Goal: Task Accomplishment & Management: Use online tool/utility

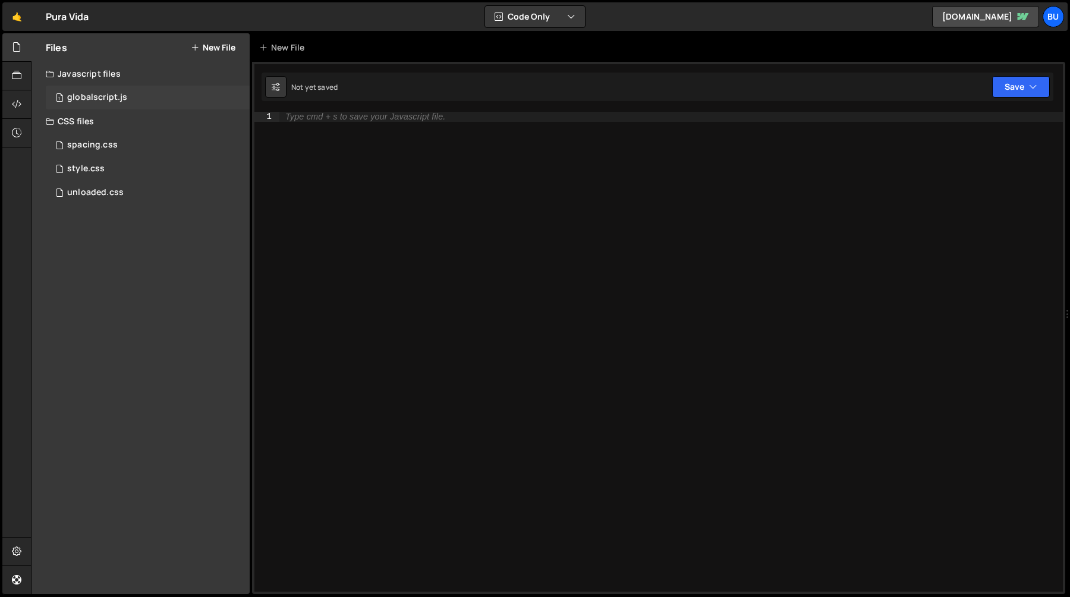
click at [122, 96] on div "globalscript.js" at bounding box center [97, 97] width 60 height 11
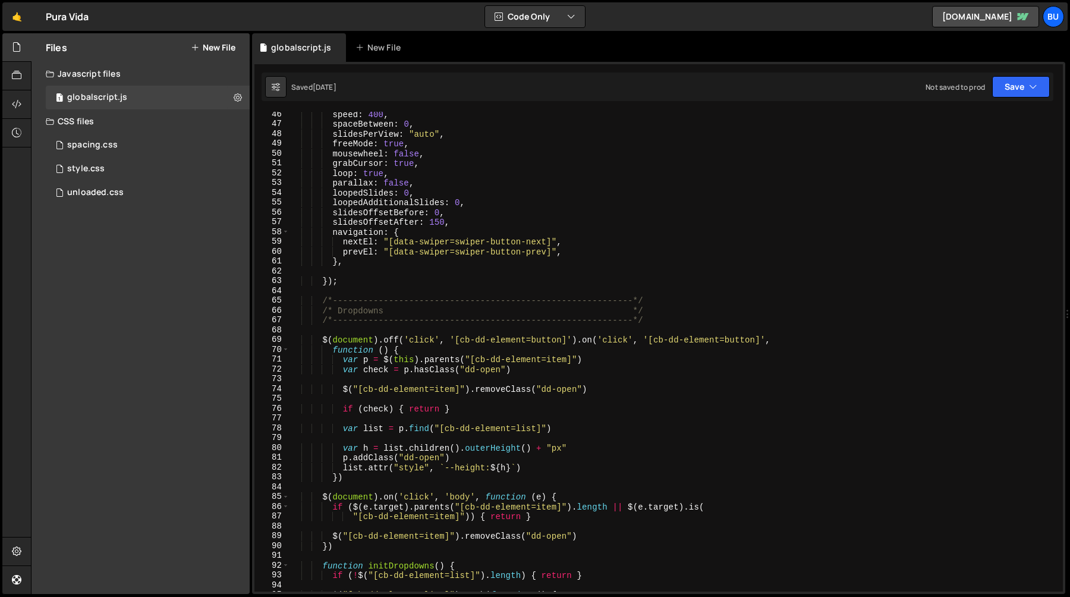
scroll to position [766, 0]
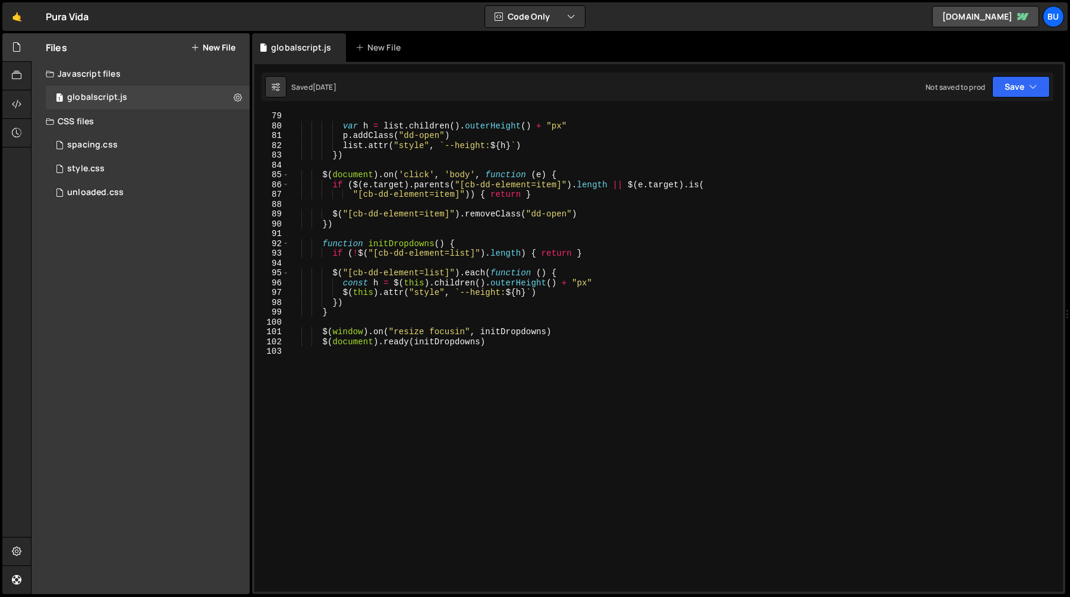
click at [375, 401] on div "var h = list . children ( ) . outerHeight ( ) + "px" p . addClass ( "dd-open" )…" at bounding box center [674, 360] width 769 height 499
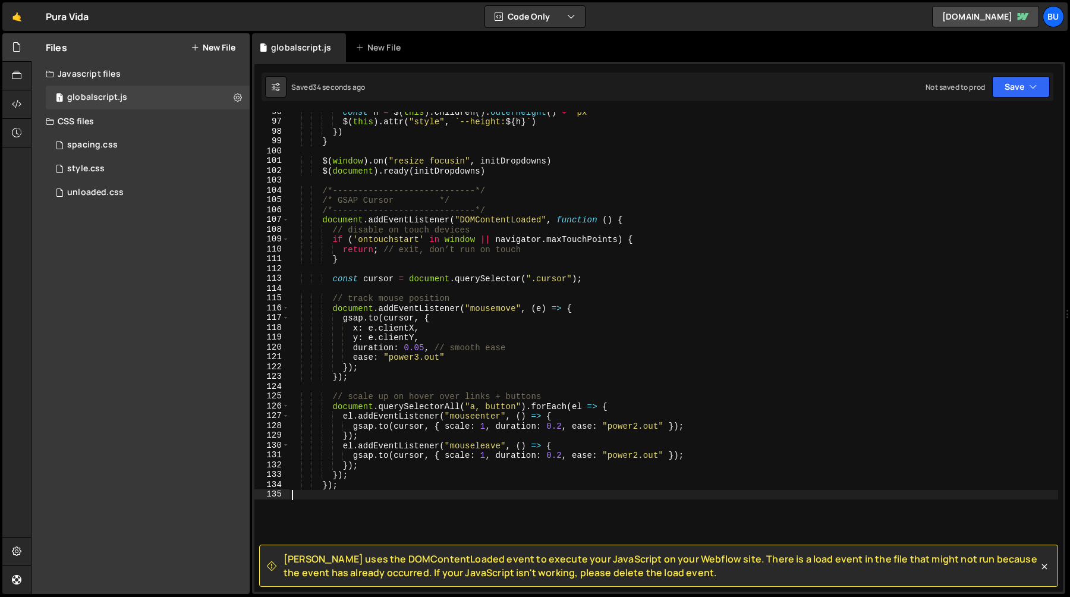
scroll to position [921, 0]
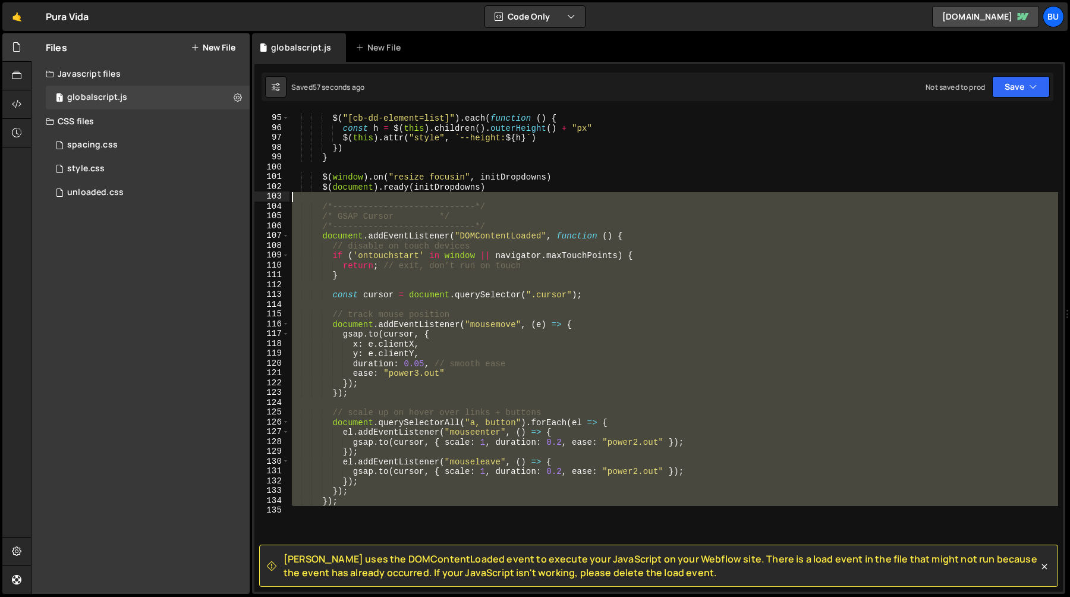
drag, startPoint x: 331, startPoint y: 509, endPoint x: 309, endPoint y: 201, distance: 309.3
click at [309, 200] on div "$ ( "[cb-dd-element=list]" ) . each ( function ( ) { const h = $ ( this ) . chi…" at bounding box center [674, 352] width 769 height 499
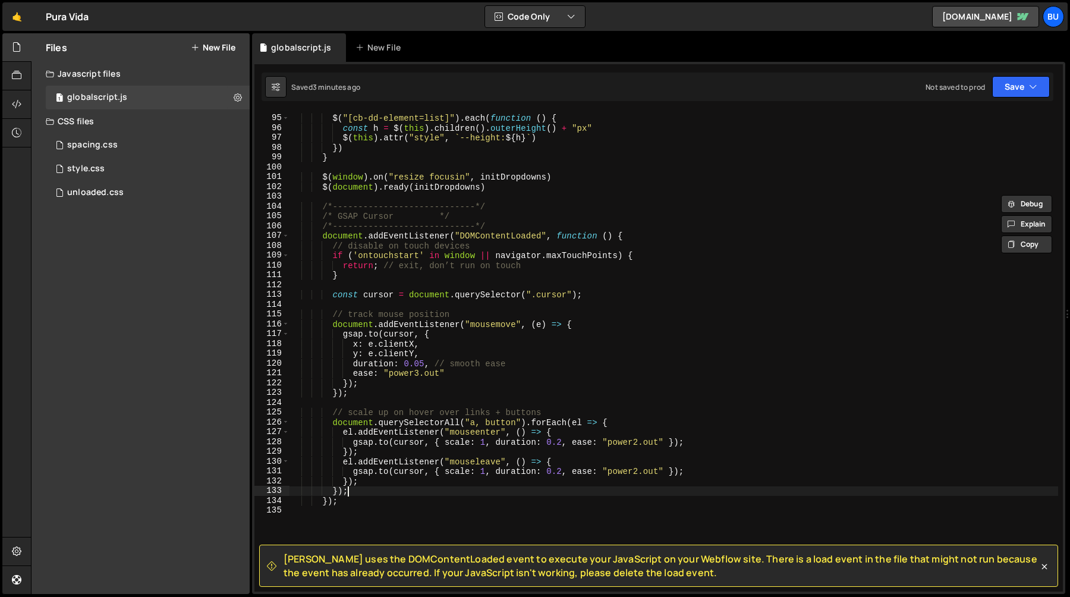
click at [362, 488] on div "$ ( "[cb-dd-element=list]" ) . each ( function ( ) { const h = $ ( this ) . chi…" at bounding box center [674, 352] width 769 height 499
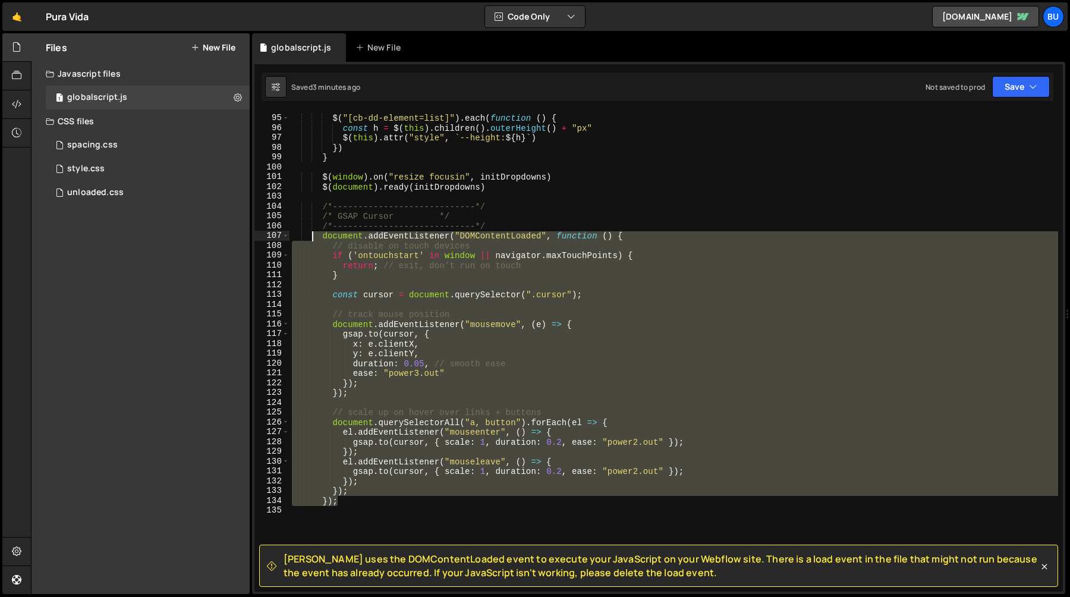
drag, startPoint x: 343, startPoint y: 505, endPoint x: 313, endPoint y: 235, distance: 271.6
click at [312, 236] on div "$ ( "[cb-dd-element=list]" ) . each ( function ( ) { const h = $ ( this ) . chi…" at bounding box center [674, 352] width 769 height 499
type textarea "document.addEventListener("DOMContentLoaded", function () { // disable on touch…"
paste textarea
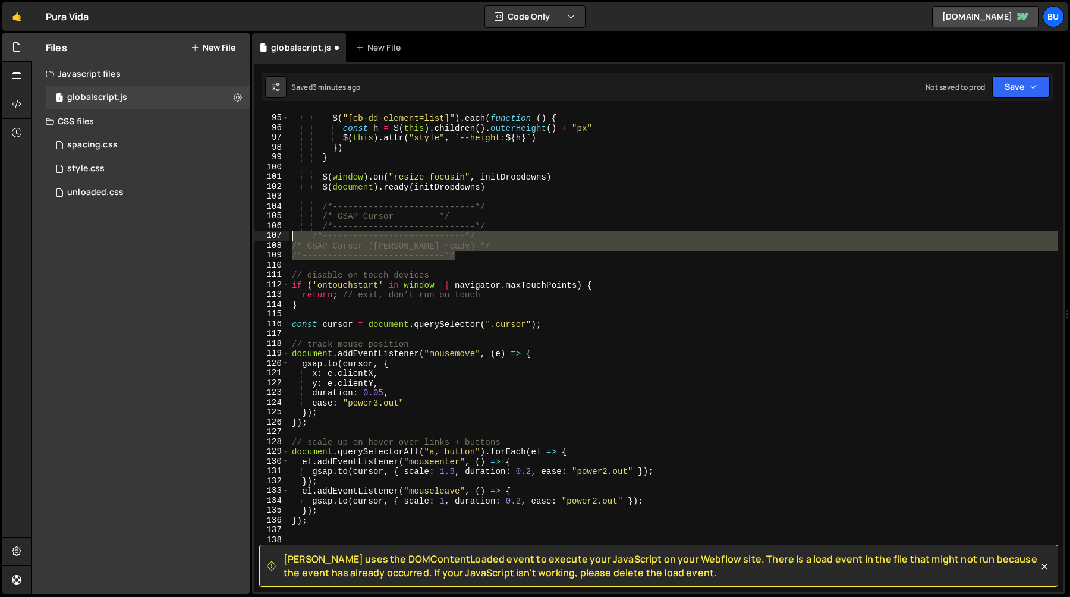
drag, startPoint x: 471, startPoint y: 252, endPoint x: 288, endPoint y: 234, distance: 184.0
click at [288, 234] on div "94 95 96 97 98 99 100 101 102 103 104 105 106 107 108 109 110 111 112 113 114 1…" at bounding box center [658, 352] width 808 height 480
type textarea "/*----------------------------*/ /* GSAP Cursor ([PERSON_NAME]-ready) */"
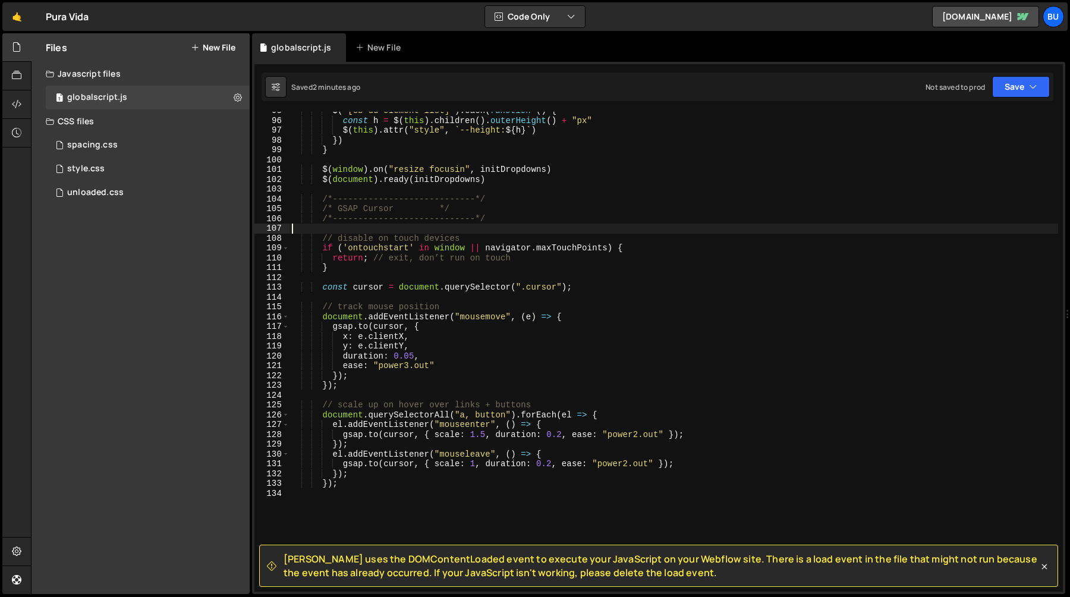
scroll to position [923, 0]
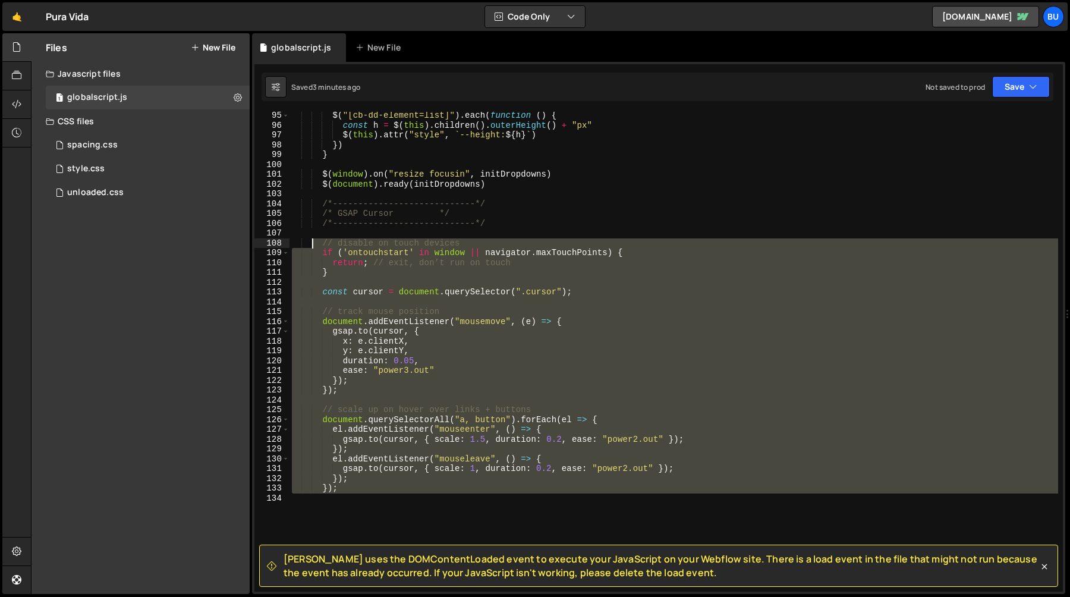
drag, startPoint x: 359, startPoint y: 498, endPoint x: 312, endPoint y: 241, distance: 261.1
click at [312, 242] on div "$ ( "[cb-dd-element=list]" ) . each ( function ( ) { const h = $ ( this ) . chi…" at bounding box center [674, 360] width 769 height 499
click at [511, 353] on div "$ ( "[cb-dd-element=list]" ) . each ( function ( ) { const h = $ ( this ) . chi…" at bounding box center [674, 352] width 769 height 480
type textarea "y: e.clientY,"
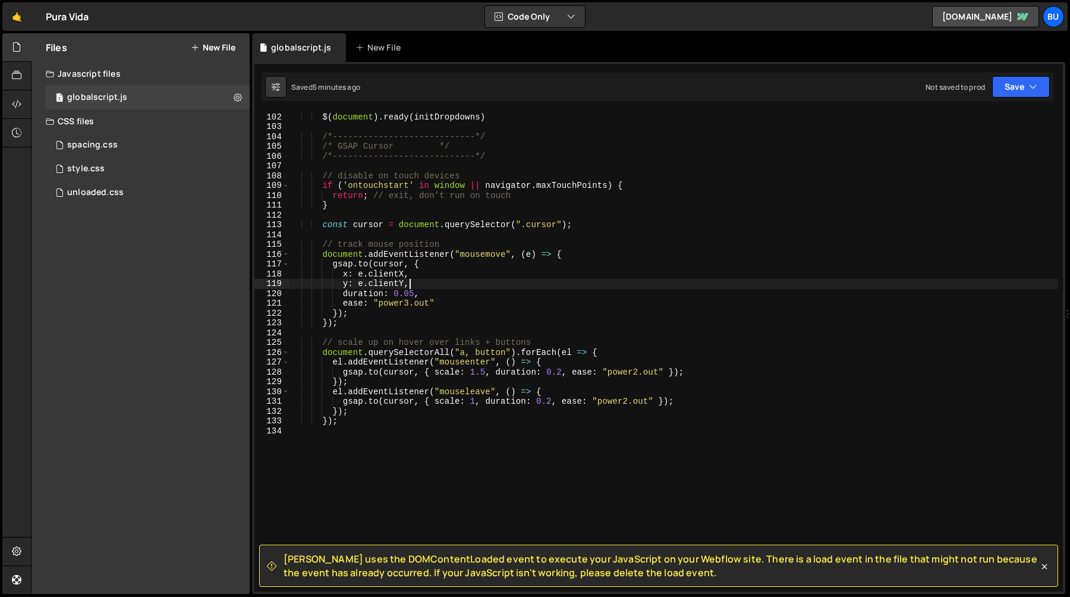
scroll to position [992, 0]
click at [102, 167] on div "style.css" at bounding box center [85, 168] width 37 height 11
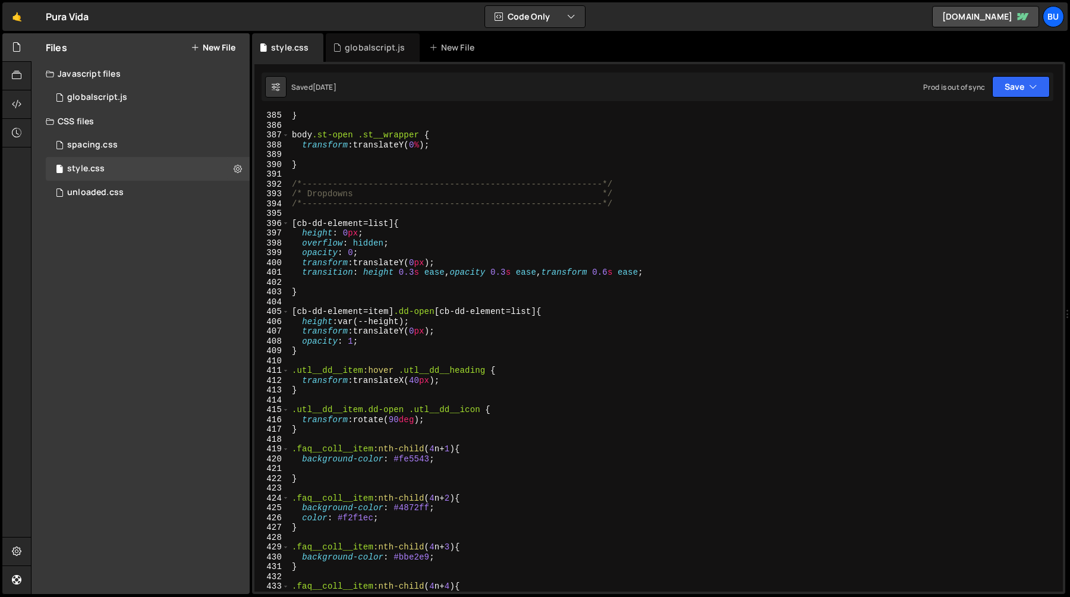
scroll to position [4032, 0]
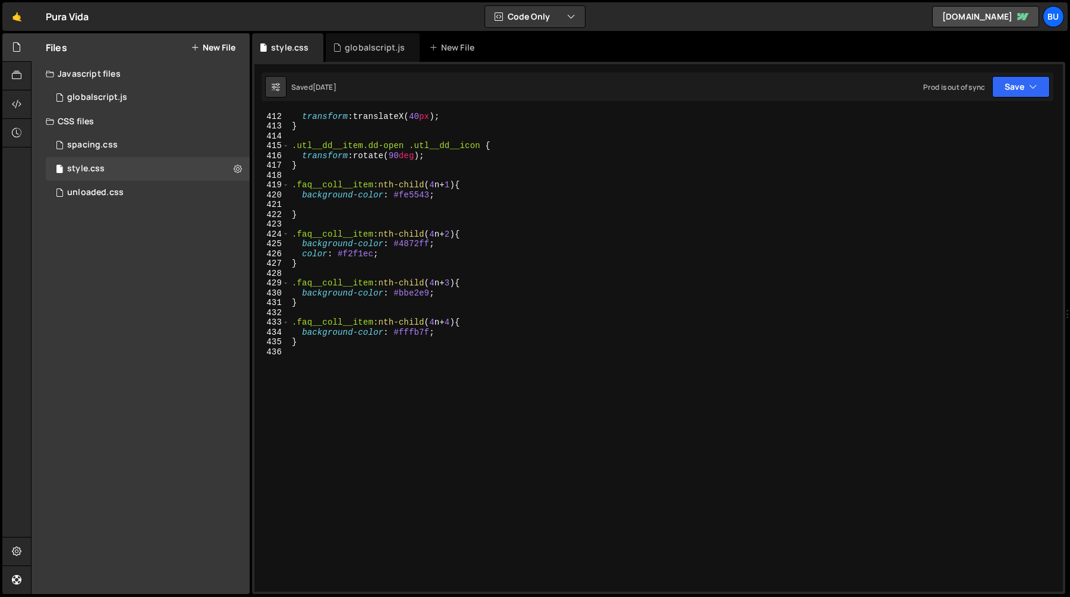
click at [345, 441] on div "transform : translateX( 40 px ) ; } .utl__dd__item.dd-open .utl__dd__icon { tra…" at bounding box center [674, 360] width 769 height 499
paste textarea "}"
type textarea "}"
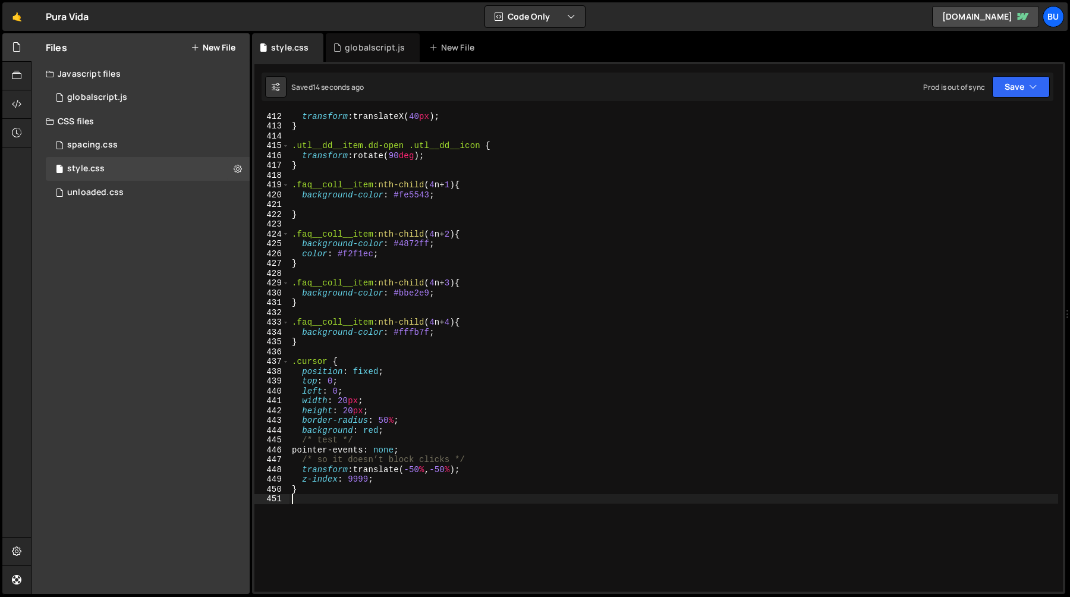
click at [345, 402] on div "transform : translateX( 40 px ) ; } .utl__dd__item.dd-open .utl__dd__icon { tra…" at bounding box center [674, 360] width 769 height 499
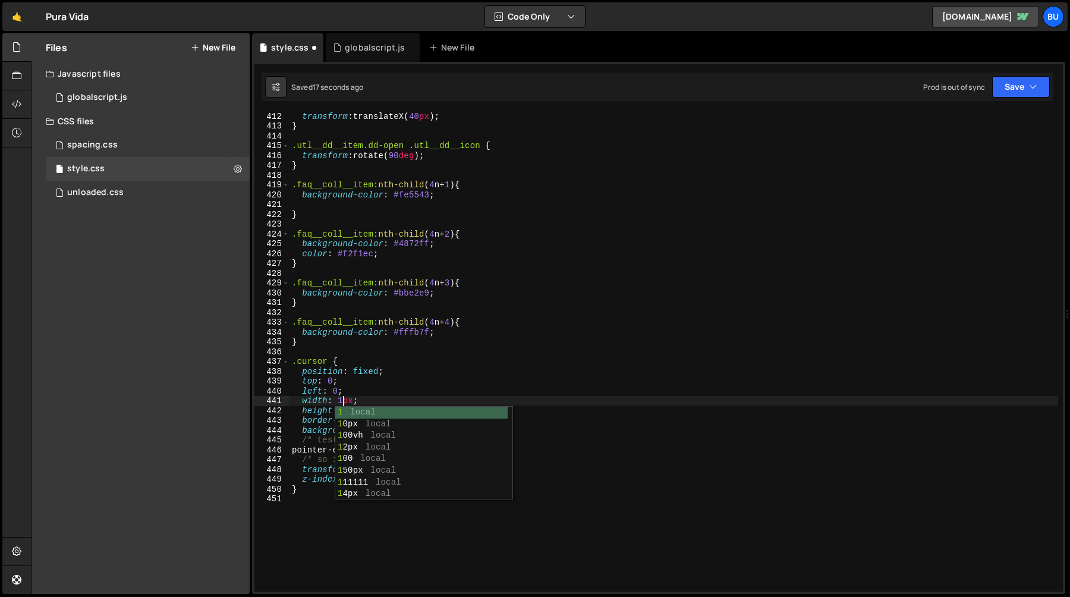
scroll to position [0, 4]
click at [346, 433] on div "transform : translateX( 40 px ) ; } .utl__dd__item.dd-open .utl__dd__icon { tra…" at bounding box center [674, 360] width 769 height 499
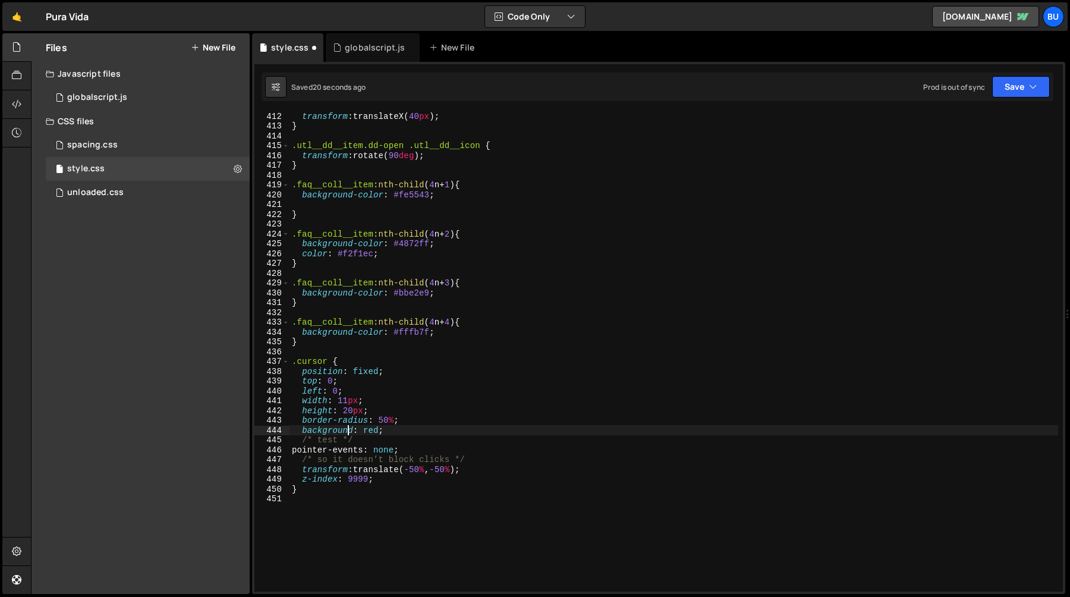
click at [351, 411] on div "transform : translateX( 40 px ) ; } .utl__dd__item.dd-open .utl__dd__icon { tra…" at bounding box center [674, 360] width 769 height 499
click at [324, 427] on div "transform : translateX( 40 px ) ; } .utl__dd__item.dd-open .utl__dd__icon { tra…" at bounding box center [674, 360] width 769 height 499
click at [385, 421] on div "transform : translateX( 40 px ) ; } .utl__dd__item.dd-open .utl__dd__icon { tra…" at bounding box center [674, 360] width 769 height 499
click at [319, 471] on div "transform : translateX( 40 px ) ; } .utl__dd__item.dd-open .utl__dd__icon { tra…" at bounding box center [674, 360] width 769 height 499
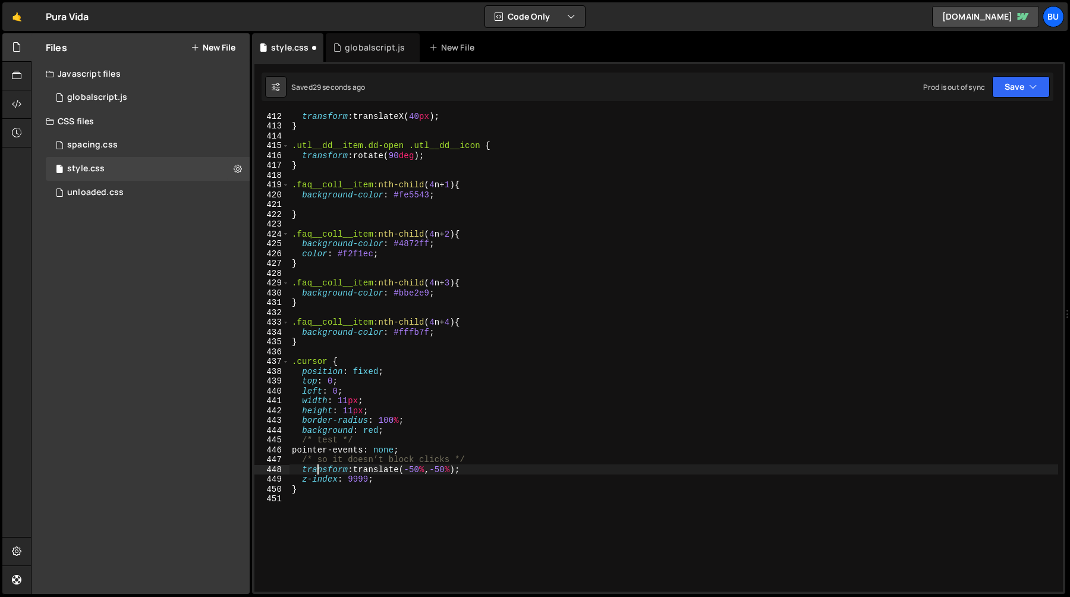
click at [372, 433] on div "transform : translateX( 40 px ) ; } .utl__dd__item.dd-open .utl__dd__icon { tra…" at bounding box center [674, 360] width 769 height 499
click at [418, 472] on div "transform : translateX( 40 px ) ; } .utl__dd__item.dd-open .utl__dd__icon { tra…" at bounding box center [674, 360] width 769 height 499
type textarea "transform: translate(-50%, -50%);"
click at [371, 44] on div "globalscript.js" at bounding box center [375, 48] width 60 height 12
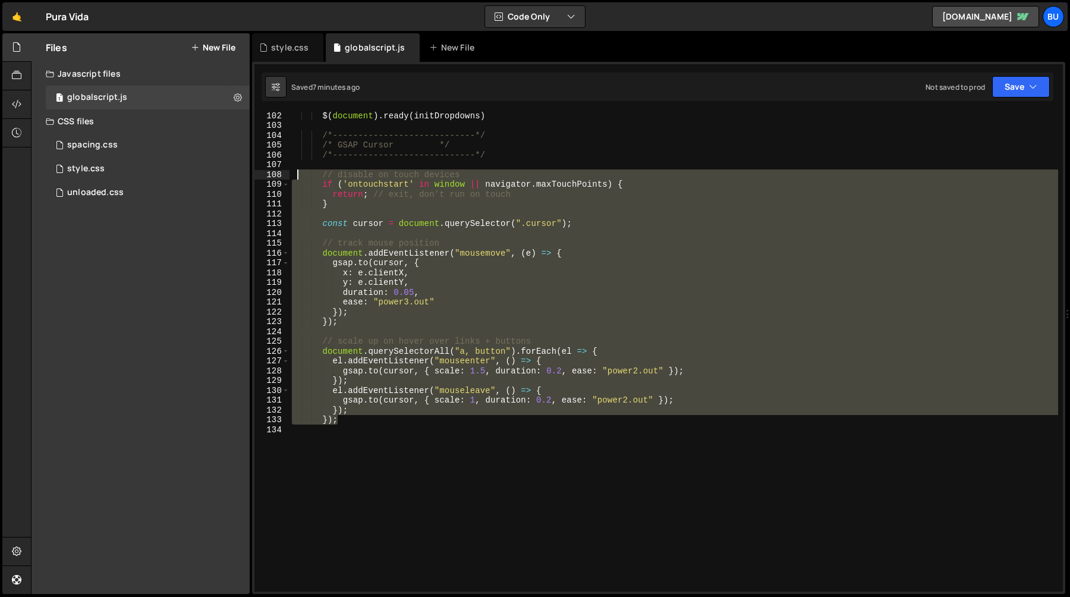
drag, startPoint x: 347, startPoint y: 419, endPoint x: 300, endPoint y: 174, distance: 249.9
click at [299, 174] on div "$ ( document ) . ready ( initDropdowns ) /*----------------------------*/ /* GS…" at bounding box center [674, 360] width 769 height 499
type textarea "// disable on touch devices if ('ontouchstart' in window || navigator.maxTouchP…"
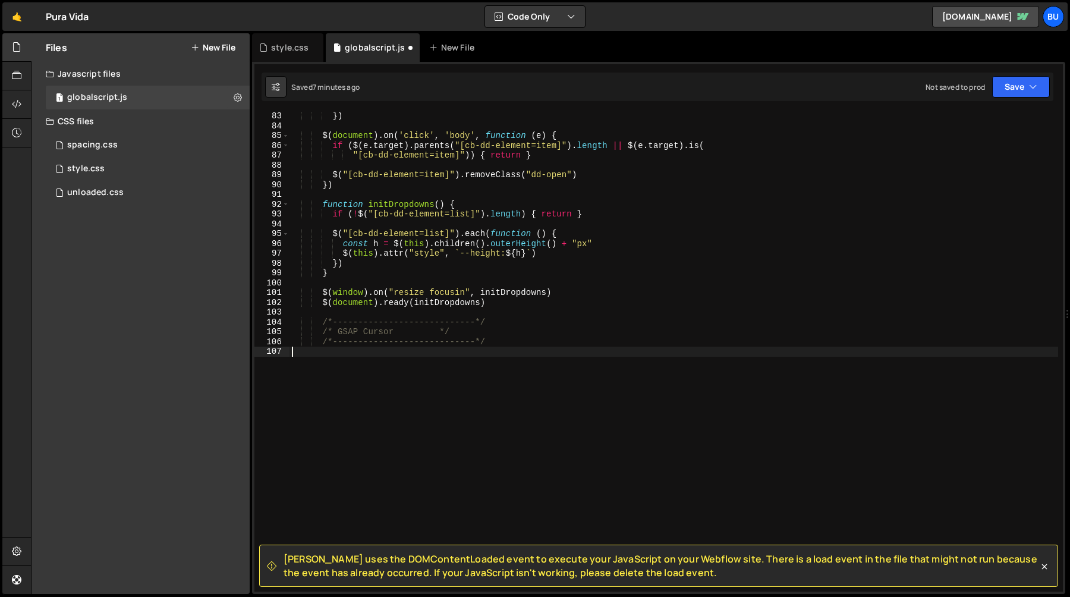
scroll to position [805, 0]
click at [423, 401] on div "}) $ ( document ) . on ( 'click' , 'body' , function ( e ) { if ( $ ( e . targe…" at bounding box center [674, 360] width 769 height 499
paste textarea "<script/>"
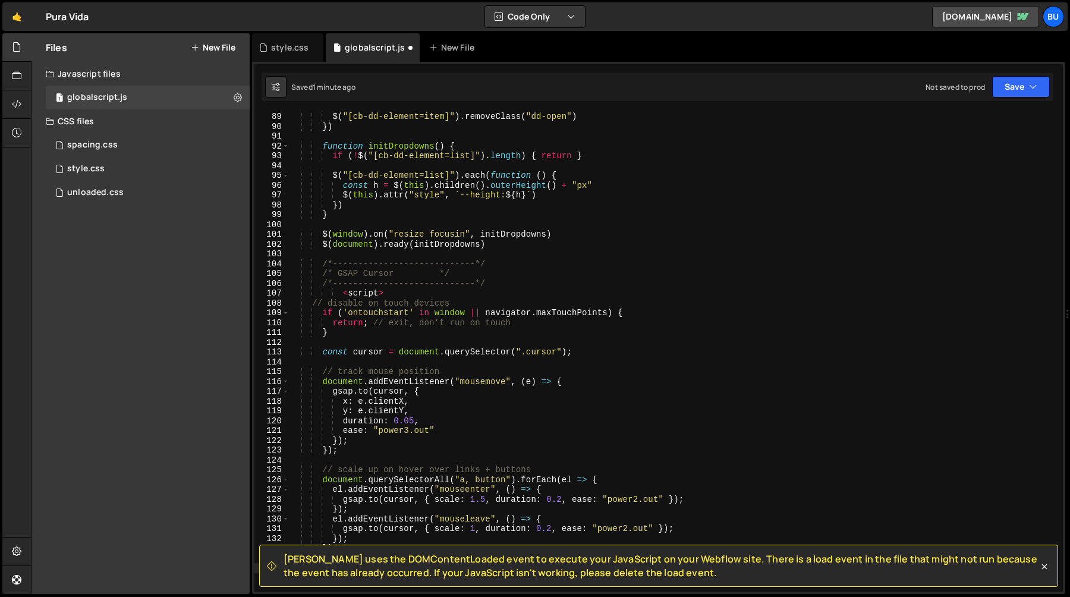
scroll to position [864, 0]
drag, startPoint x: 385, startPoint y: 294, endPoint x: 332, endPoint y: 294, distance: 52.9
click at [332, 294] on div "$ ( "[cb-dd-element=item]" ) . removeClass ( "dd-open" ) }) function initDropdo…" at bounding box center [674, 360] width 769 height 499
type textarea "<script>"
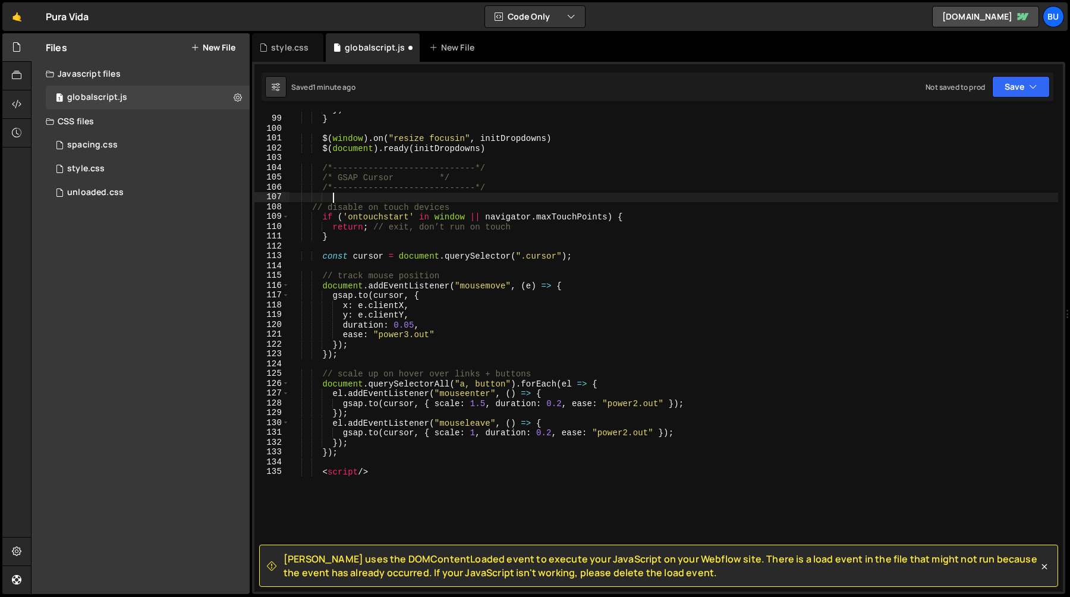
scroll to position [1080, 0]
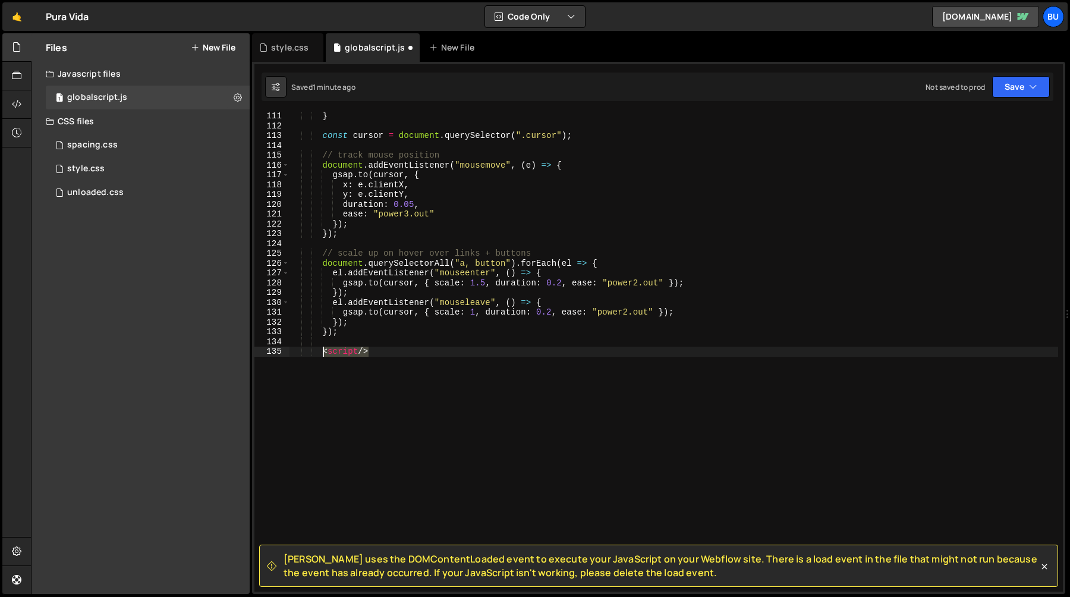
drag, startPoint x: 379, startPoint y: 354, endPoint x: 309, endPoint y: 353, distance: 70.2
click at [309, 353] on div "} const cursor = document . querySelector ( ".cursor" ) ; // track mouse positi…" at bounding box center [674, 360] width 769 height 499
type textarea "<script/>"
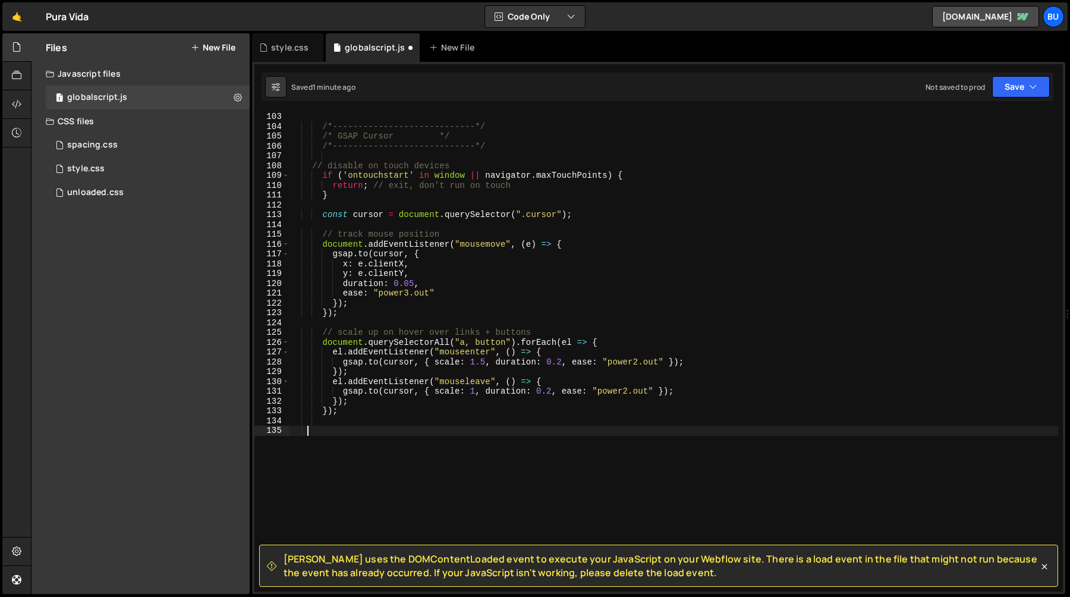
scroll to position [998, 0]
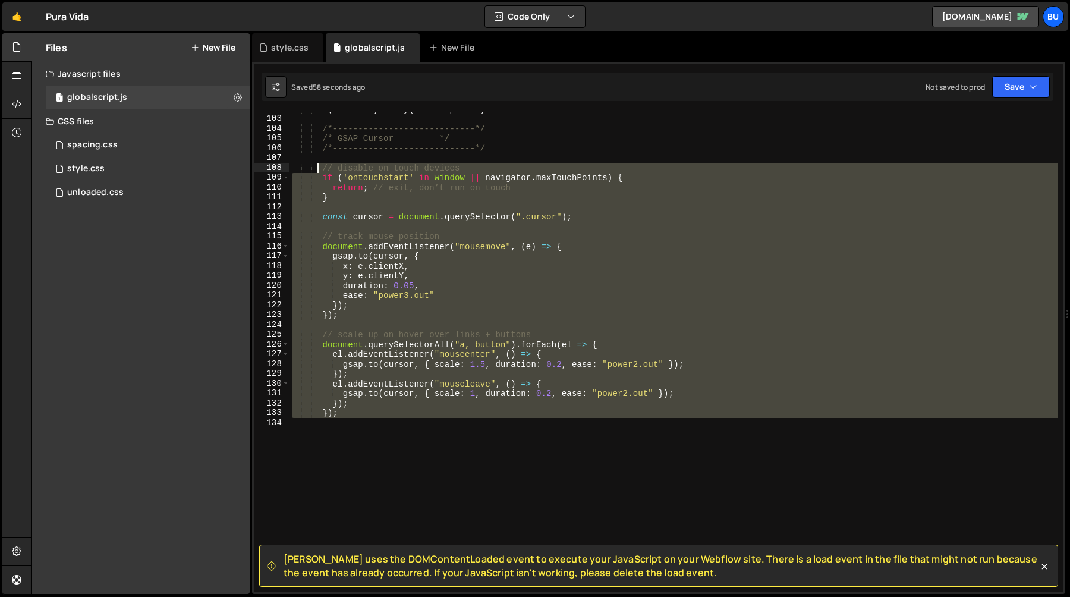
drag, startPoint x: 341, startPoint y: 429, endPoint x: 318, endPoint y: 167, distance: 262.6
click at [318, 167] on div "$ ( document ) . ready ( initDropdowns ) /*----------------------------*/ /* GS…" at bounding box center [674, 353] width 769 height 499
paste textarea "}"
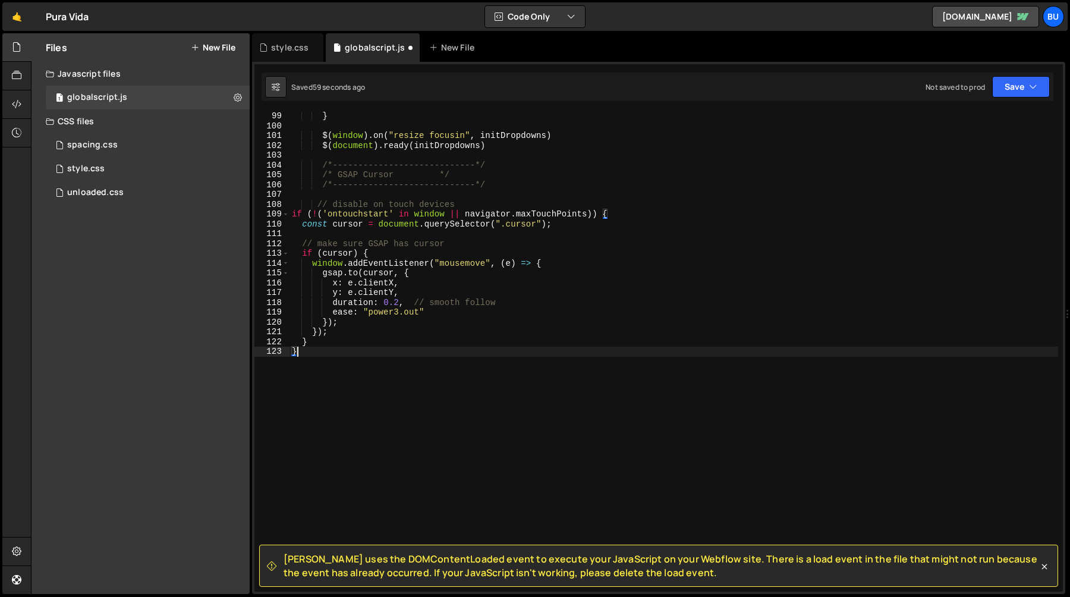
type textarea "}"
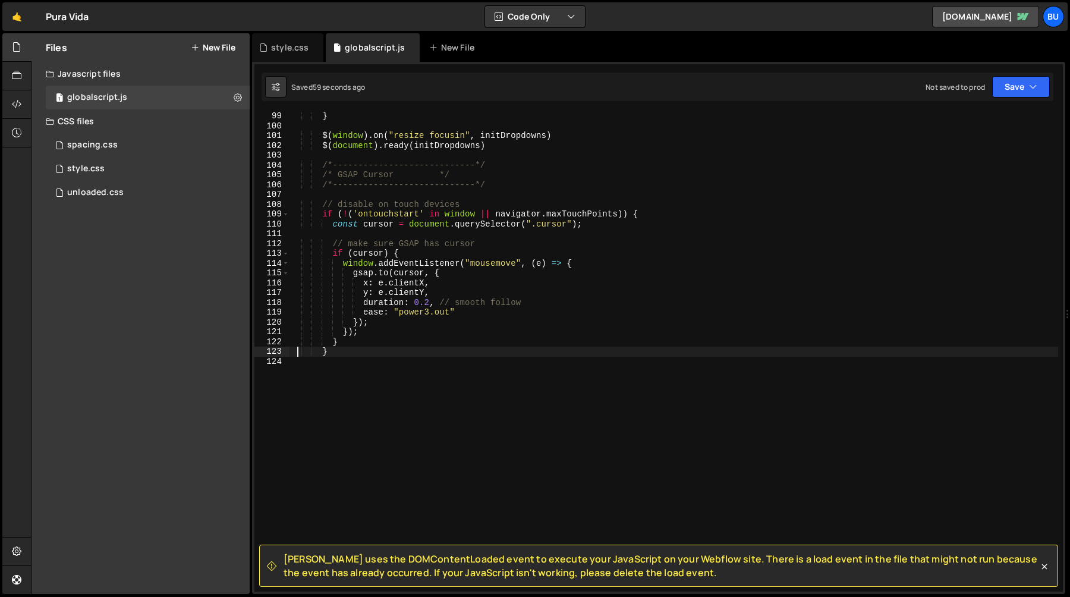
click at [445, 429] on div "} $ ( window ) . on ( "resize focusin" , initDropdowns ) $ ( document ) . ready…" at bounding box center [674, 360] width 769 height 499
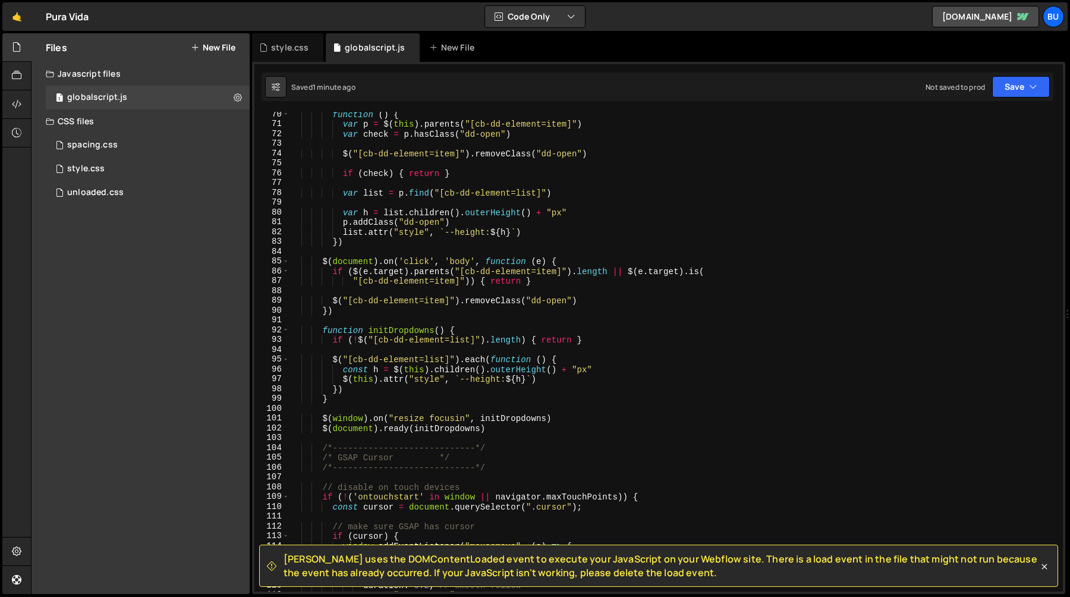
scroll to position [678, 0]
click at [129, 174] on div "style.css 0" at bounding box center [148, 169] width 204 height 24
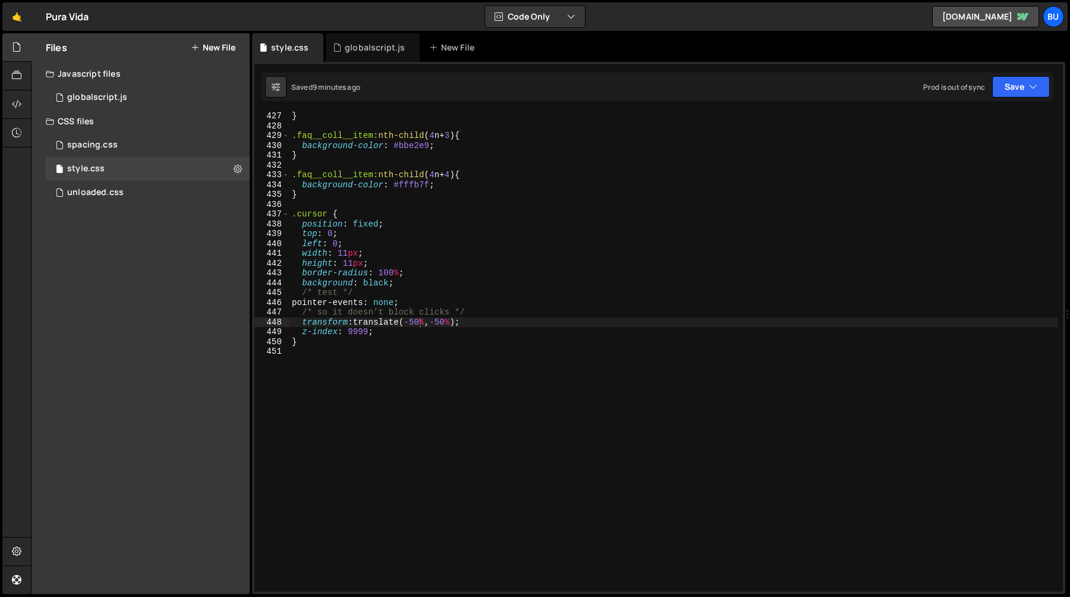
scroll to position [0, 0]
click at [376, 418] on div "} .faq__coll__item :nth-child ( 4 n + 3 ) { background-color : #bbe2e9 ; } .faq…" at bounding box center [674, 360] width 769 height 499
paste textarea "}"
type textarea "}"
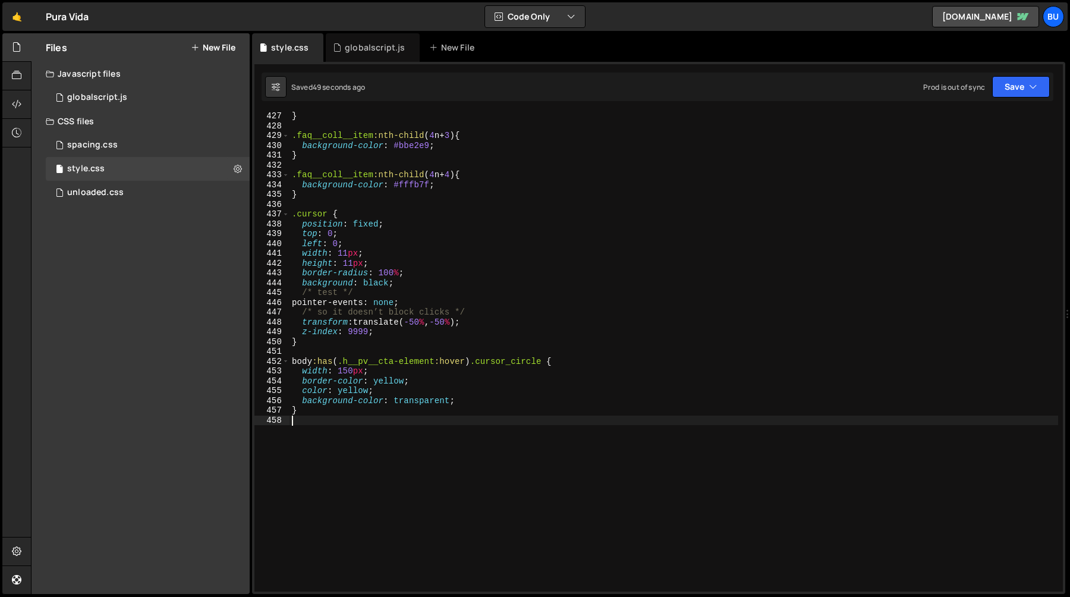
click at [387, 373] on div "} .faq__coll__item :nth-child ( 4 n + 3 ) { background-color : #bbe2e9 ; } .faq…" at bounding box center [674, 360] width 769 height 499
type textarea "width: 150px;"
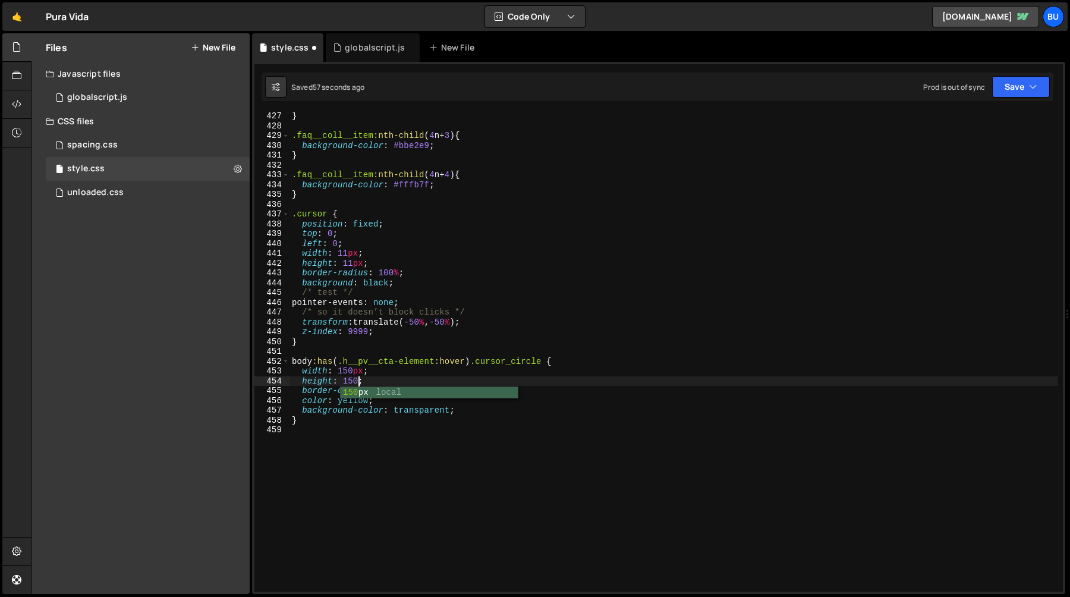
scroll to position [0, 5]
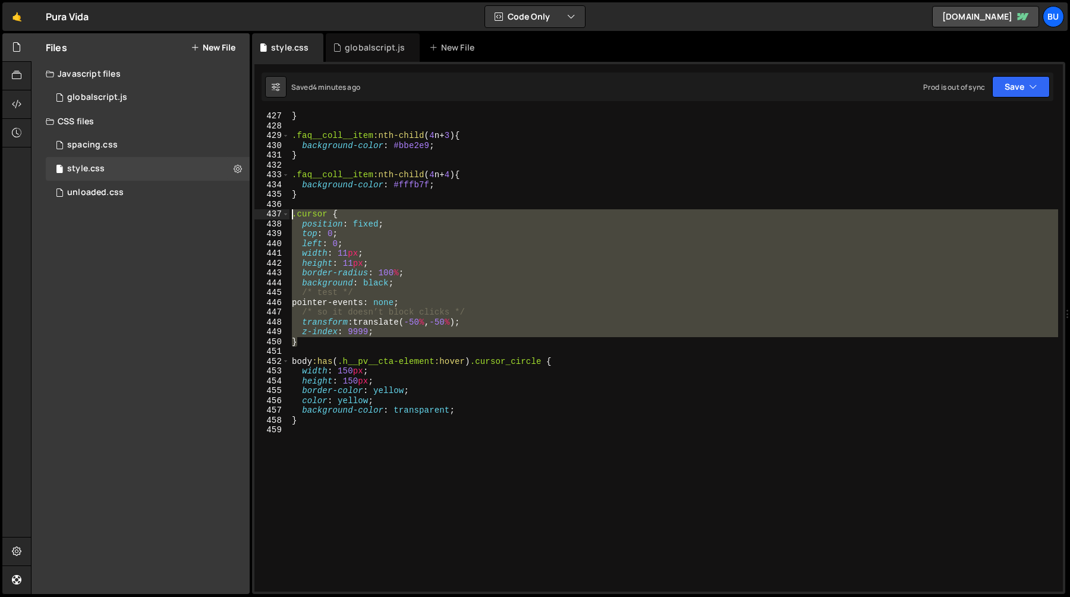
drag, startPoint x: 302, startPoint y: 340, endPoint x: 279, endPoint y: 212, distance: 129.9
click at [279, 212] on div "height: 150px; 427 428 429 430 431 432 433 434 435 436 437 438 439 440 441 442 …" at bounding box center [658, 352] width 808 height 480
type textarea ".cursor { position: fixed;"
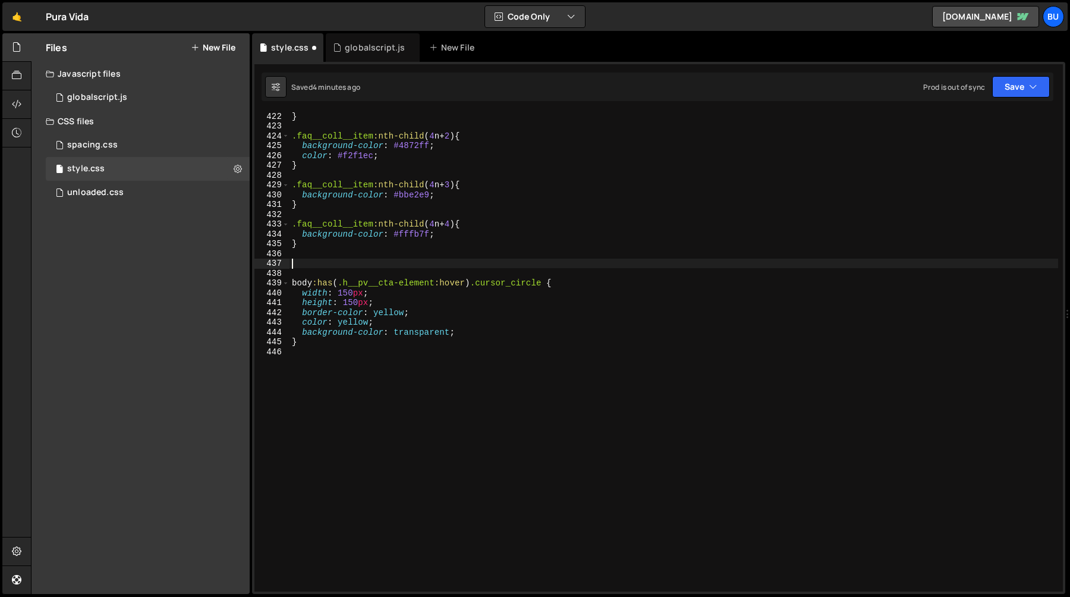
scroll to position [4110, 0]
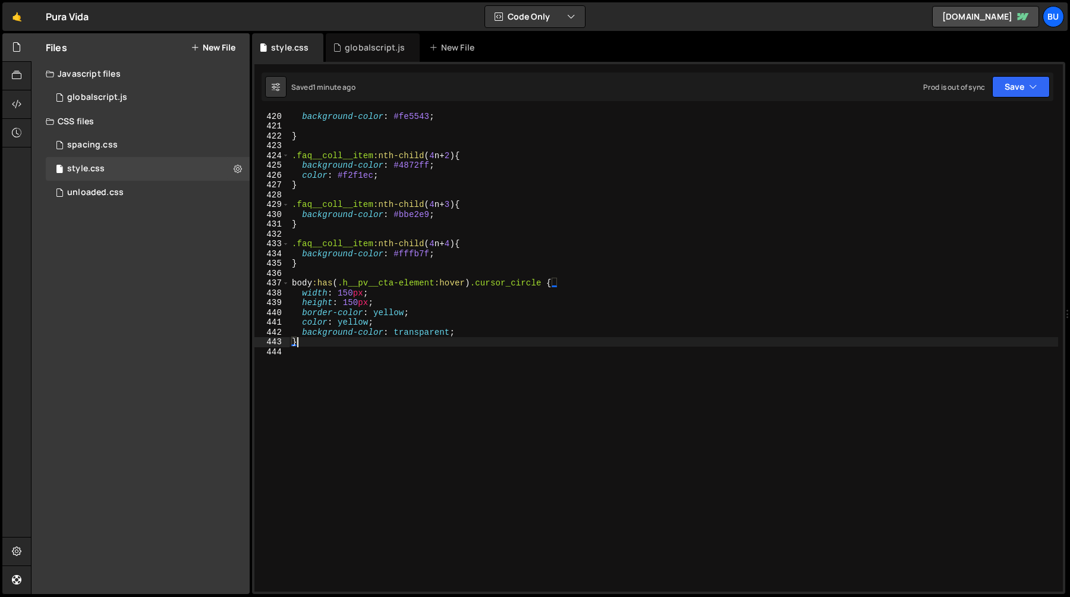
click at [430, 342] on div "background-color : #fe5543 ; } .faq__coll__item :nth-child ( 4 n + 2 ) { backgr…" at bounding box center [674, 360] width 769 height 499
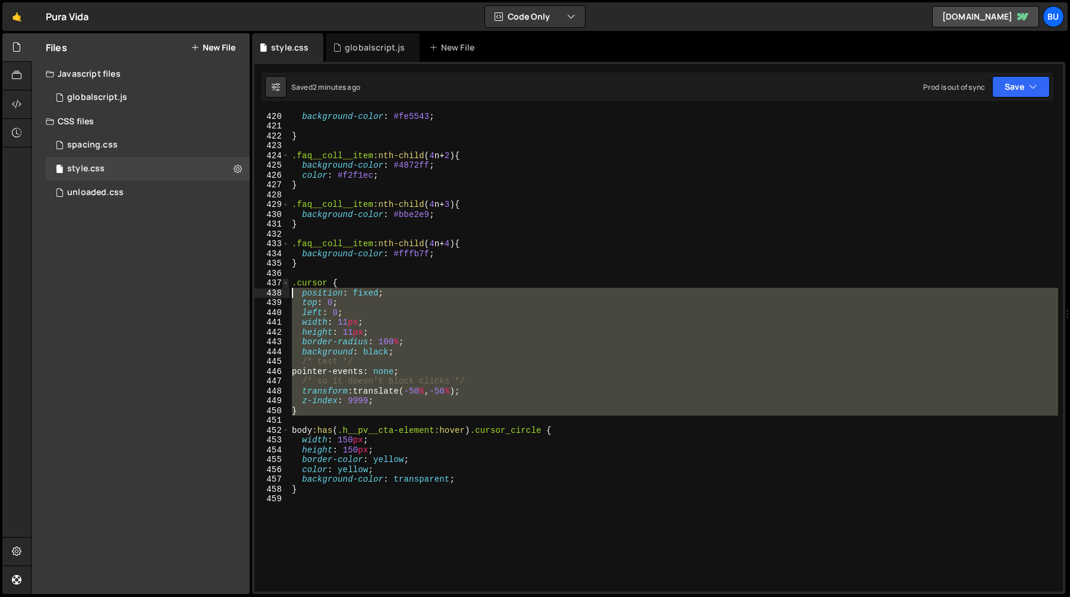
drag, startPoint x: 303, startPoint y: 416, endPoint x: 285, endPoint y: 281, distance: 136.2
click at [285, 281] on div "} 420 421 422 423 424 425 426 427 428 429 430 431 432 433 434 435 436 437 438 4…" at bounding box center [658, 352] width 808 height 480
type textarea ".cursor { position: fixed;"
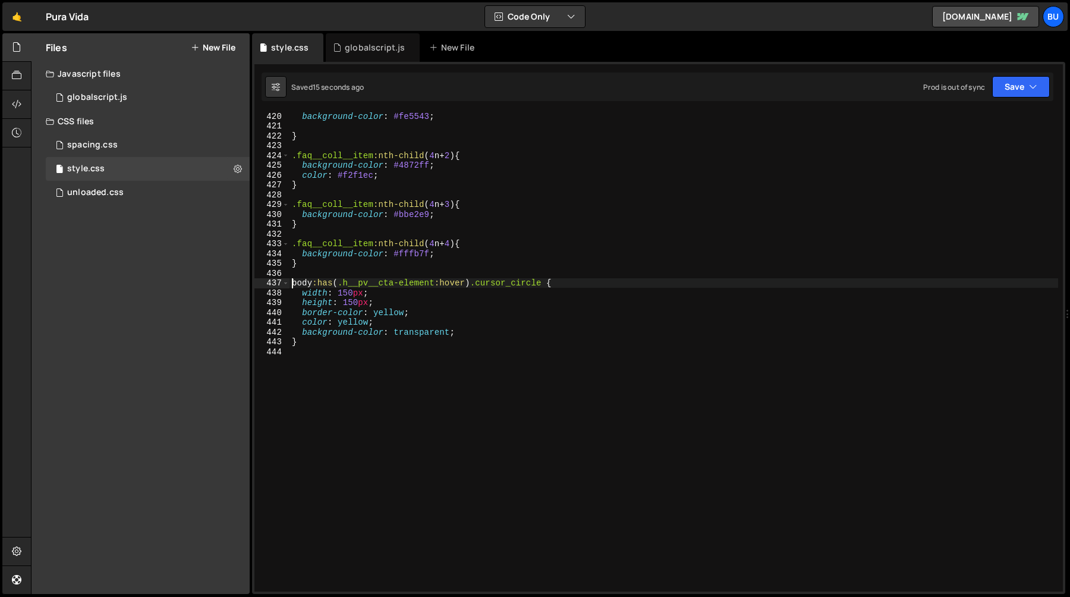
type textarea "}"
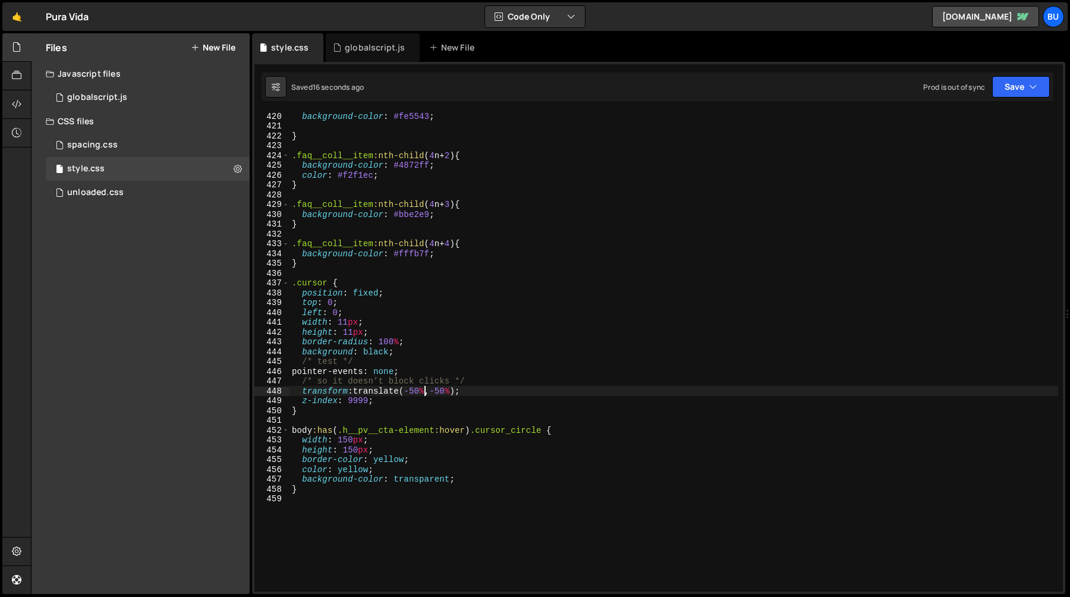
click at [422, 389] on div "background-color : #fe5543 ; } .faq__coll__item :nth-child ( 4 n + 2 ) { backgr…" at bounding box center [674, 360] width 769 height 499
click at [378, 353] on div "background-color : #fe5543 ; } .faq__coll__item :nth-child ( 4 n + 2 ) { backgr…" at bounding box center [674, 360] width 769 height 499
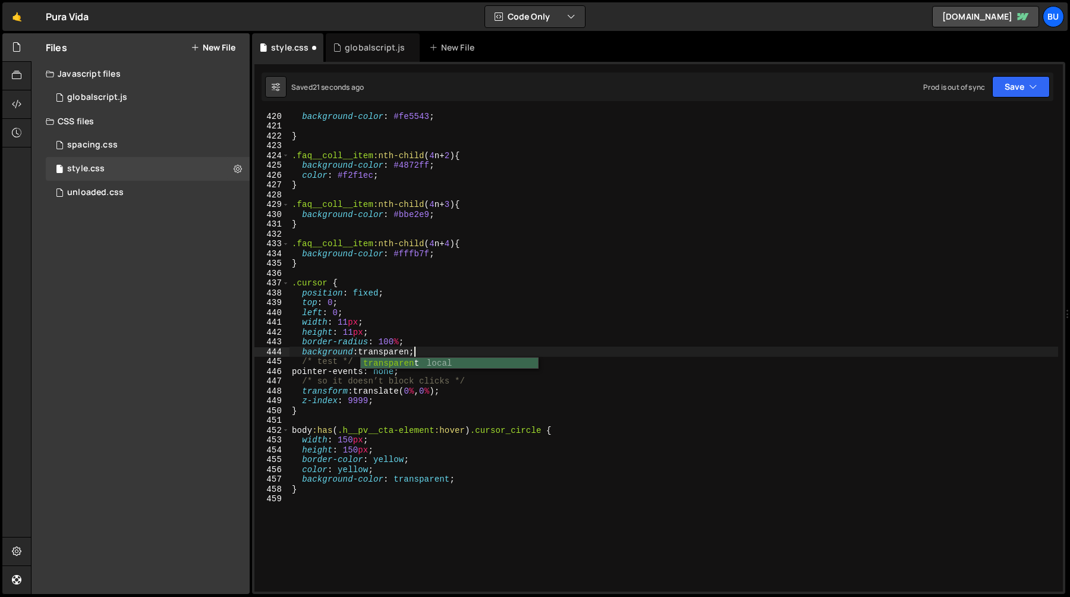
scroll to position [0, 8]
type textarea "background: transparent;"
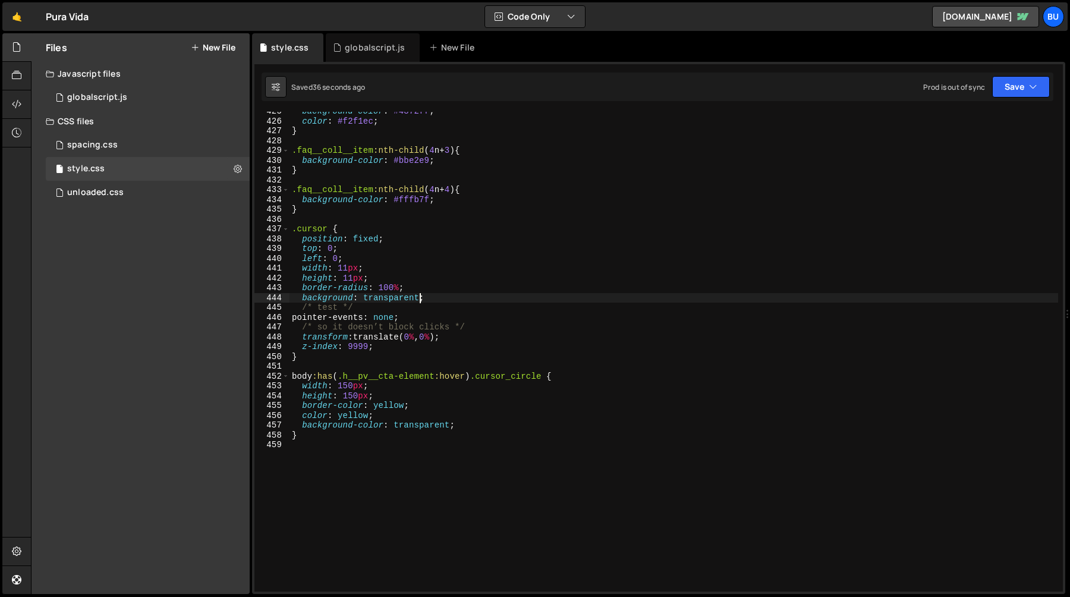
scroll to position [4176, 0]
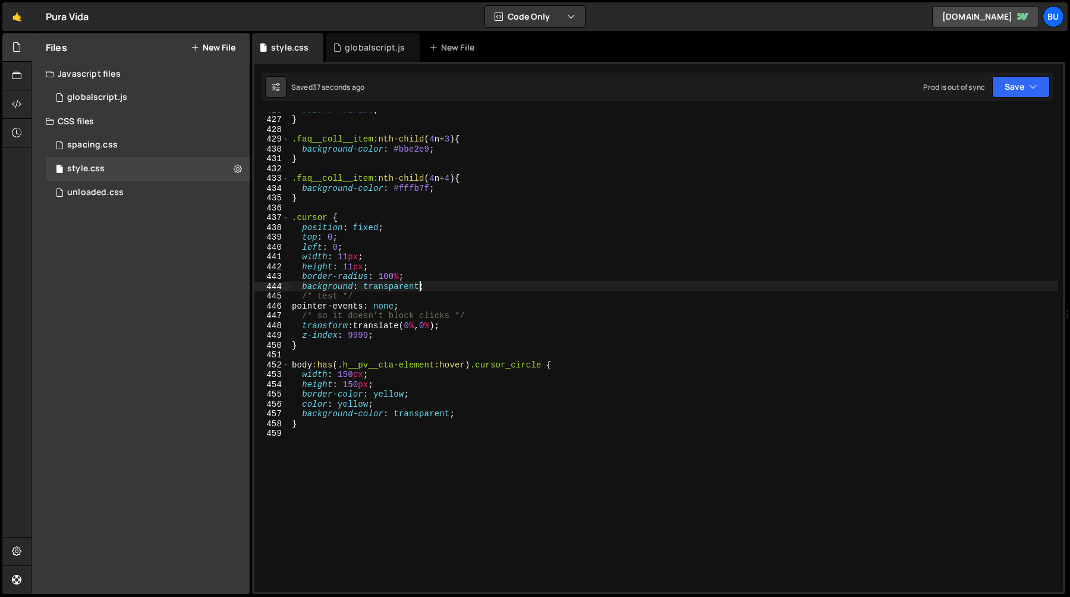
click at [304, 460] on div "color : #f2f1ec ; } .faq__coll__item :nth-child ( 4 n + 3 ) { background-color …" at bounding box center [674, 354] width 769 height 499
paste textarea "h__link-block__wrapper"
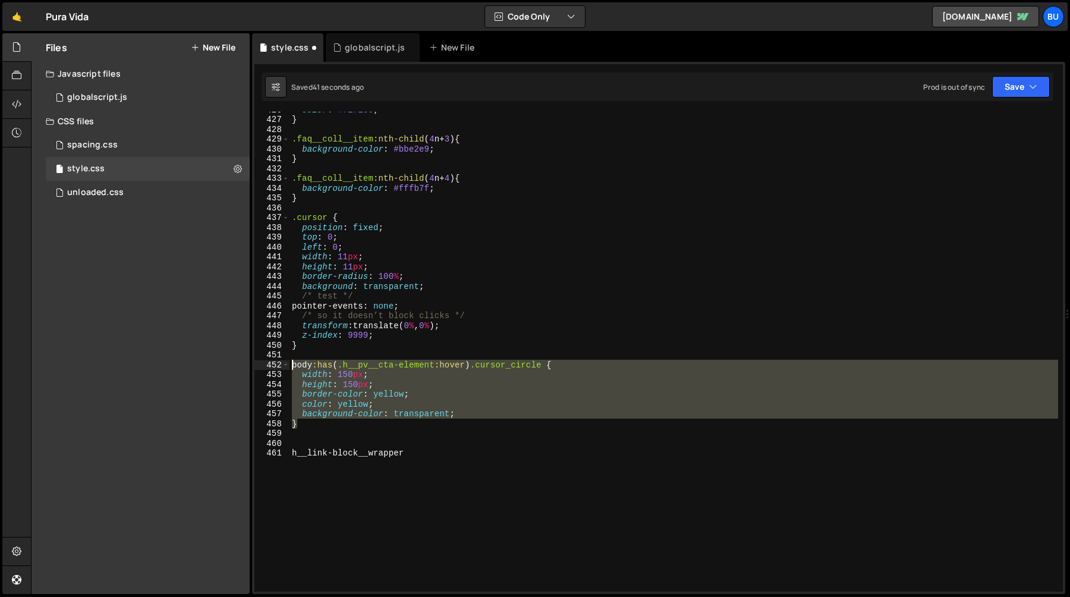
drag, startPoint x: 300, startPoint y: 423, endPoint x: 272, endPoint y: 367, distance: 63.3
click at [272, 367] on div "h__link-block__wrapper 426 427 428 429 430 431 432 433 434 435 436 437 438 439 …" at bounding box center [658, 352] width 808 height 480
type textarea "}"
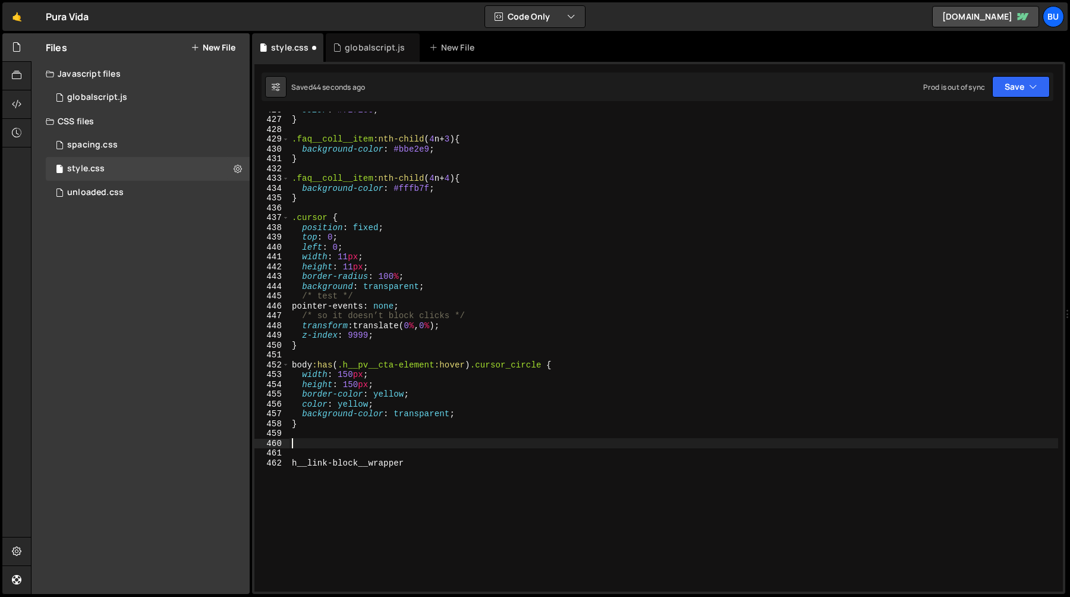
paste textarea "}"
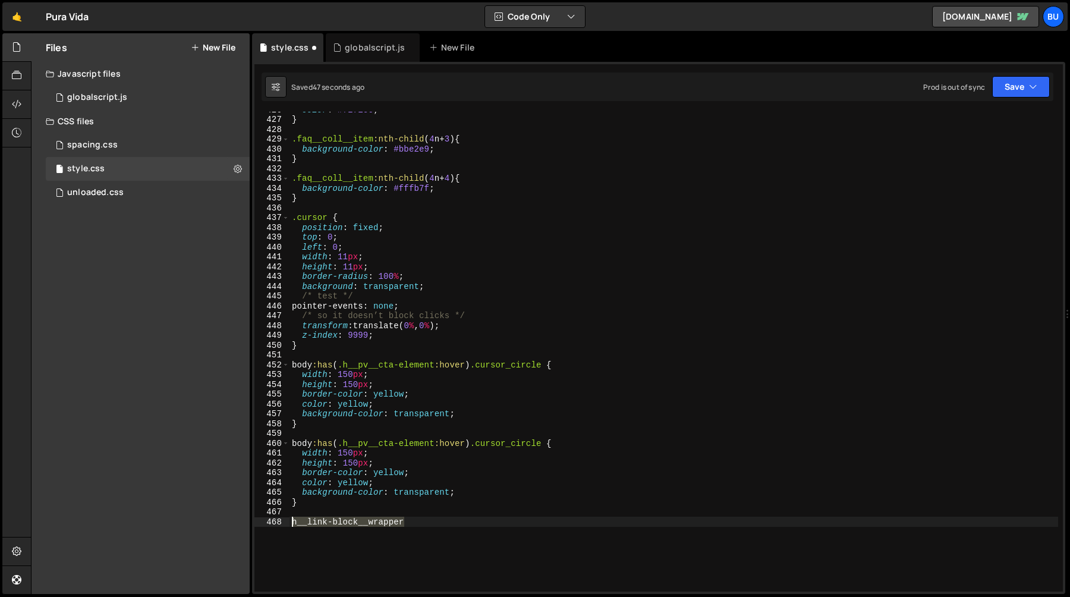
drag, startPoint x: 407, startPoint y: 521, endPoint x: 291, endPoint y: 520, distance: 115.3
click at [291, 520] on div "color : #f2f1ec ; } .faq__coll__item :nth-child ( 4 n + 3 ) { background-color …" at bounding box center [674, 354] width 769 height 499
type textarea "h__link-block__wrapper"
drag, startPoint x: 433, startPoint y: 445, endPoint x: 344, endPoint y: 443, distance: 89.2
click at [344, 443] on div "color : #f2f1ec ; } .faq__coll__item :nth-child ( 4 n + 3 ) { background-color …" at bounding box center [674, 354] width 769 height 499
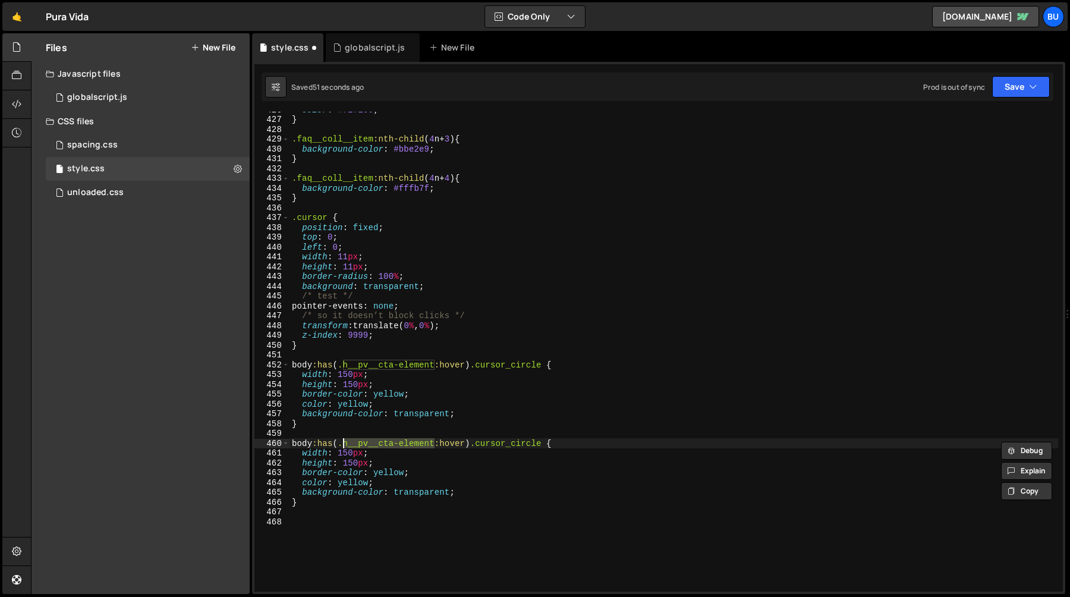
paste textarea "link-block__wrapper"
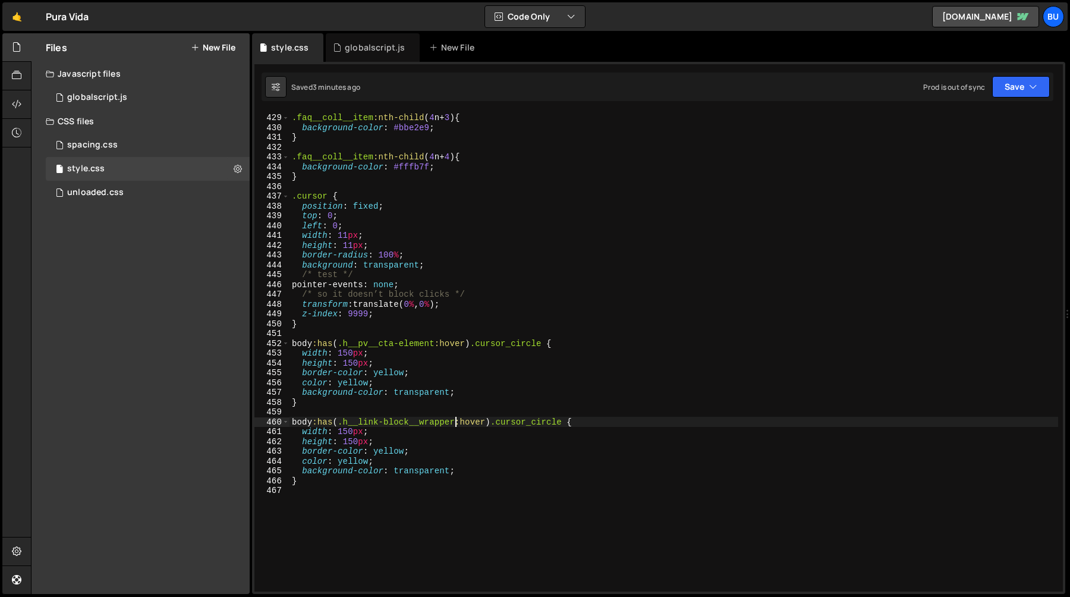
scroll to position [4199, 0]
click at [318, 401] on div ".faq__coll__item :nth-child ( 4 n + 3 ) { background-color : #bbe2e9 ; } .faq__…" at bounding box center [674, 360] width 769 height 499
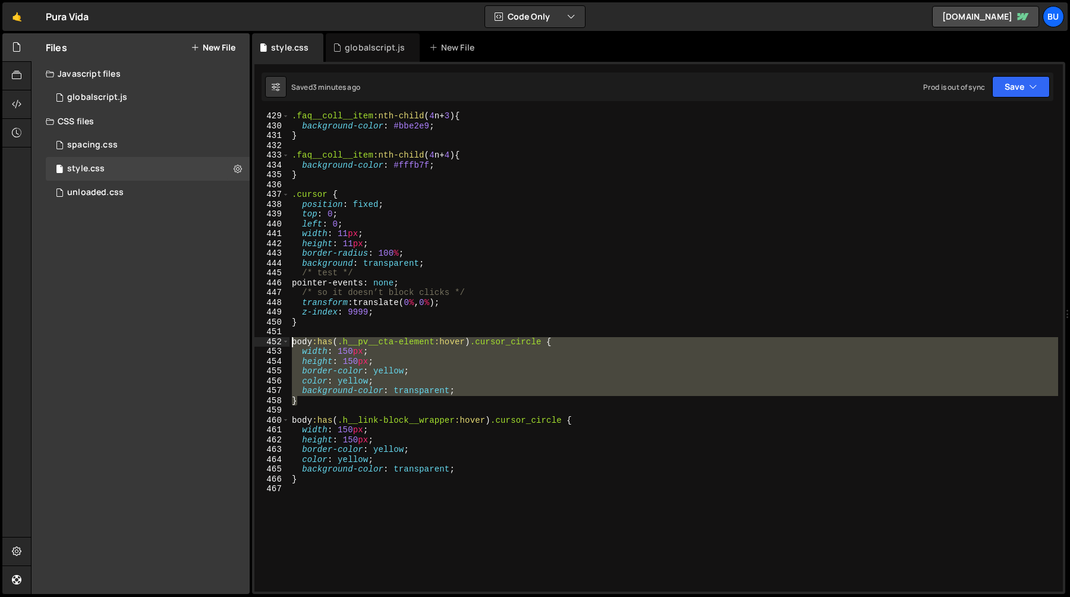
drag, startPoint x: 301, startPoint y: 401, endPoint x: 272, endPoint y: 339, distance: 68.1
click at [272, 339] on div "} 429 430 431 432 433 434 435 436 437 438 439 440 441 442 443 444 445 446 447 4…" at bounding box center [658, 352] width 808 height 480
click at [314, 401] on div ".faq__coll__item :nth-child ( 4 n + 3 ) { background-color : #bbe2e9 ; } .faq__…" at bounding box center [674, 352] width 769 height 480
type textarea "}"
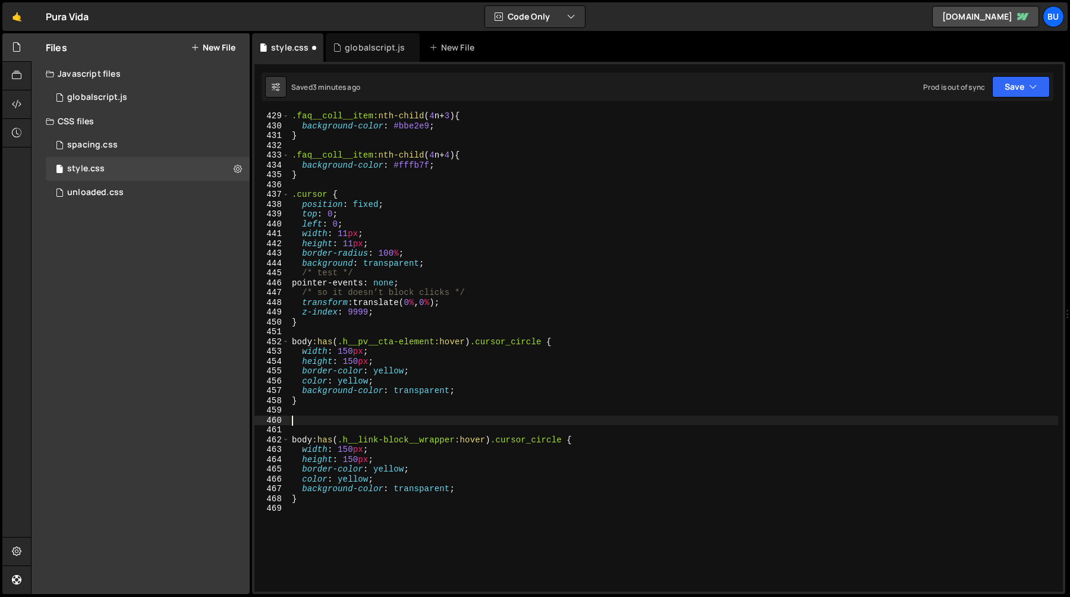
paste textarea "}"
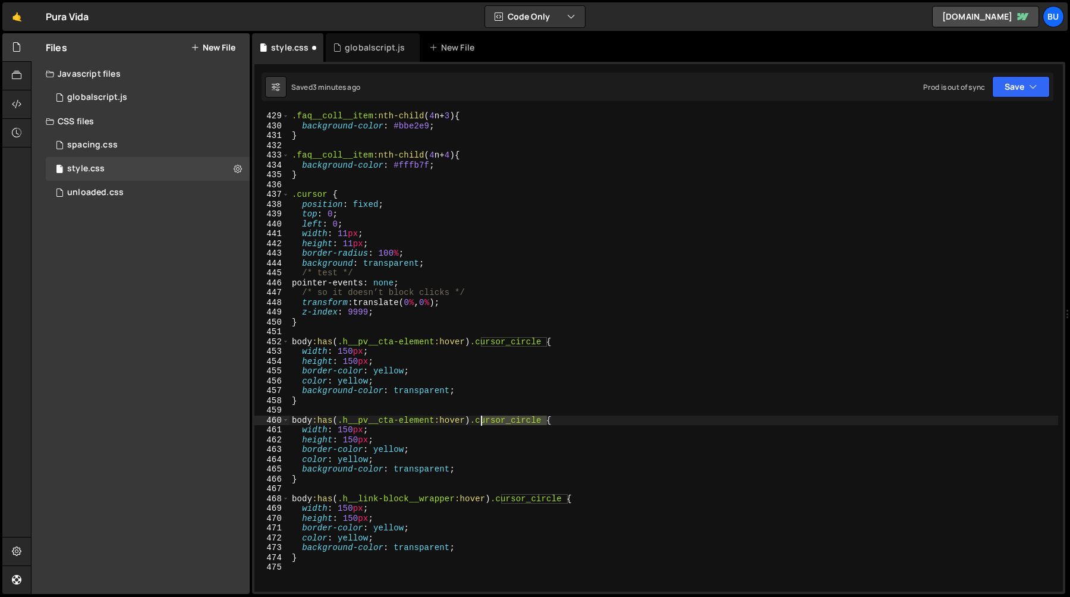
drag, startPoint x: 546, startPoint y: 417, endPoint x: 481, endPoint y: 417, distance: 64.8
click at [481, 417] on div ".faq__coll__item :nth-child ( 4 n + 3 ) { background-color : #bbe2e9 ; } .faq__…" at bounding box center [674, 360] width 769 height 499
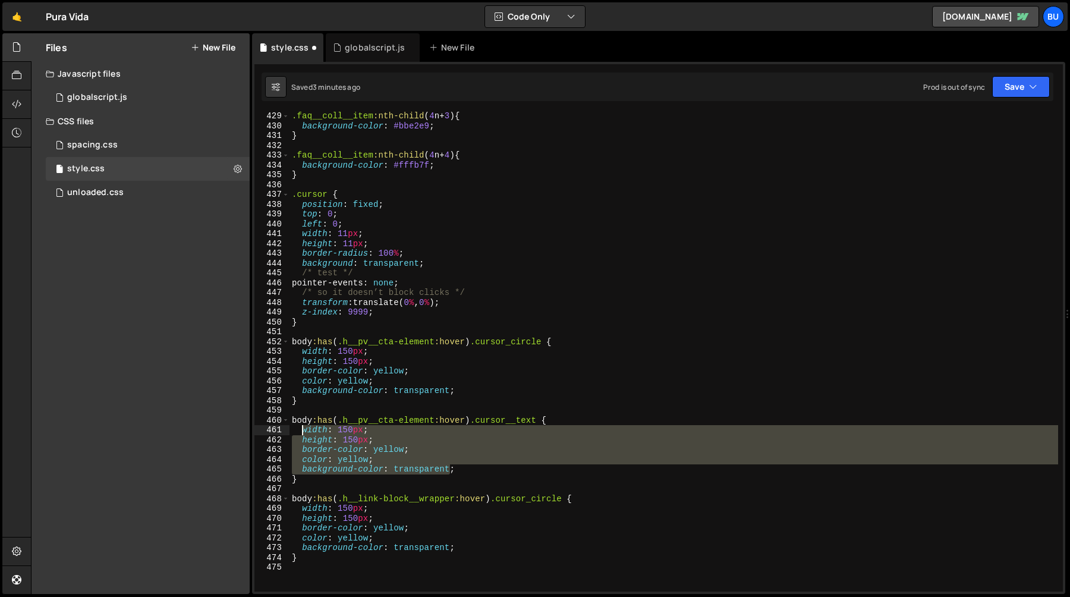
drag, startPoint x: 450, startPoint y: 468, endPoint x: 304, endPoint y: 430, distance: 151.3
click at [304, 430] on div ".faq__coll__item :nth-child ( 4 n + 3 ) { background-color : #bbe2e9 ; } .faq__…" at bounding box center [674, 360] width 769 height 499
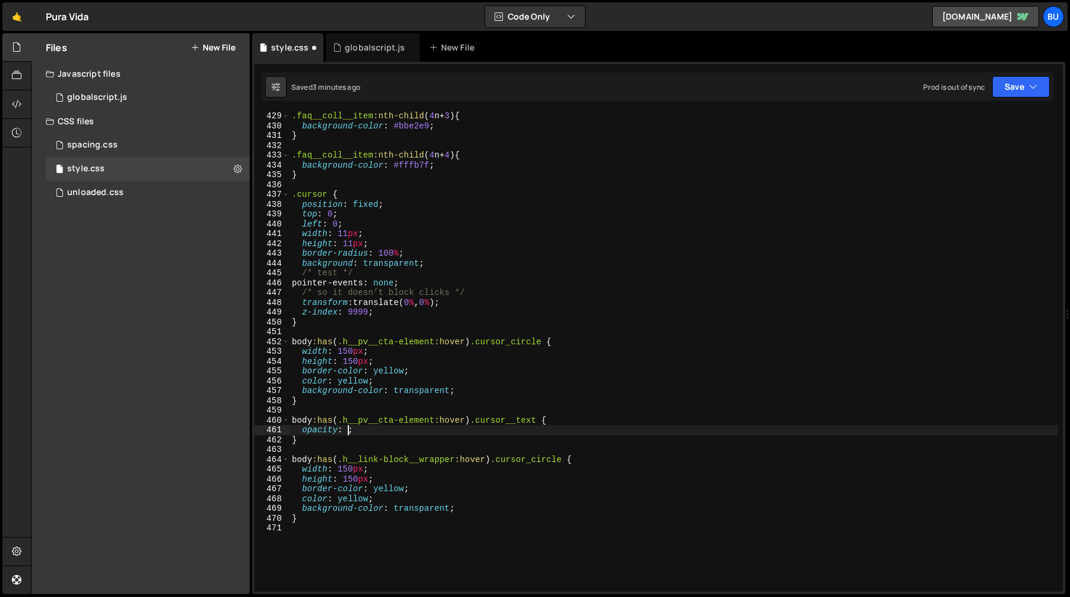
scroll to position [0, 4]
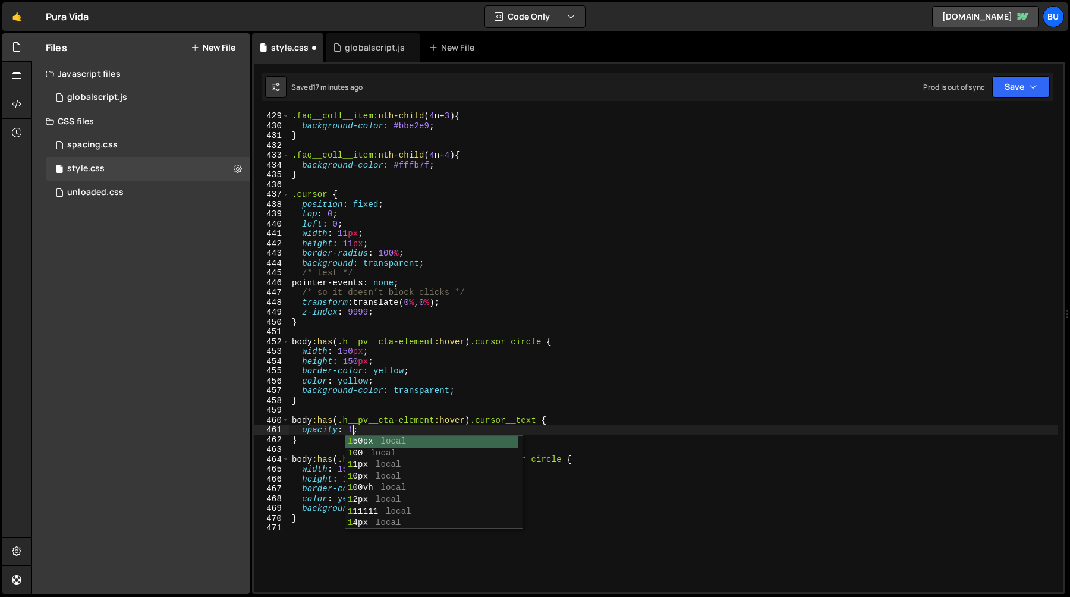
click at [543, 422] on div ".faq__coll__item :nth-child ( 4 n + 3 ) { background-color : #bbe2e9 ; } .faq__…" at bounding box center [674, 360] width 769 height 499
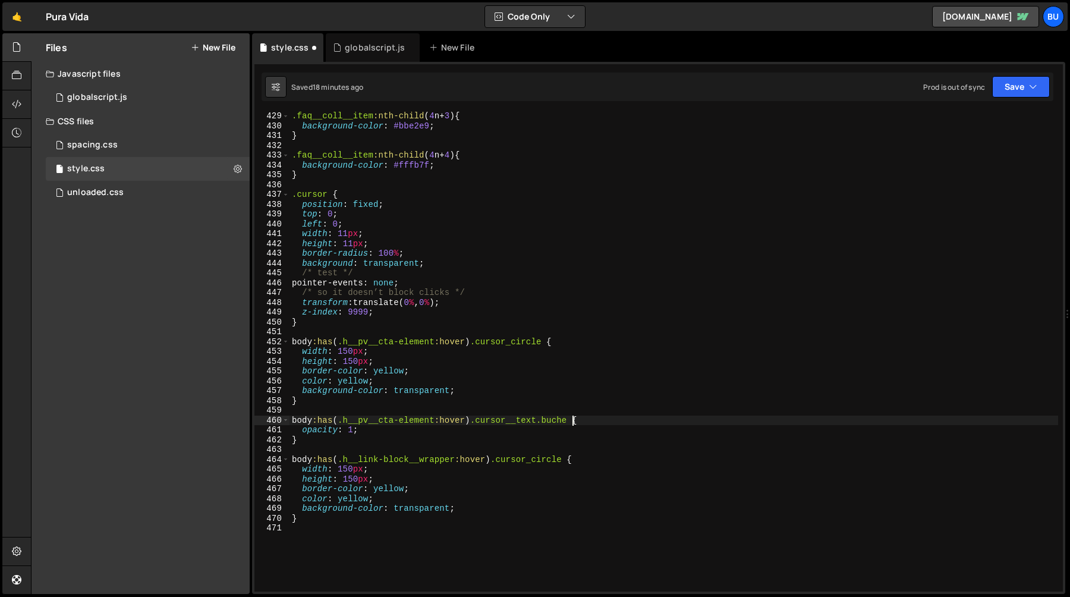
scroll to position [0, 20]
click at [354, 434] on div ".faq__coll__item :nth-child ( 4 n + 3 ) { background-color : #bbe2e9 ; } .faq__…" at bounding box center [674, 360] width 769 height 499
click at [569, 418] on div ".faq__coll__item :nth-child ( 4 n + 3 ) { background-color : #bbe2e9 ; } .faq__…" at bounding box center [674, 360] width 769 height 499
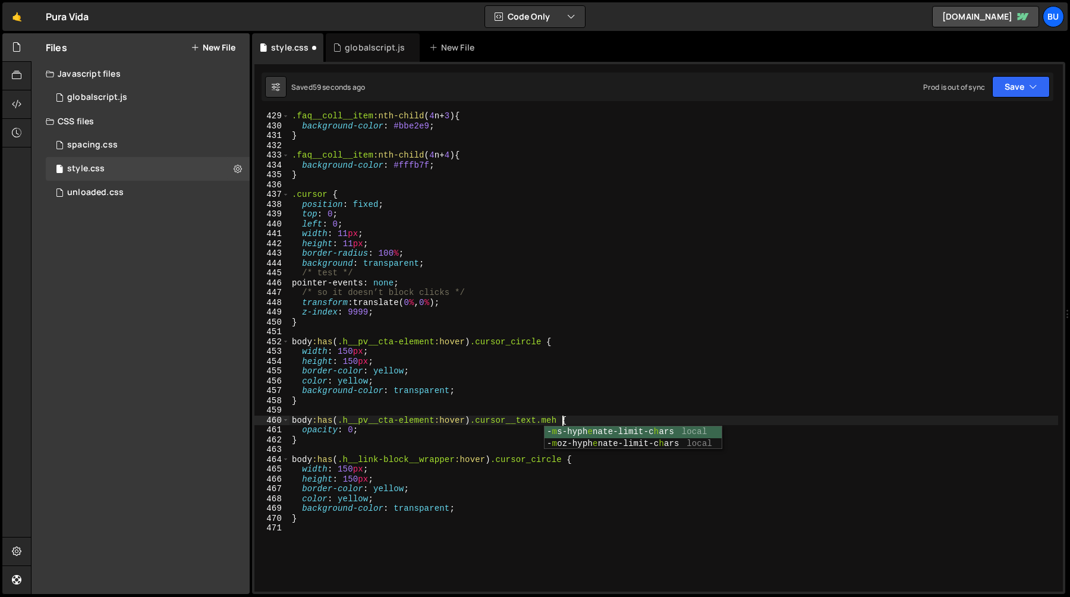
scroll to position [0, 19]
click at [350, 430] on div ".faq__coll__item :nth-child ( 4 n + 3 ) { background-color : #bbe2e9 ; } .faq__…" at bounding box center [674, 360] width 769 height 499
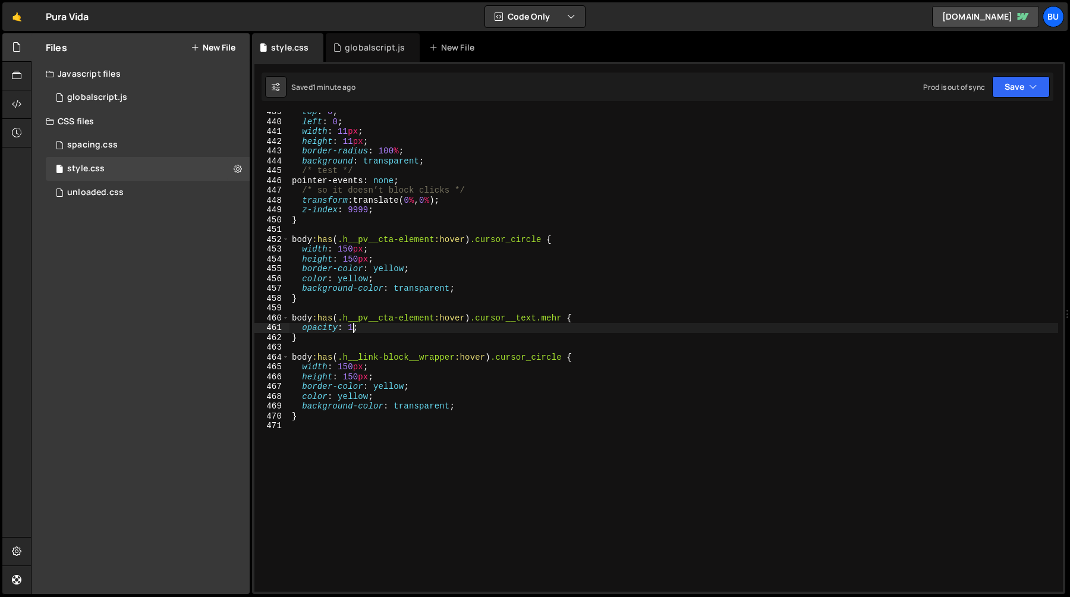
scroll to position [4300, 0]
click at [321, 339] on div "top : 0 ; left : 0 ; width : 11 px ; height : 11 px ; border-radius : 100 % ; b…" at bounding box center [674, 356] width 769 height 499
type textarea "}"
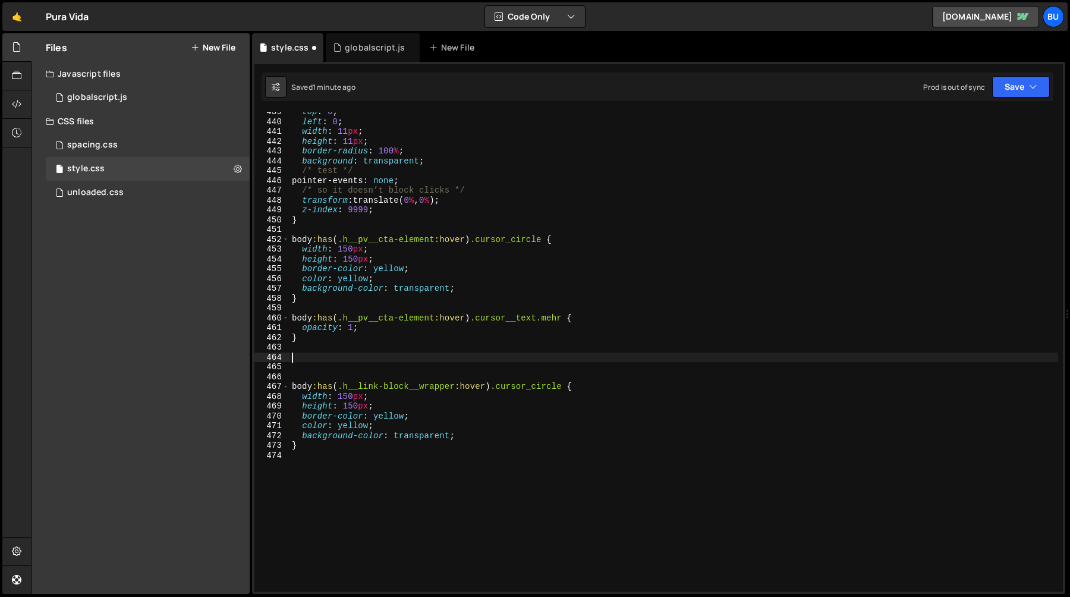
paste textarea "h__link-block__wrapper"
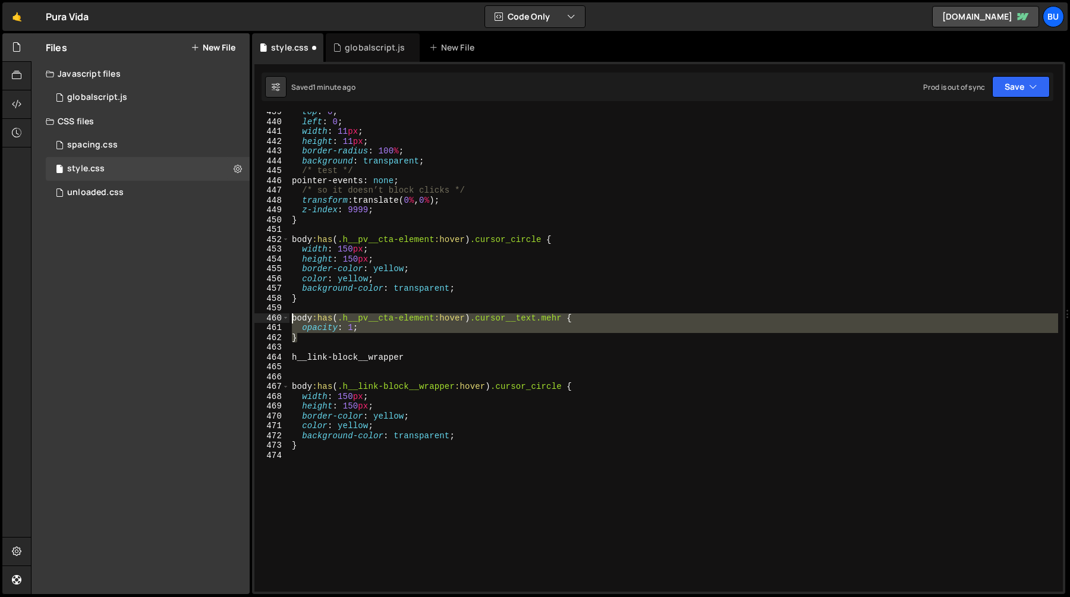
drag, startPoint x: 304, startPoint y: 342, endPoint x: 275, endPoint y: 319, distance: 36.8
click at [275, 319] on div "h__link-block__wrapper 439 440 441 442 443 444 445 446 447 448 449 450 451 452 …" at bounding box center [658, 352] width 808 height 480
type textarea "body:has(.h__pv__cta-element:hover) .cursor__text.mehr { opacity: 1;"
click at [298, 350] on div "top : 0 ; left : 0 ; width : 11 px ; height : 11 px ; border-radius : 100 % ; b…" at bounding box center [674, 356] width 769 height 499
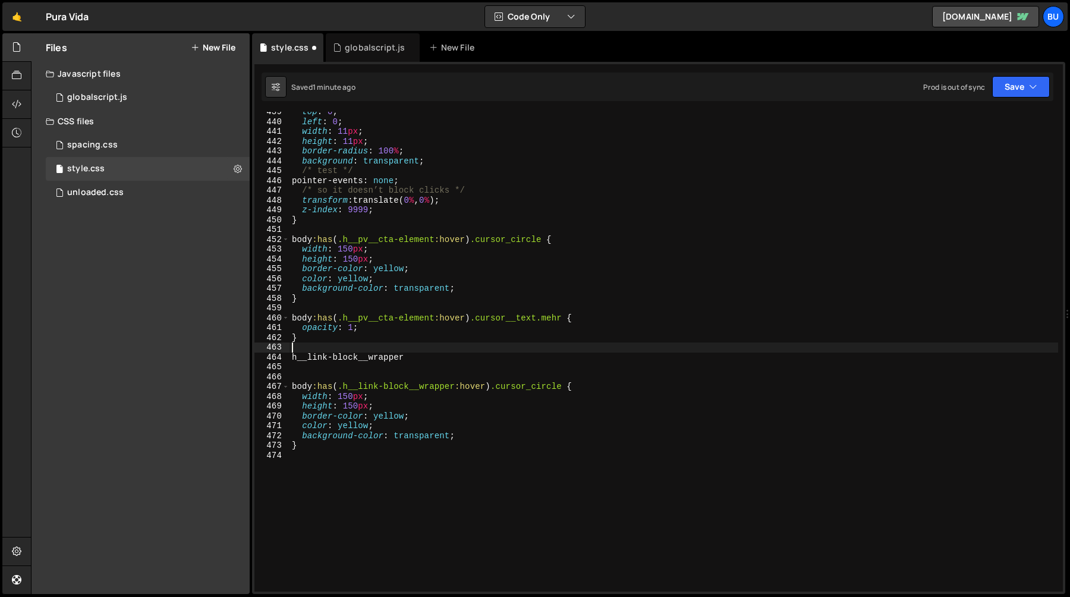
paste textarea "}"
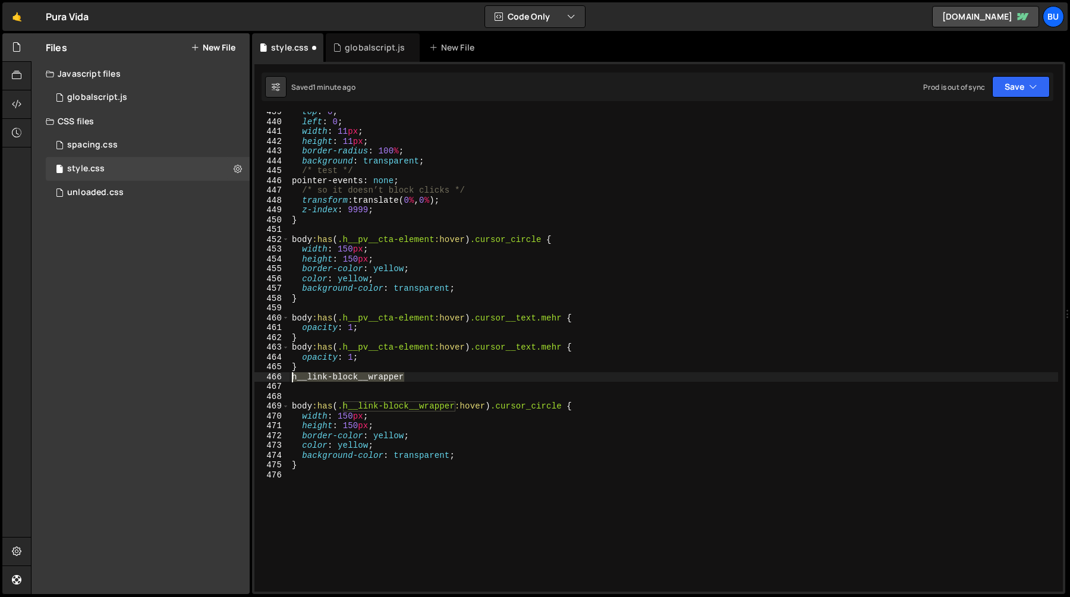
drag, startPoint x: 407, startPoint y: 379, endPoint x: 284, endPoint y: 377, distance: 123.7
click at [284, 377] on div "} 439 440 441 442 443 444 445 446 447 448 449 450 451 452 453 454 455 456 457 4…" at bounding box center [658, 352] width 808 height 480
type textarea "h__link-block__wrapper"
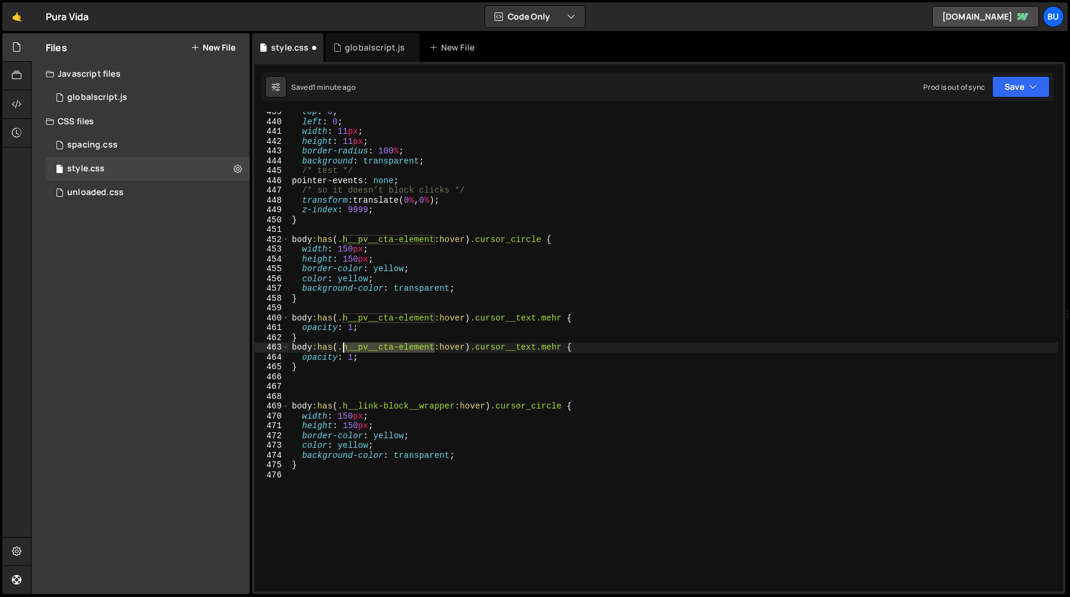
drag, startPoint x: 432, startPoint y: 348, endPoint x: 344, endPoint y: 350, distance: 88.6
click at [344, 350] on div "top : 0 ; left : 0 ; width : 11 px ; height : 11 px ; border-radius : 100 % ; b…" at bounding box center [674, 356] width 769 height 499
paste textarea "link-block__wrapper"
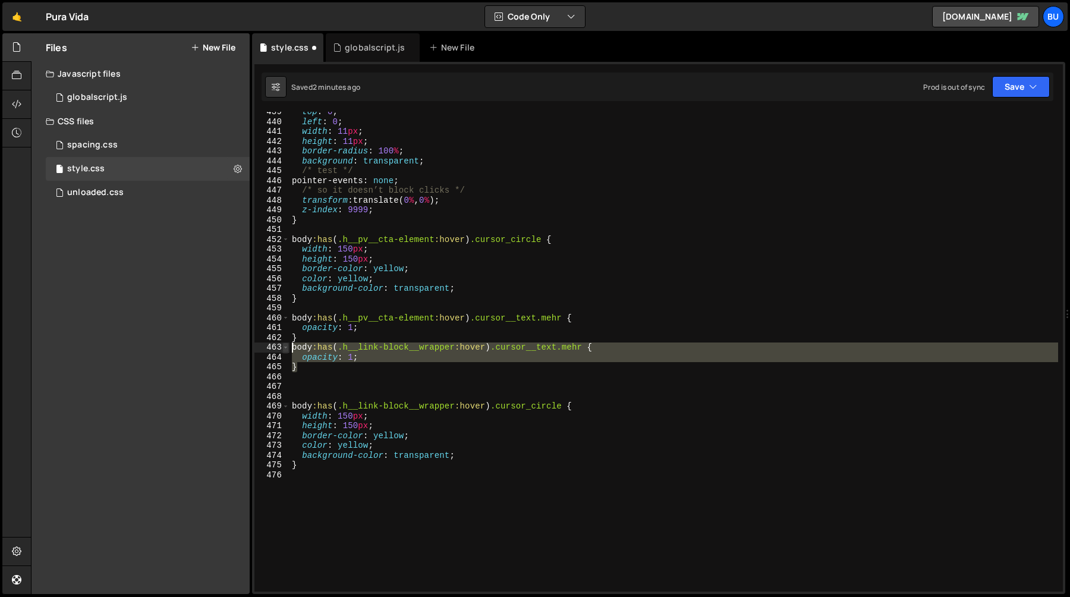
drag, startPoint x: 305, startPoint y: 367, endPoint x: 282, endPoint y: 349, distance: 29.2
click at [282, 349] on div "body:has(.h__link-block__wrapper:hover) .cursor__text.mehr { 439 440 441 442 44…" at bounding box center [658, 352] width 808 height 480
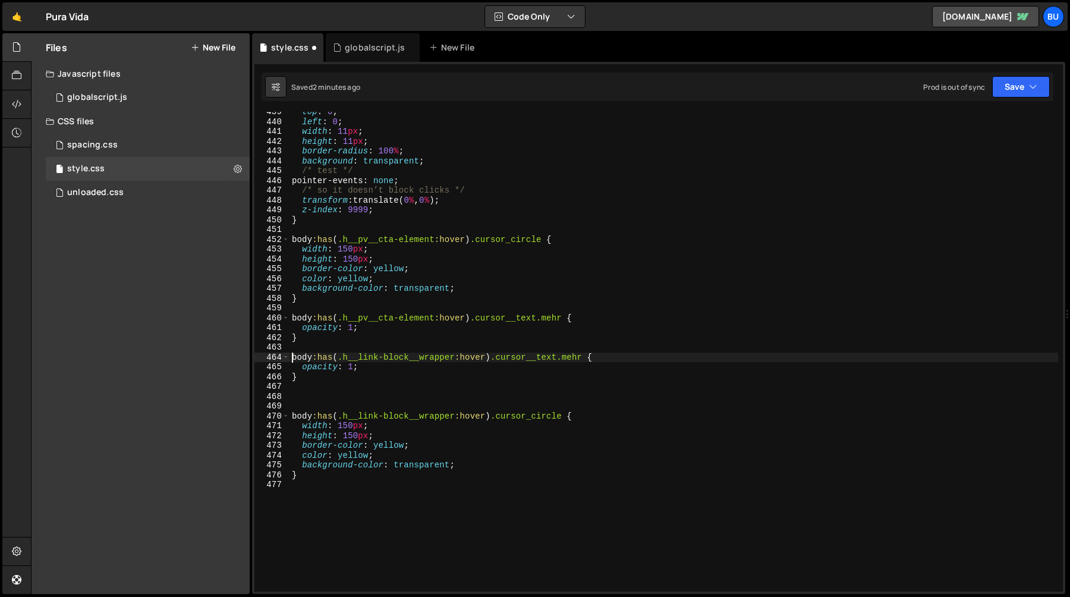
click at [317, 376] on div "top : 0 ; left : 0 ; width : 11 px ; height : 11 px ; border-radius : 100 % ; b…" at bounding box center [674, 356] width 769 height 499
type textarea "}"
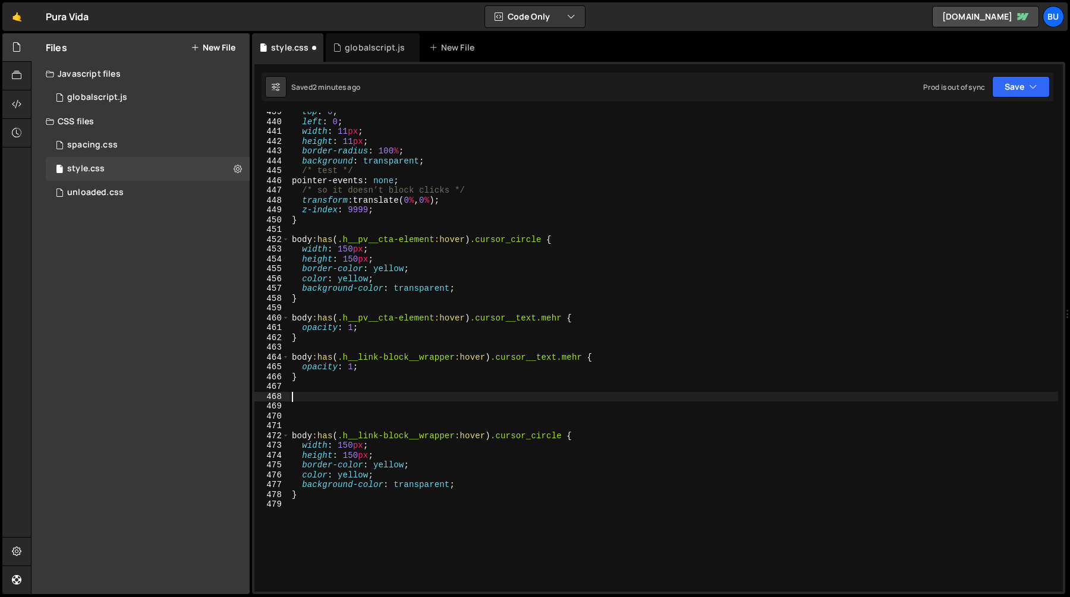
paste textarea "}"
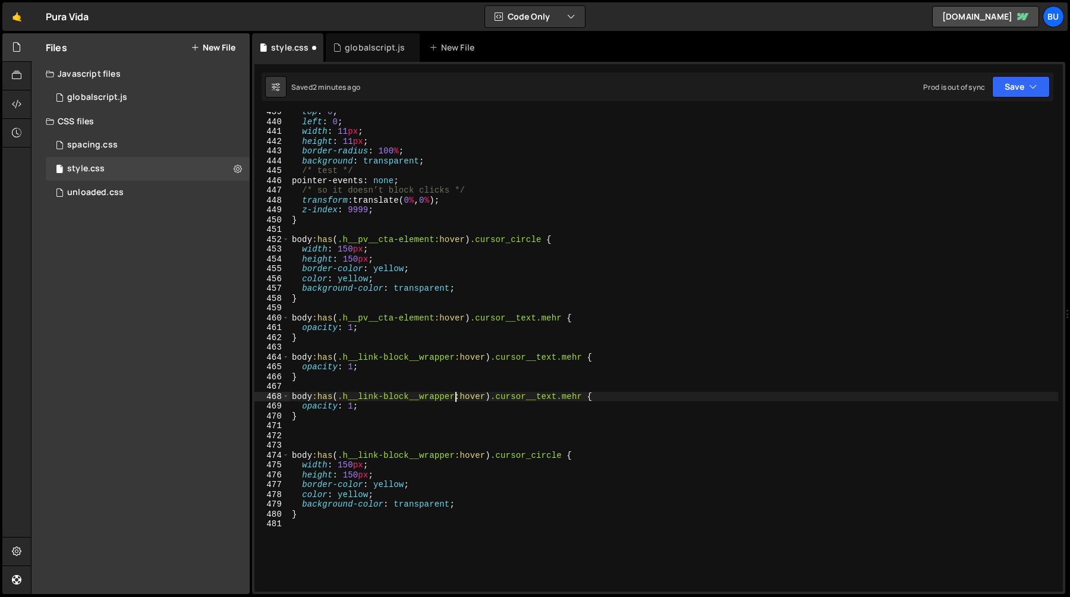
click at [454, 394] on div "top : 0 ; left : 0 ; width : 11 px ; height : 11 px ; border-radius : 100 % ; b…" at bounding box center [674, 356] width 769 height 499
click at [353, 407] on div "top : 0 ; left : 0 ; width : 11 px ; height : 11 px ; border-radius : 100 % ; b…" at bounding box center [674, 356] width 769 height 499
click at [375, 414] on div "top : 0 ; left : 0 ; width : 11 px ; height : 11 px ; border-radius : 100 % ; b…" at bounding box center [674, 356] width 769 height 499
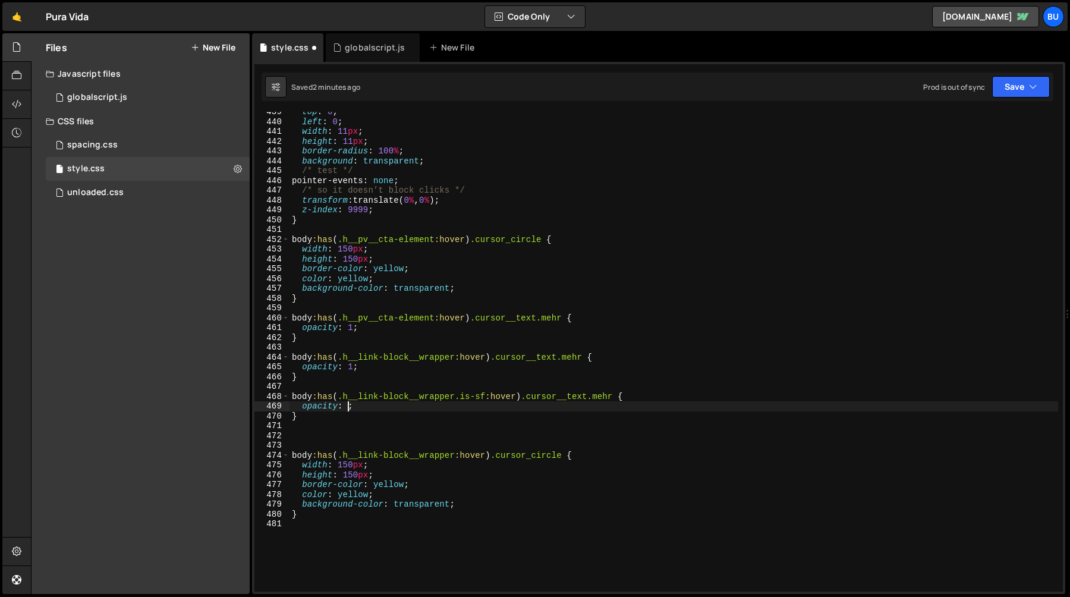
scroll to position [0, 0]
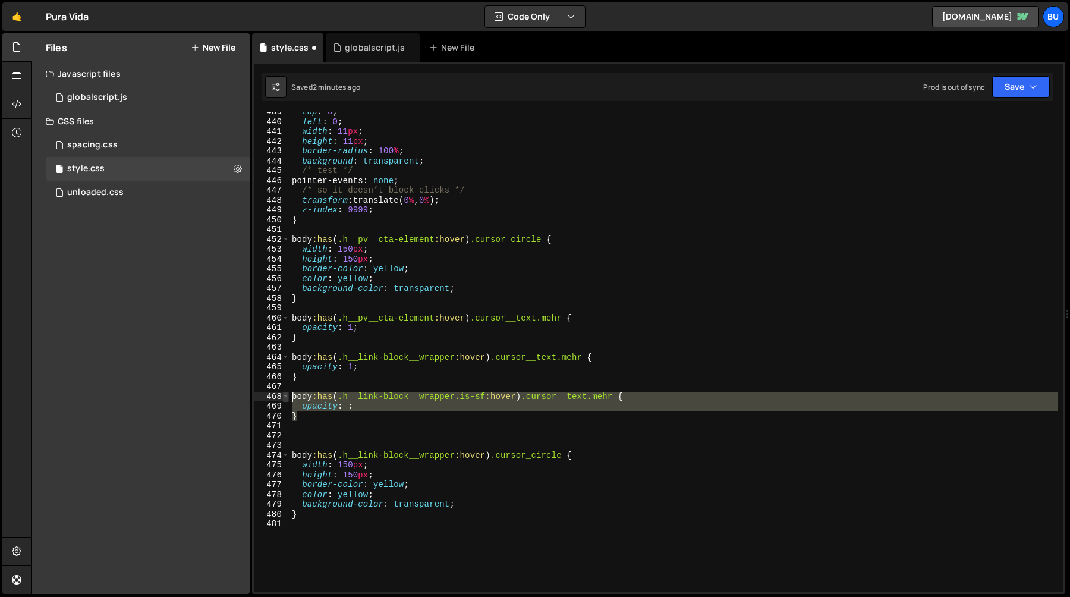
drag, startPoint x: 308, startPoint y: 420, endPoint x: 282, endPoint y: 398, distance: 33.3
click at [282, 398] on div "} 439 440 441 442 443 444 445 446 447 448 449 450 451 452 453 454 455 456 457 4…" at bounding box center [658, 352] width 808 height 480
type textarea "body:has(.h__link-block__wrapper.is-sf:hover) .cursor__text.mehr { opacity: ;"
click at [314, 427] on div "top : 0 ; left : 0 ; width : 11 px ; height : 11 px ; border-radius : 100 % ; b…" at bounding box center [674, 356] width 769 height 499
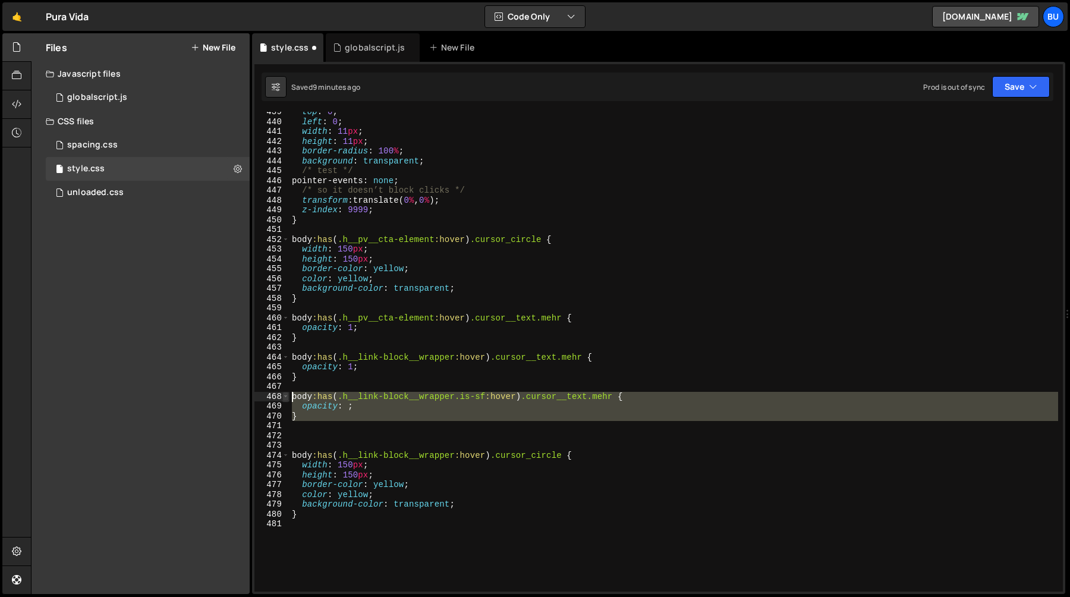
drag, startPoint x: 310, startPoint y: 423, endPoint x: 288, endPoint y: 392, distance: 37.6
click at [288, 392] on div "439 440 441 442 443 444 445 446 447 448 449 450 451 452 453 454 455 456 457 458…" at bounding box center [658, 352] width 808 height 480
paste textarea "}"
type textarea "}"
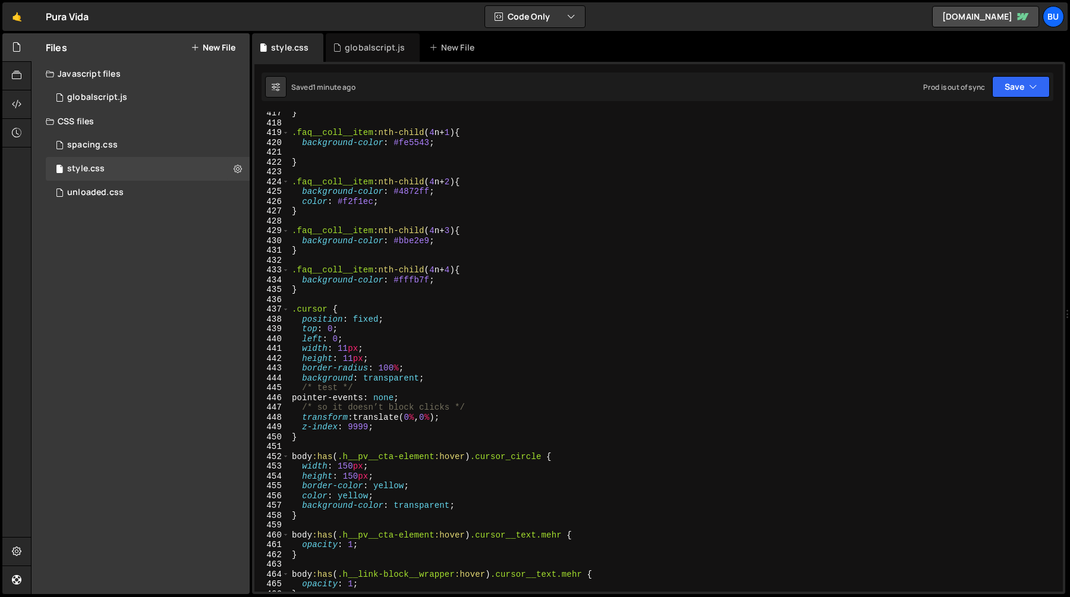
scroll to position [4041, 0]
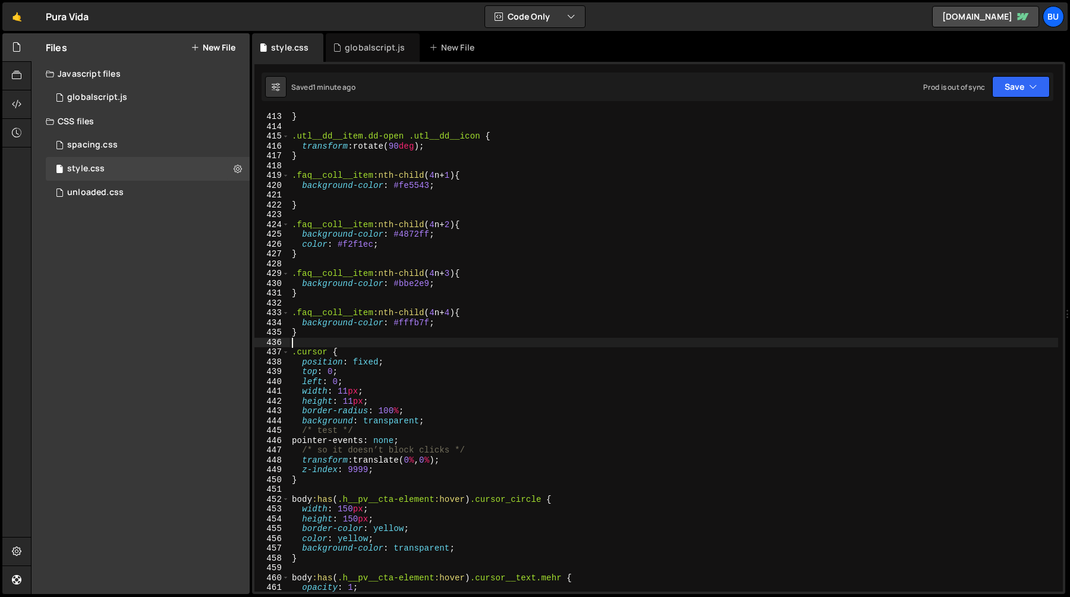
click at [342, 340] on div "} .utl__dd__item.dd-open .utl__dd__icon { transform : rotate( 90 deg ) ; } .faq…" at bounding box center [674, 361] width 769 height 499
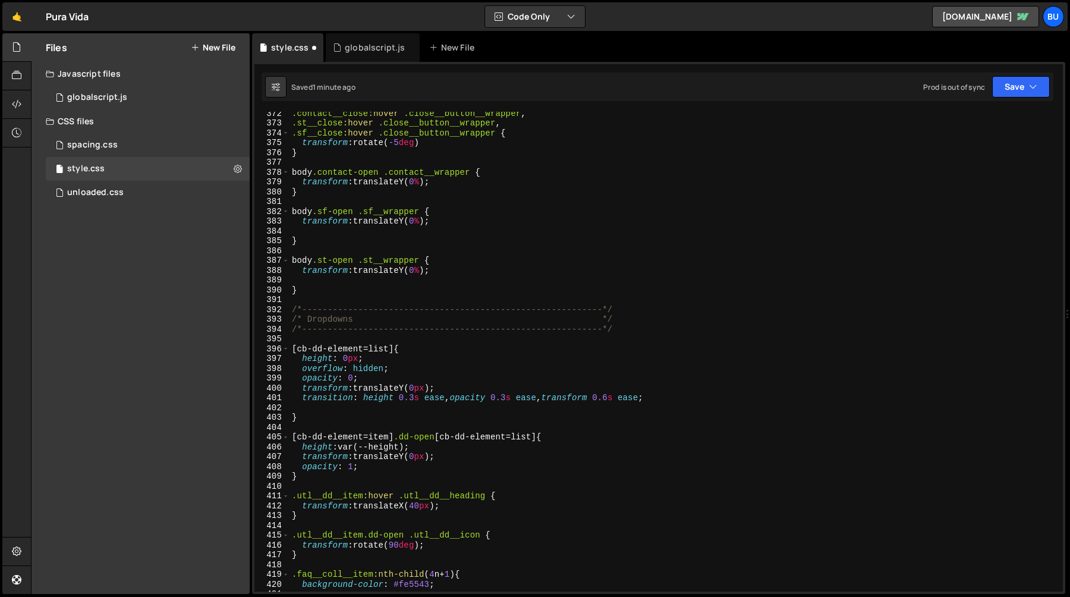
scroll to position [3590, 0]
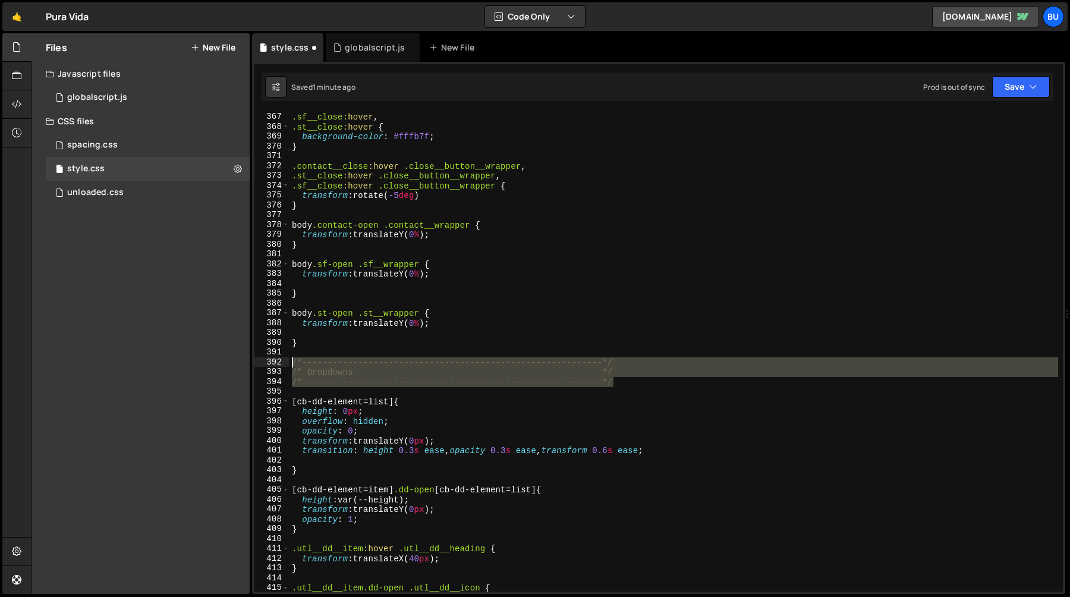
drag, startPoint x: 615, startPoint y: 383, endPoint x: 287, endPoint y: 364, distance: 328.7
click at [287, 364] on div "366 367 368 369 370 371 372 373 374 375 376 377 378 379 380 381 382 383 384 385…" at bounding box center [658, 352] width 808 height 480
type textarea "/*-----------------------------------------------------------*/ /* Dropdowns */"
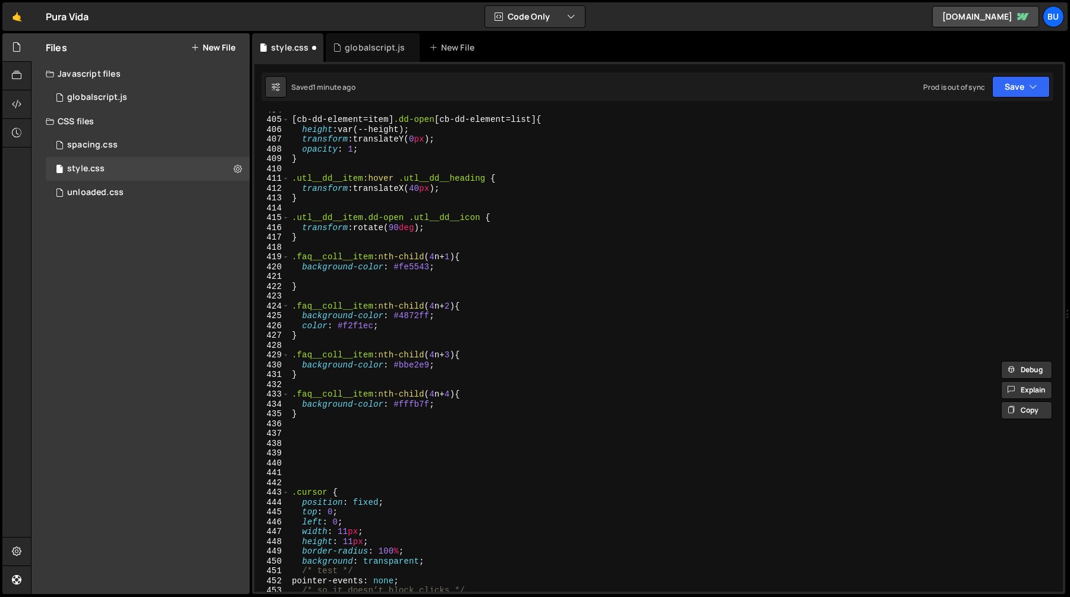
scroll to position [3965, 0]
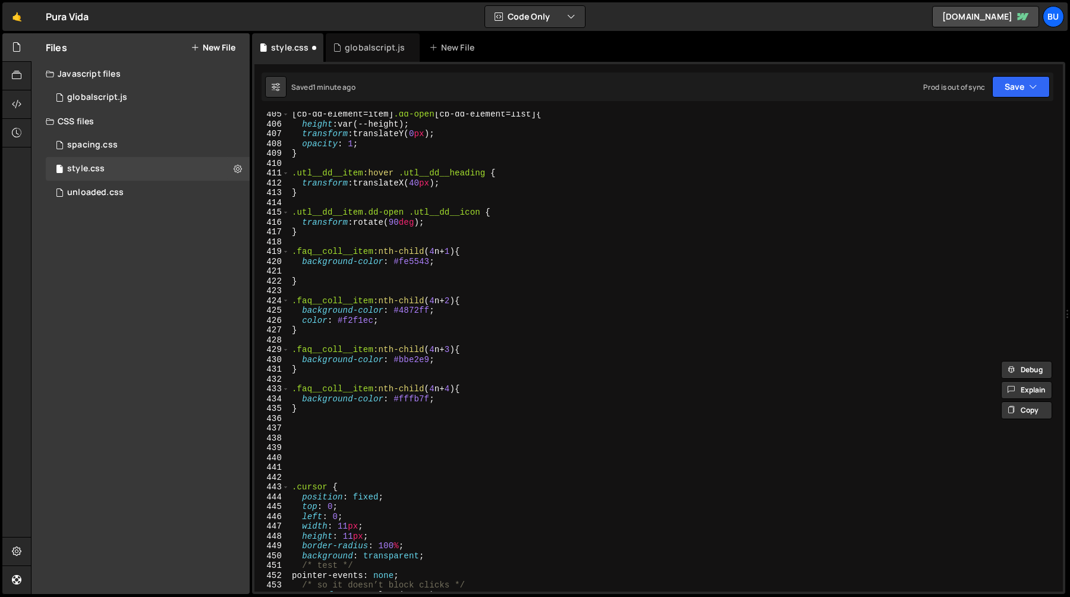
click at [309, 445] on div "[ cb-dd-element = item ] .dd-open [ cb-dd-element = list ] { height : var(--hei…" at bounding box center [674, 358] width 769 height 499
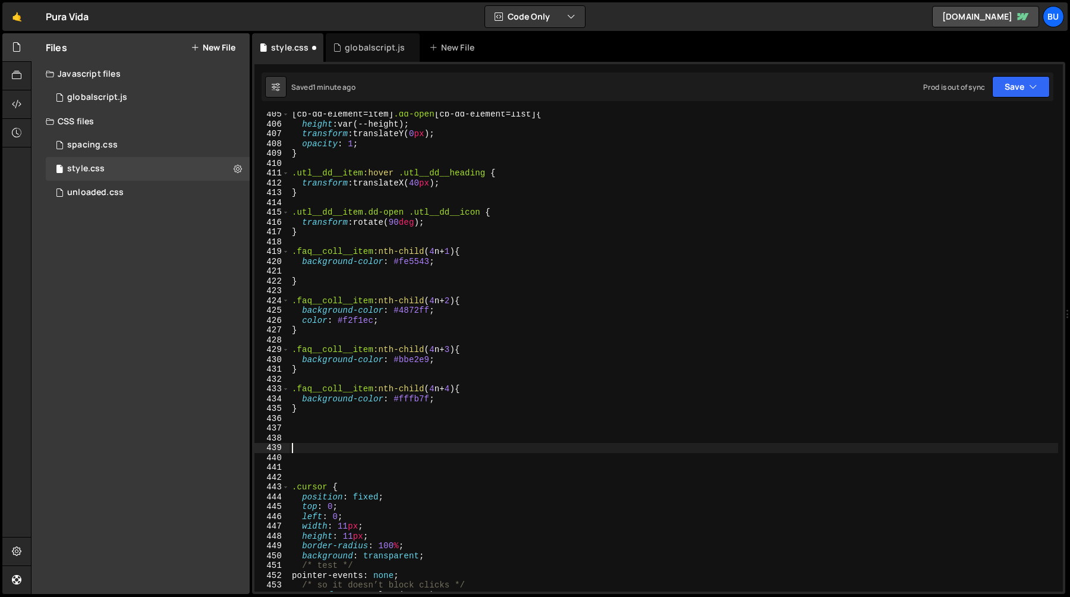
paste textarea "/*-----------------------------------------------------------*/"
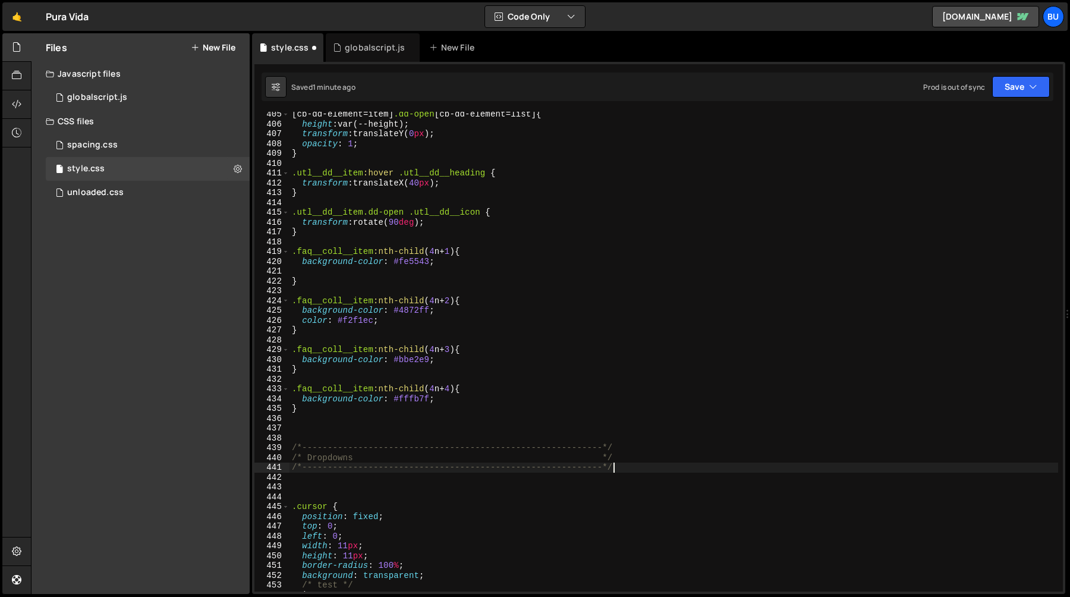
click at [328, 459] on div "[ cb-dd-element = item ] .dd-open [ cb-dd-element = list ] { height : var(--hei…" at bounding box center [674, 358] width 769 height 499
type textarea "/* Cursor and Hovers */"
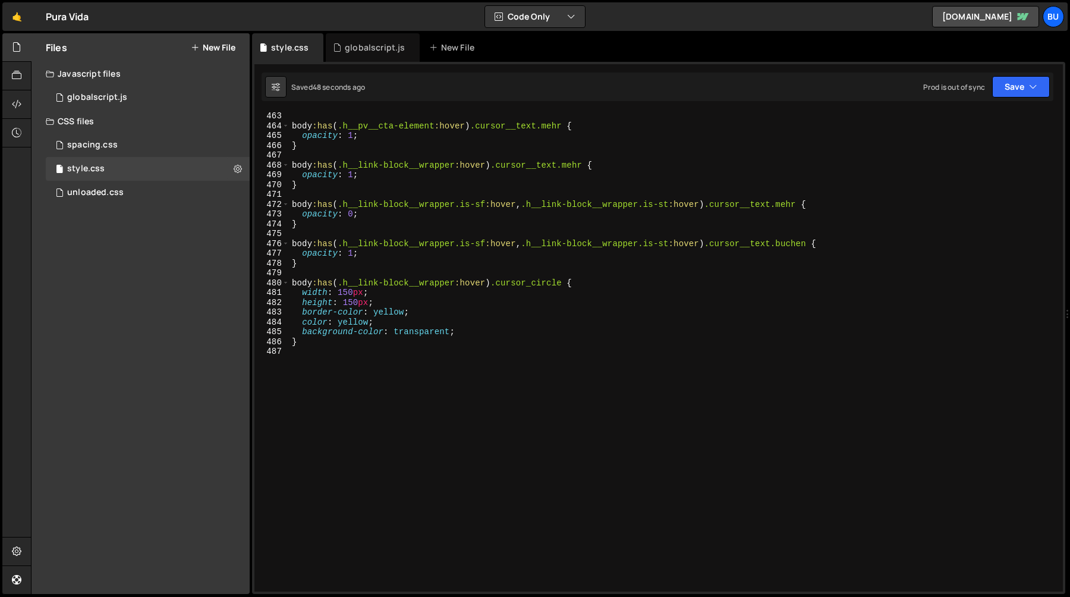
scroll to position [4532, 0]
click at [320, 383] on div "body :has ( .h__pv__cta-element :hover ) .cursor__text.mehr { opacity : 1 ; } b…" at bounding box center [674, 360] width 769 height 499
paste textarea "}"
type textarea "}"
click at [335, 357] on div "body :has ( .h__pv__cta-element :hover ) .cursor__text.mehr { opacity : 1 ; } b…" at bounding box center [674, 360] width 769 height 499
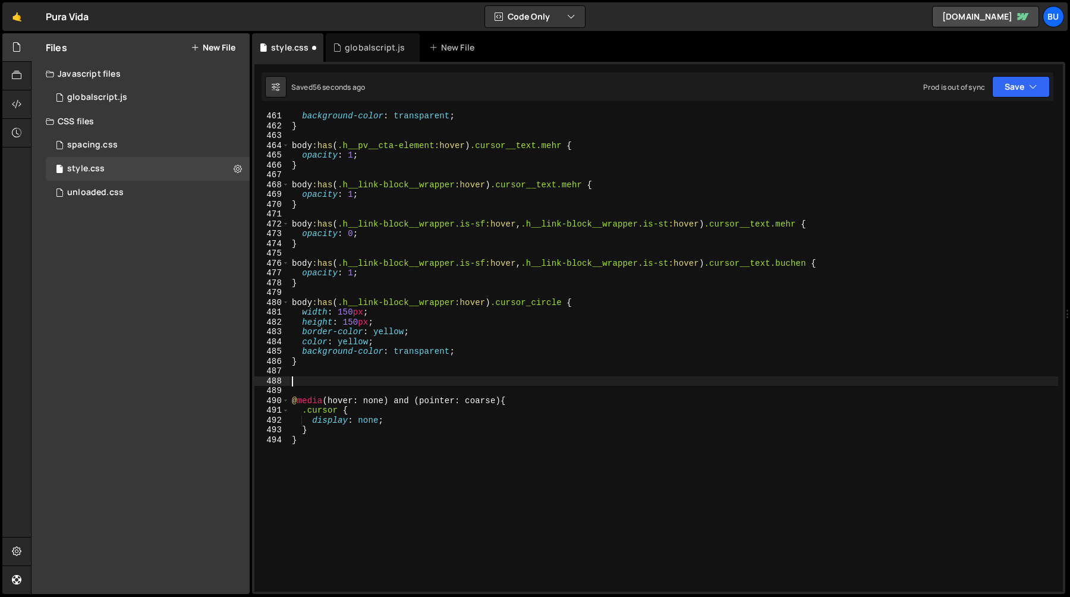
scroll to position [4526, 0]
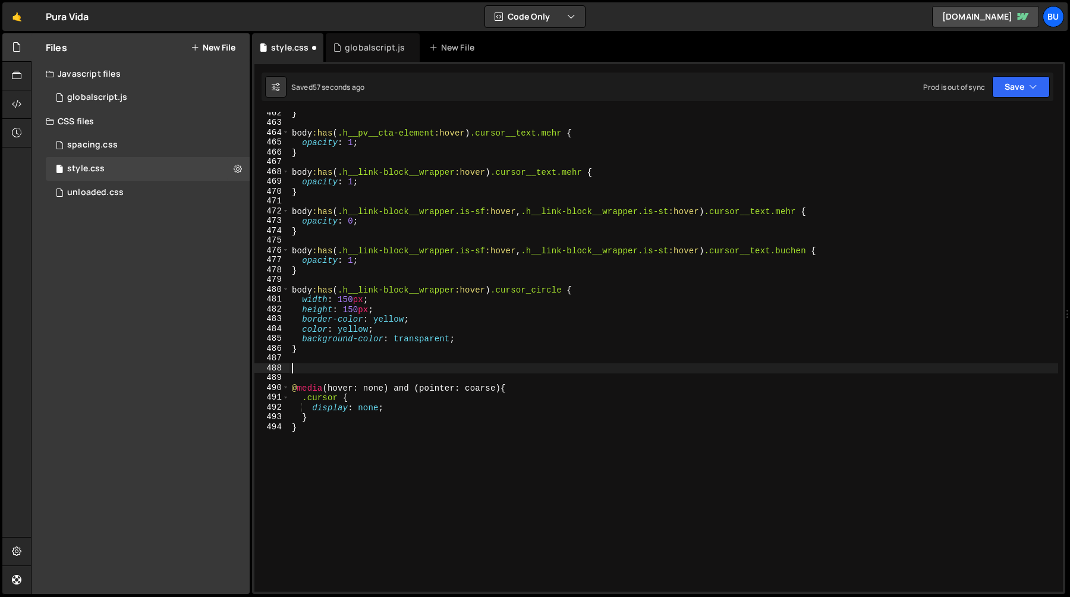
click at [306, 368] on div "} body :has ( .h__pv__cta-element :hover ) .cursor__text.mehr { opacity : 1 ; }…" at bounding box center [674, 357] width 769 height 499
paste textarea "}"
type textarea "}"
click at [295, 369] on div "} body :has ( .h__pv__cta-element :hover ) .cursor__text.mehr { opacity : 1 ; }…" at bounding box center [674, 357] width 769 height 499
paste textarea "h__pv__cta-element"
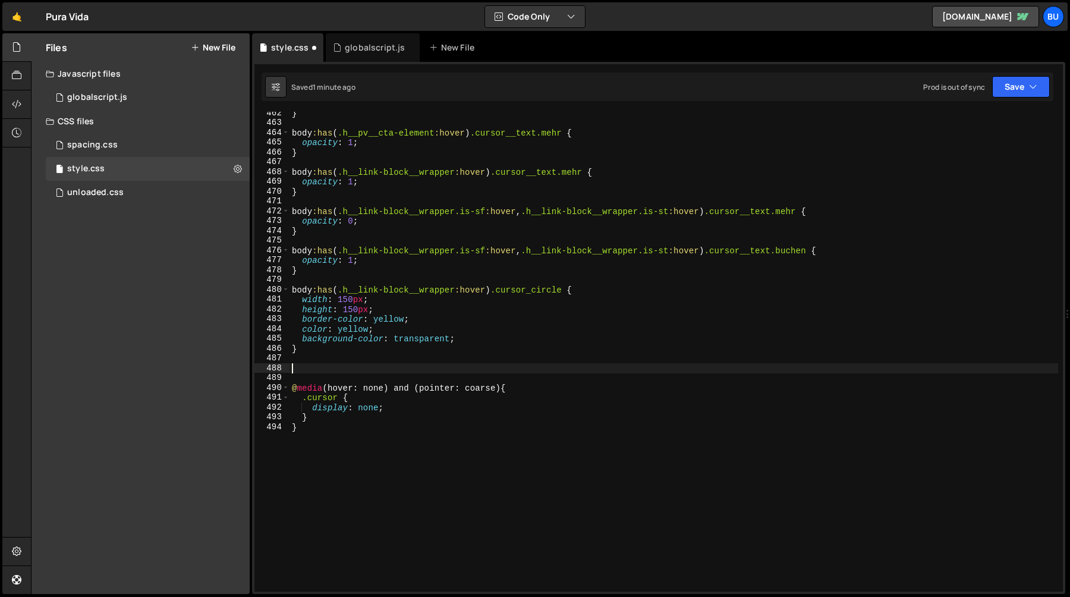
type textarea "h__pv__cta-element"
paste textarea "h__pv__cta-element"
type textarea ".h__pv__cta-element:hover"
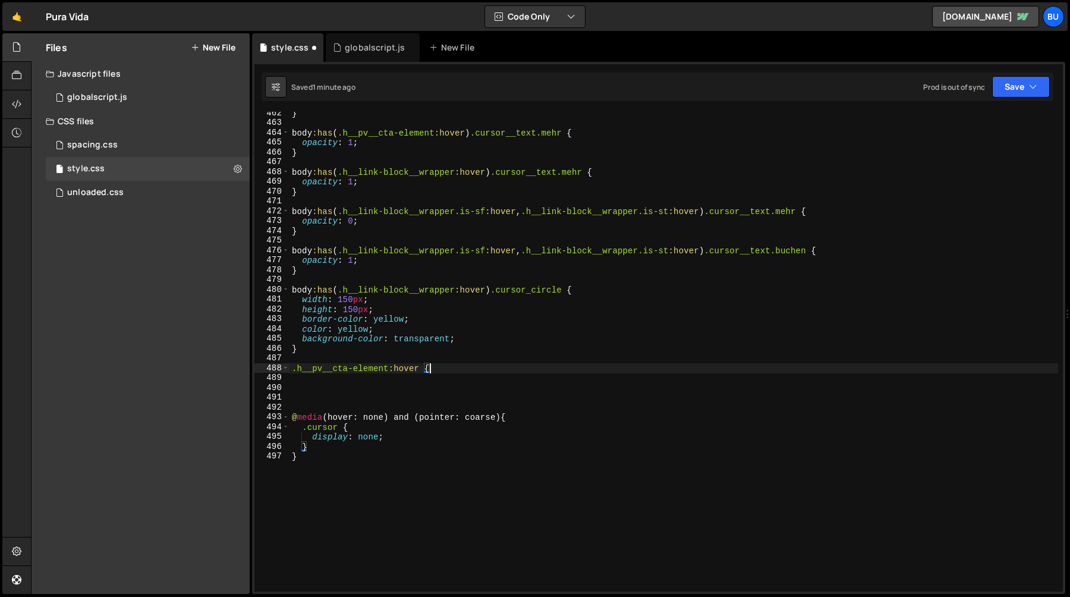
type textarea ".h__pv__cta-element:hover {}"
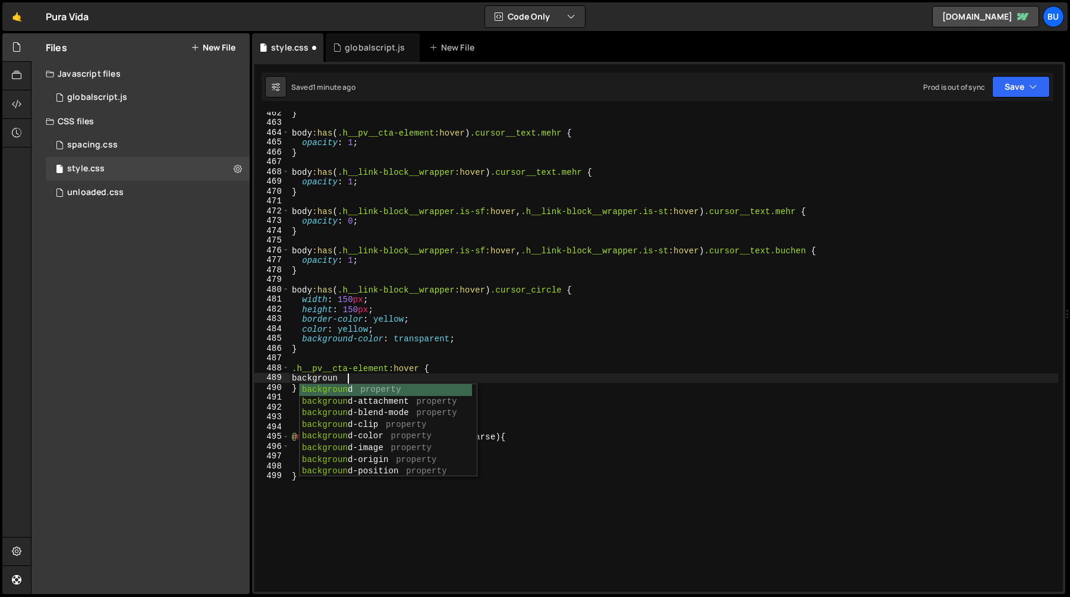
scroll to position [0, 4]
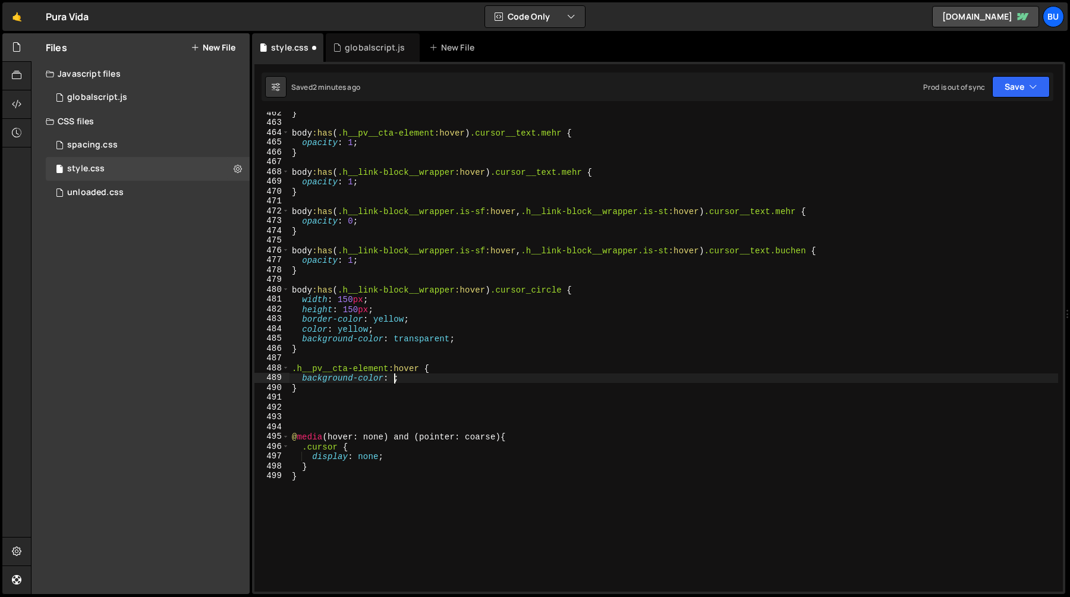
click at [393, 379] on div "} body :has ( .h__pv__cta-element :hover ) .cursor__text.mehr { opacity : 1 ; }…" at bounding box center [674, 357] width 769 height 499
paste textarea "#fe5543"
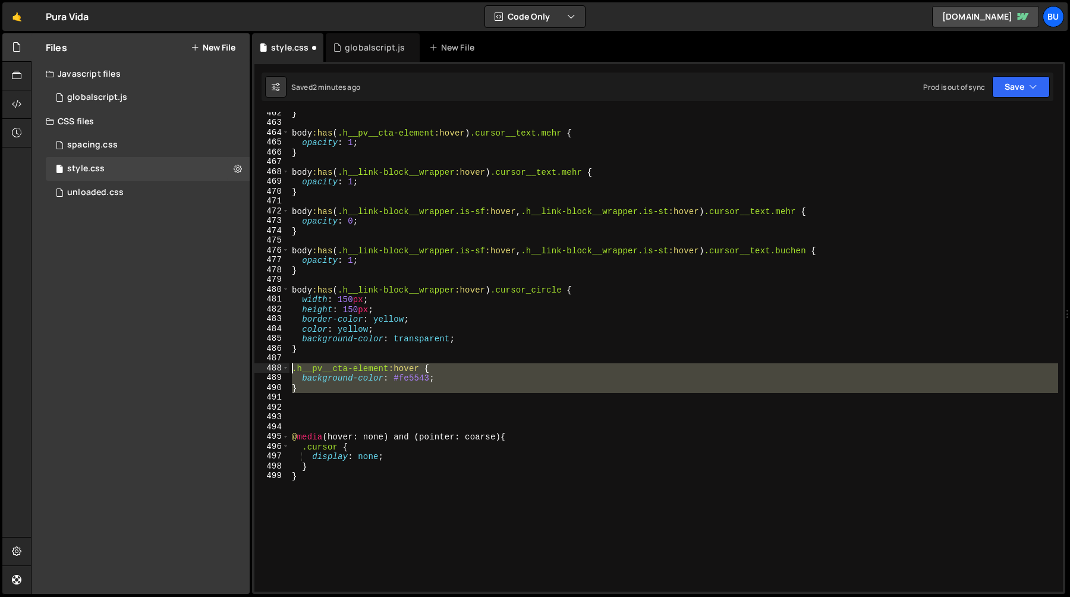
drag, startPoint x: 303, startPoint y: 394, endPoint x: 277, endPoint y: 368, distance: 36.2
click at [277, 368] on div "background-color: #fe5543; 462 463 464 465 466 467 468 469 470 471 472 473 474 …" at bounding box center [658, 352] width 808 height 480
click at [312, 392] on div "} body :has ( .h__pv__cta-element :hover ) .cursor__text.mehr { opacity : 1 ; }…" at bounding box center [674, 352] width 769 height 480
type textarea "}"
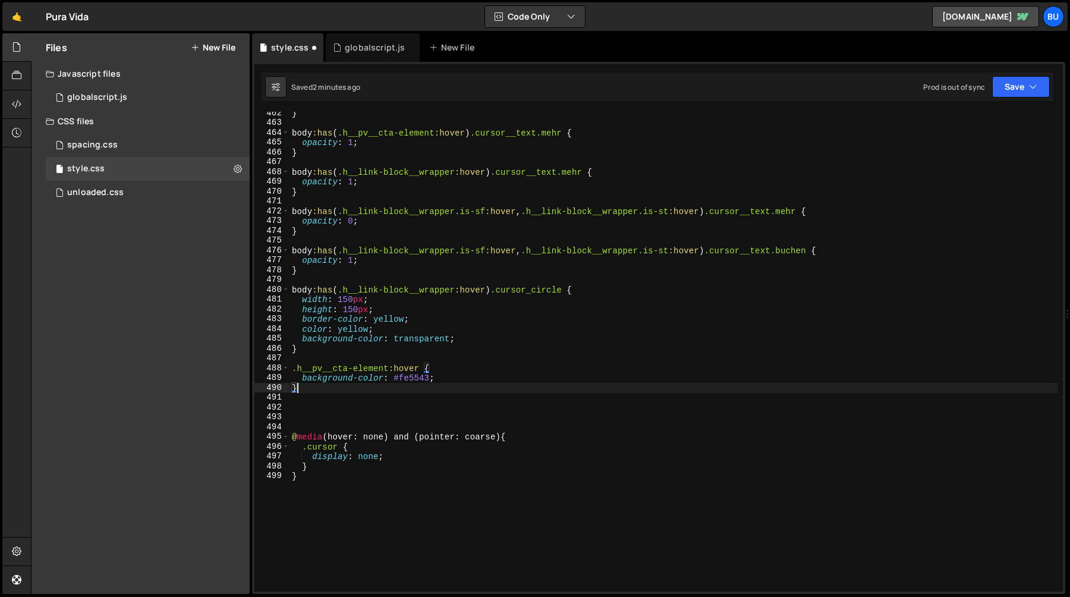
scroll to position [0, 0]
paste textarea "}"
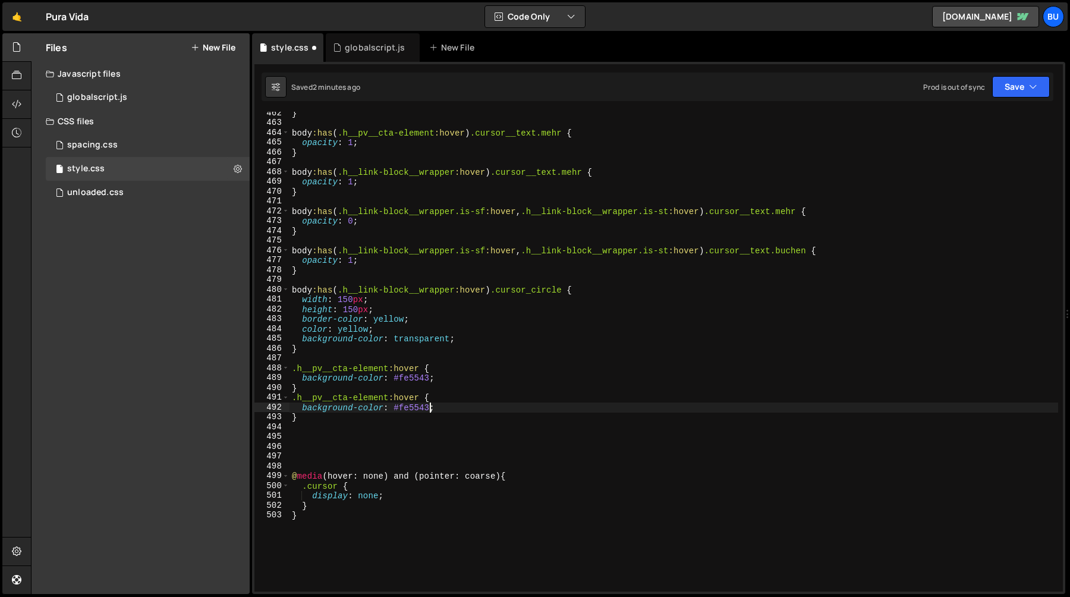
click at [415, 407] on div "} body :has ( .h__pv__cta-element :hover ) .cursor__text.mehr { opacity : 1 ; }…" at bounding box center [674, 357] width 769 height 499
paste textarea "#bbe2e9"
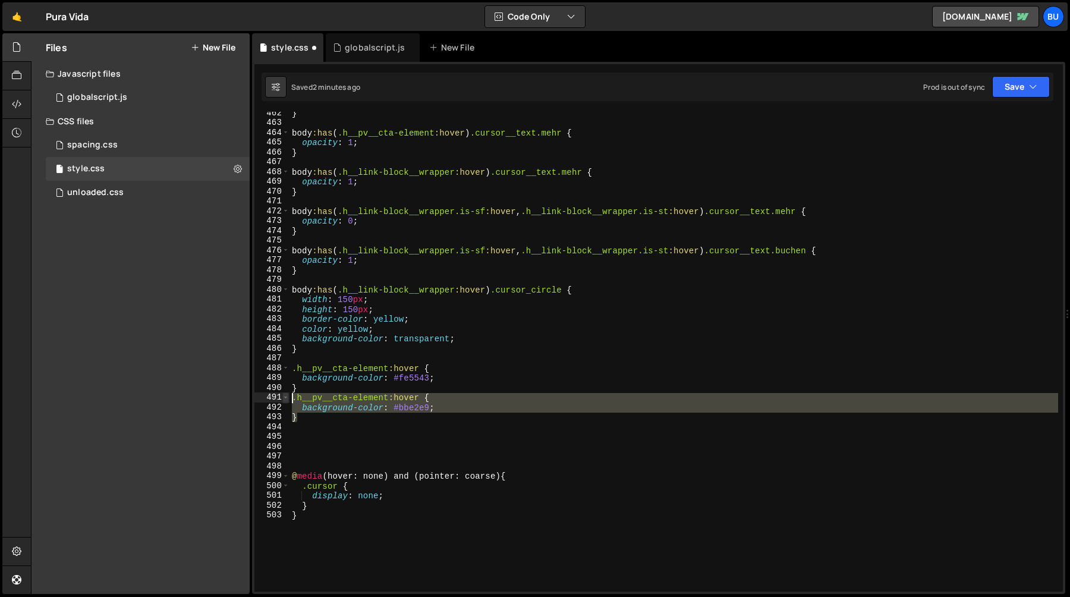
drag, startPoint x: 300, startPoint y: 417, endPoint x: 283, endPoint y: 399, distance: 24.4
click at [283, 399] on div "} 462 463 464 465 466 467 468 469 470 471 472 473 474 475 476 477 478 479 480 4…" at bounding box center [658, 352] width 808 height 480
click at [309, 417] on div "} body :has ( .h__pv__cta-element :hover ) .cursor__text.mehr { opacity : 1 ; }…" at bounding box center [674, 352] width 769 height 480
type textarea "}"
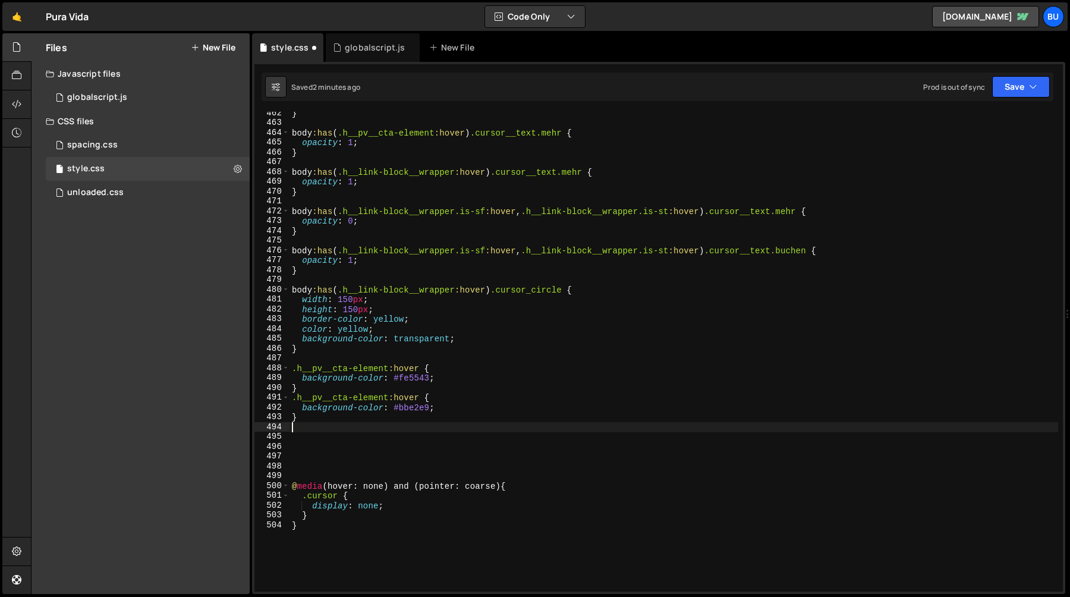
paste textarea "}"
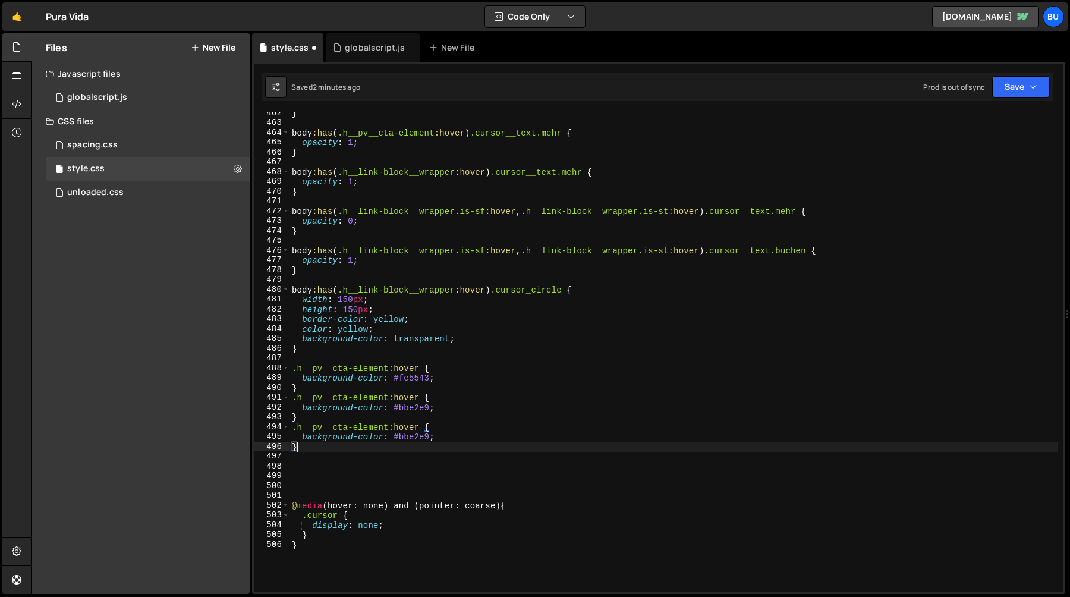
click at [414, 442] on div "} body :has ( .h__pv__cta-element :hover ) .cursor__text.mehr { opacity : 1 ; }…" at bounding box center [674, 357] width 769 height 499
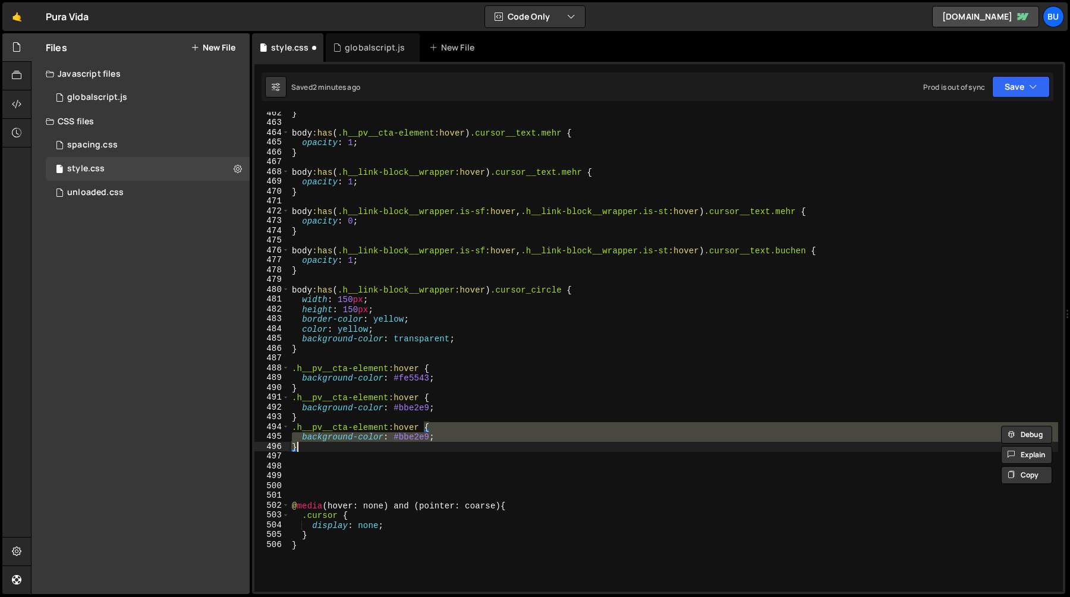
click at [416, 436] on div "} body :has ( .h__pv__cta-element :hover ) .cursor__text.mehr { opacity : 1 ; }…" at bounding box center [674, 352] width 769 height 480
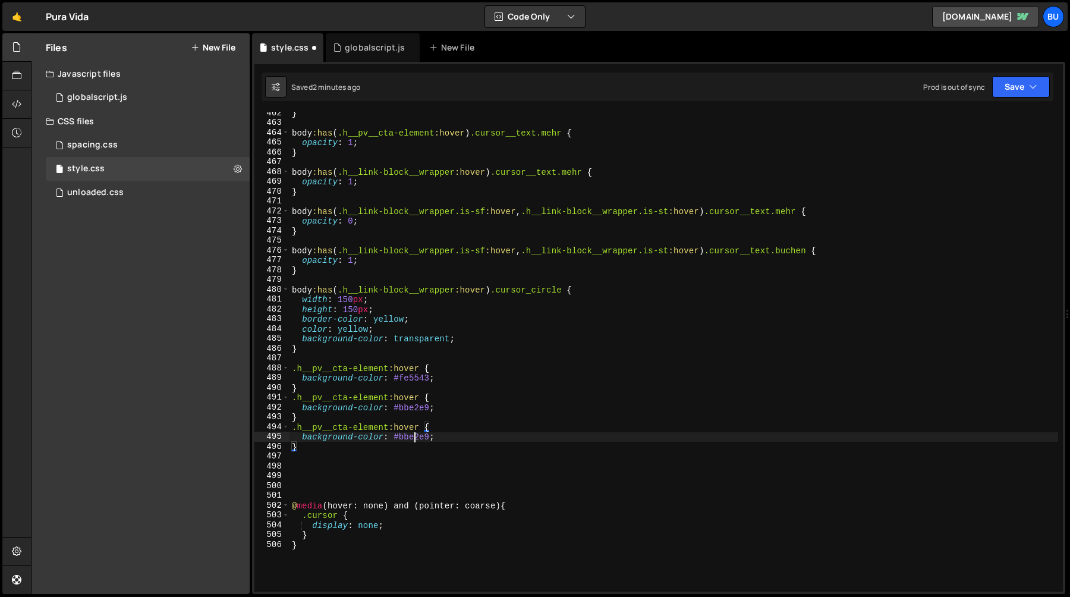
click at [416, 436] on div "} body :has ( .h__pv__cta-element :hover ) .cursor__text.mehr { opacity : 1 ; }…" at bounding box center [674, 357] width 769 height 499
paste textarea "#4872ff"
type textarea "background-color: #4872ff;"
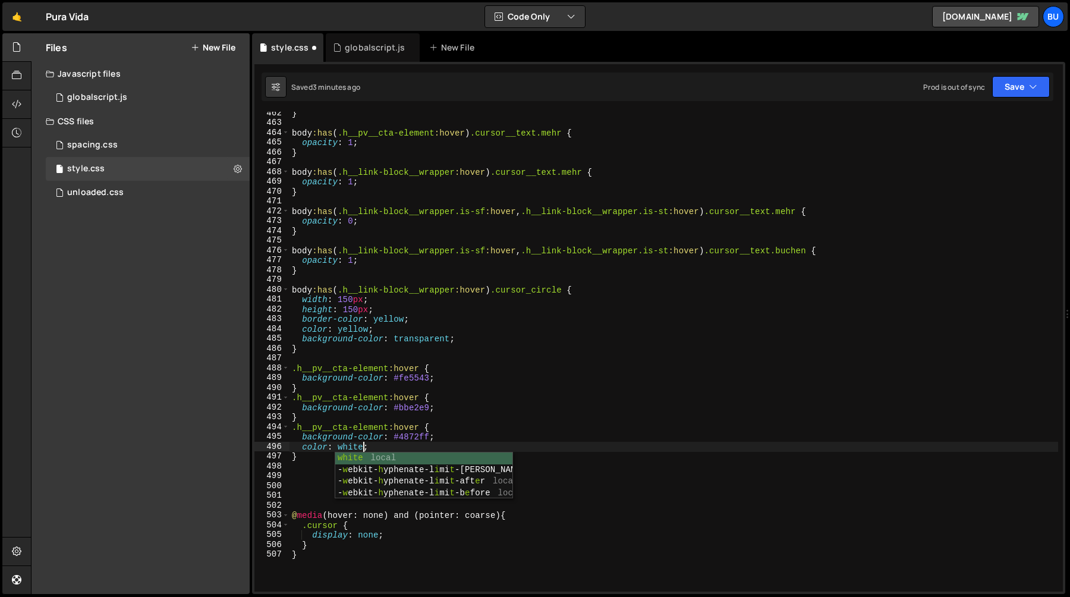
scroll to position [0, 4]
click at [350, 445] on div "} body :has ( .h__pv__cta-element :hover ) .cursor__text.mehr { opacity : 1 ; }…" at bounding box center [674, 357] width 769 height 499
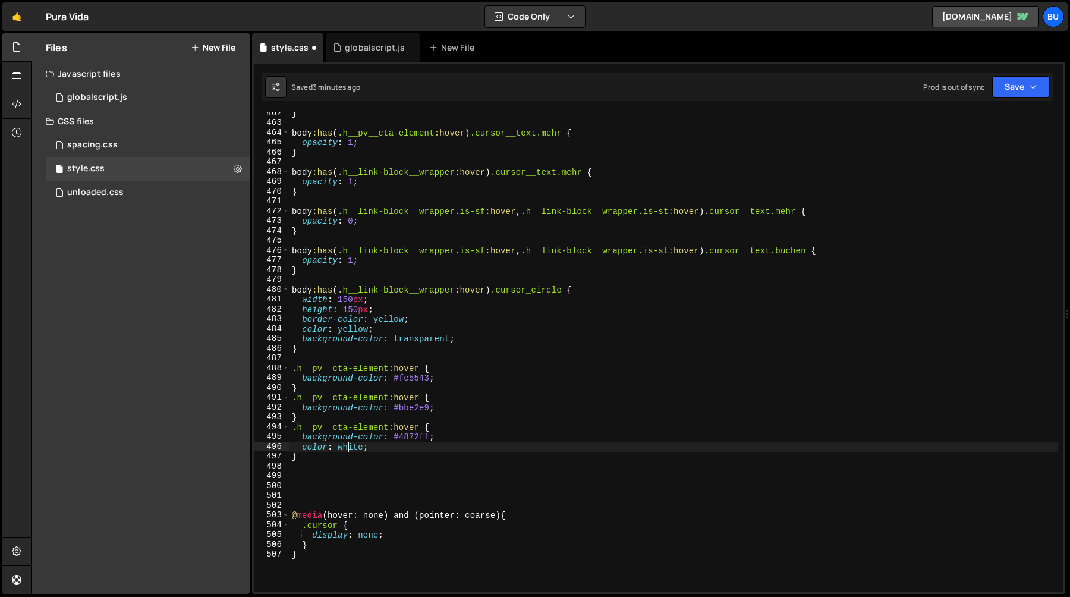
click at [350, 445] on div "} body :has ( .h__pv__cta-element :hover ) .cursor__text.mehr { opacity : 1 ; }…" at bounding box center [674, 357] width 769 height 499
paste textarea "#f2f1ec"
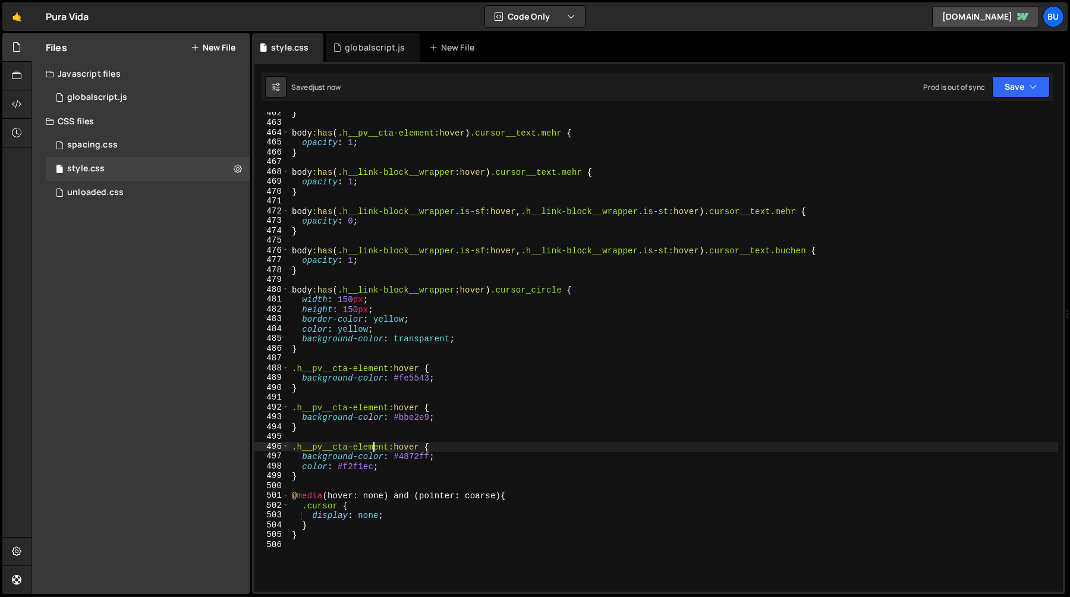
click at [389, 405] on div "} body :has ( .h__pv__cta-element :hover ) .cursor__text.mehr { opacity : 1 ; }…" at bounding box center [674, 357] width 769 height 499
click at [389, 443] on div "} body :has ( .h__pv__cta-element :hover ) .cursor__text.mehr { opacity : 1 ; }…" at bounding box center [674, 357] width 769 height 499
type textarea ".h__pv__cta-element.is-3:hover {"
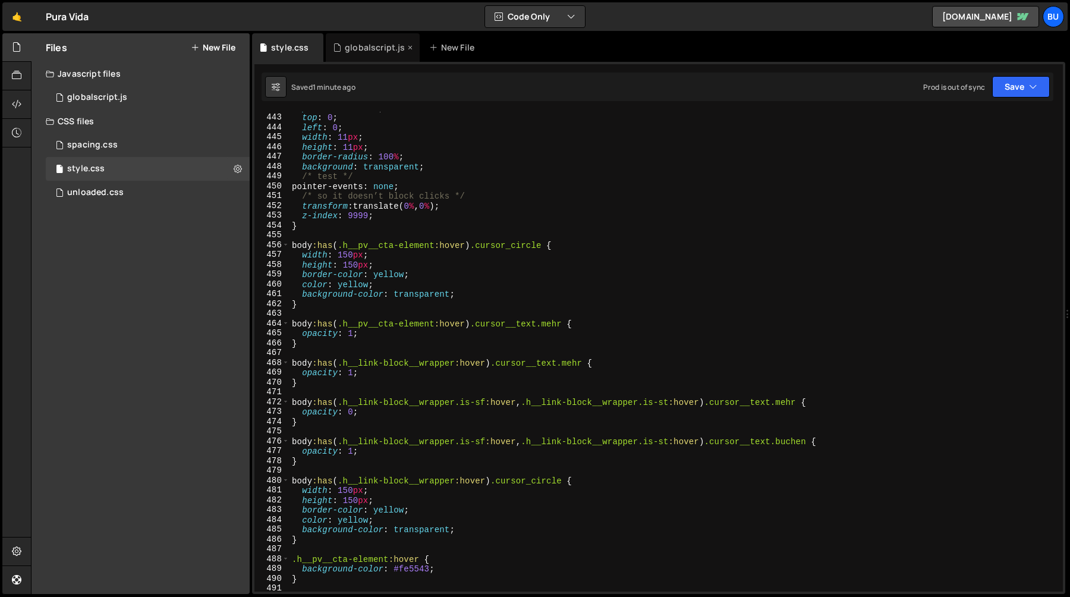
scroll to position [4335, 0]
click at [372, 49] on div "globalscript.js" at bounding box center [375, 48] width 60 height 12
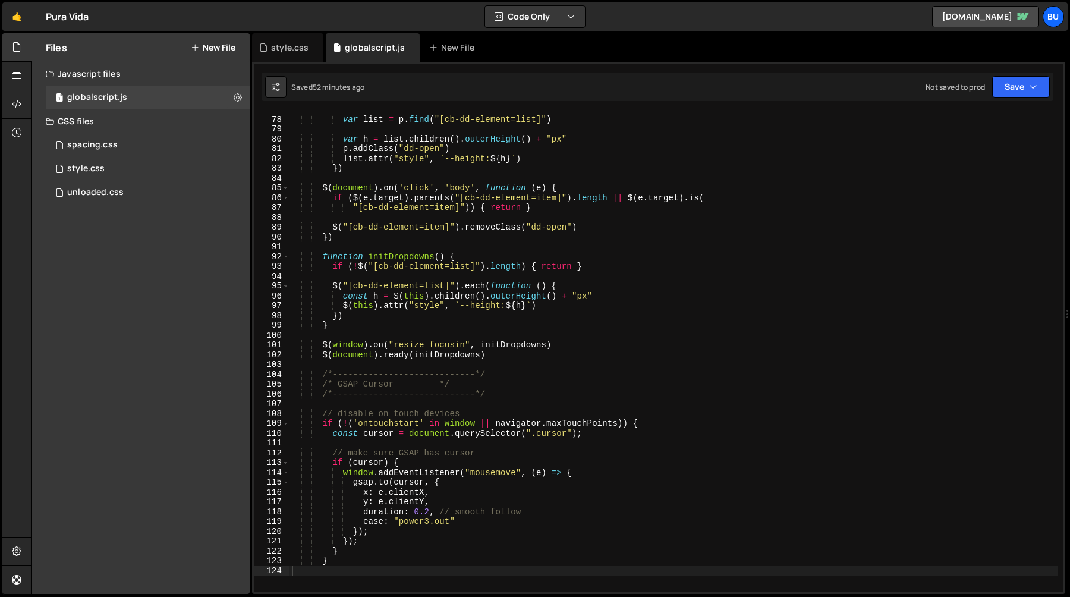
scroll to position [971, 0]
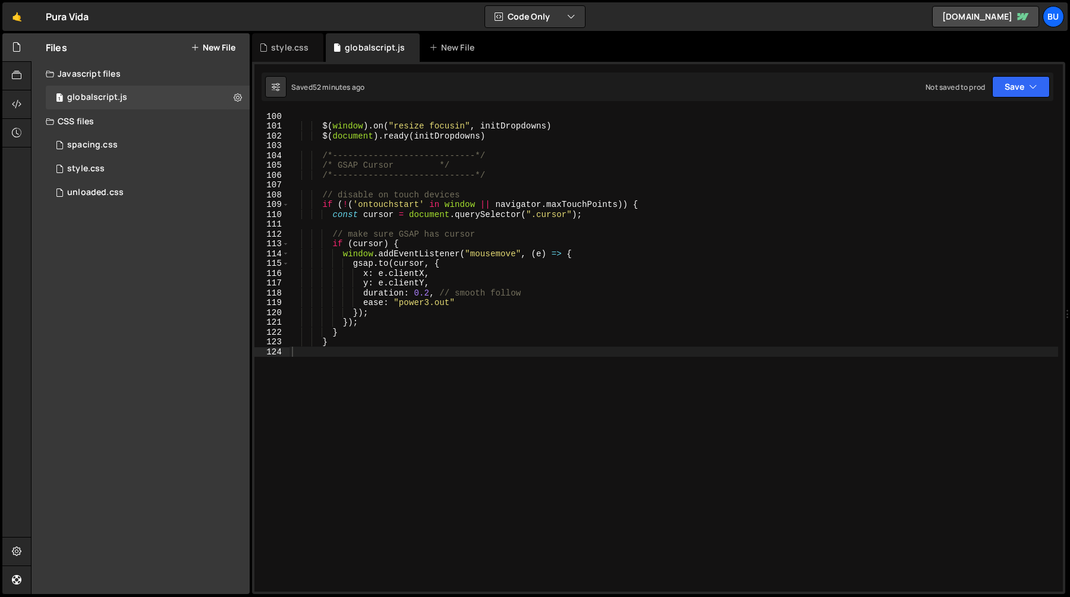
click at [370, 357] on div "$ ( window ) . on ( "resize focusin" , initDropdowns ) $ ( document ) . ready (…" at bounding box center [674, 360] width 769 height 499
click at [353, 366] on div "$ ( window ) . on ( "resize focusin" , initDropdowns ) $ ( document ) . ready (…" at bounding box center [674, 360] width 769 height 499
paste textarea "});"
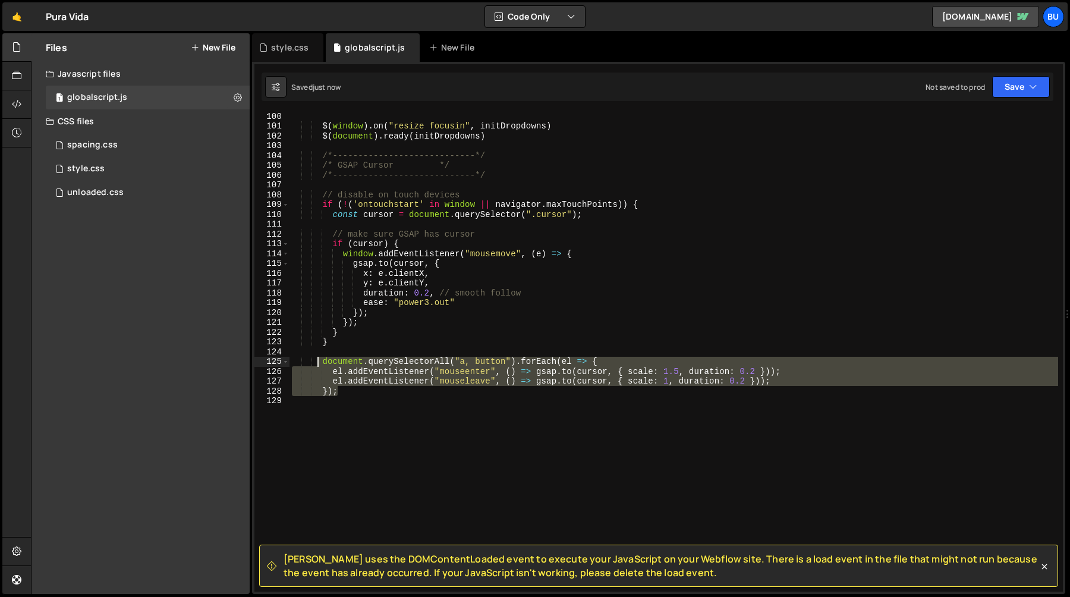
drag, startPoint x: 343, startPoint y: 392, endPoint x: 316, endPoint y: 361, distance: 41.3
click at [316, 361] on div "$ ( window ) . on ( "resize focusin" , initDropdowns ) $ ( document ) . ready (…" at bounding box center [674, 360] width 769 height 499
click at [353, 394] on div "$ ( window ) . on ( "resize focusin" , initDropdowns ) $ ( document ) . ready (…" at bounding box center [674, 352] width 769 height 480
drag, startPoint x: 352, startPoint y: 395, endPoint x: 316, endPoint y: 366, distance: 46.5
click at [316, 366] on div "$ ( window ) . on ( "resize focusin" , initDropdowns ) $ ( document ) . ready (…" at bounding box center [674, 360] width 769 height 499
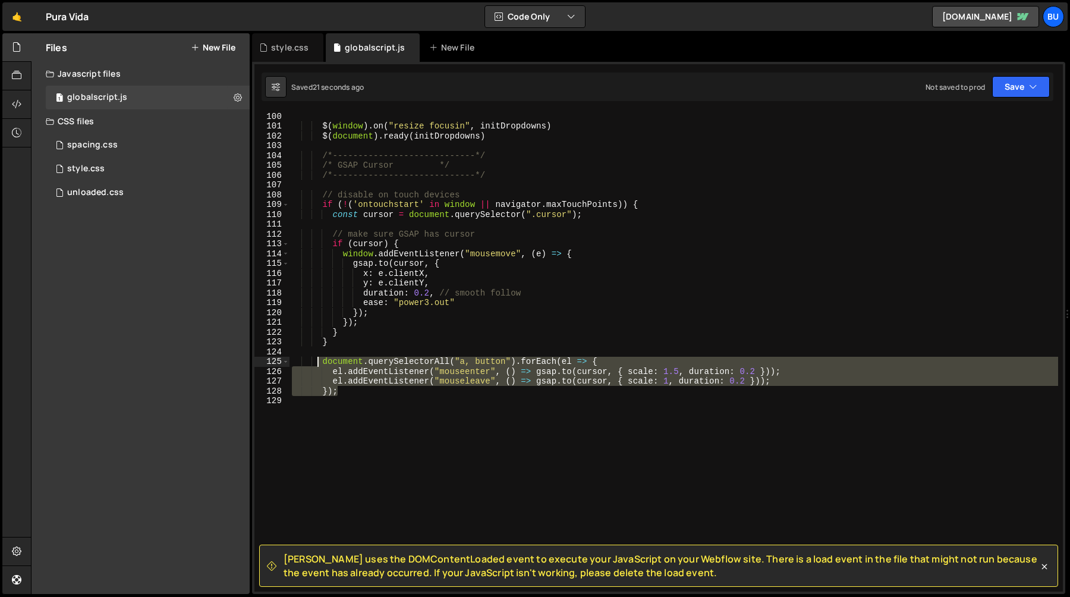
type textarea "document.querySelectorAll("a, button").forEach(el => { el.addEventListener("mou…"
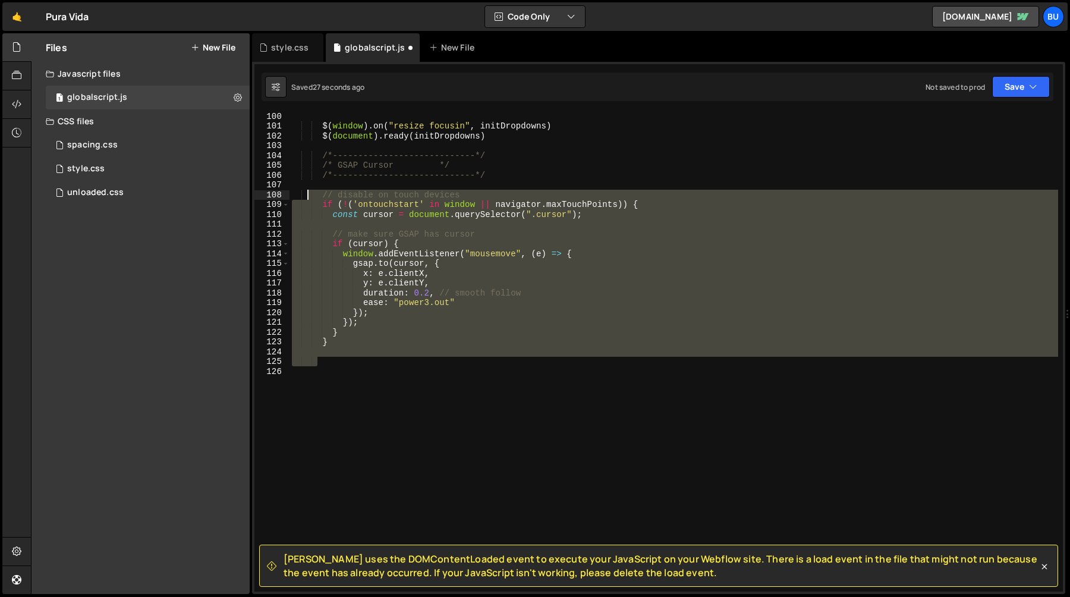
drag, startPoint x: 326, startPoint y: 366, endPoint x: 306, endPoint y: 193, distance: 174.8
click at [306, 193] on div "$ ( window ) . on ( "resize focusin" , initDropdowns ) $ ( document ) . ready (…" at bounding box center [674, 360] width 769 height 499
type textarea "// disable on touch devices if (!('ontouchstart' in window || navigator.maxTouc…"
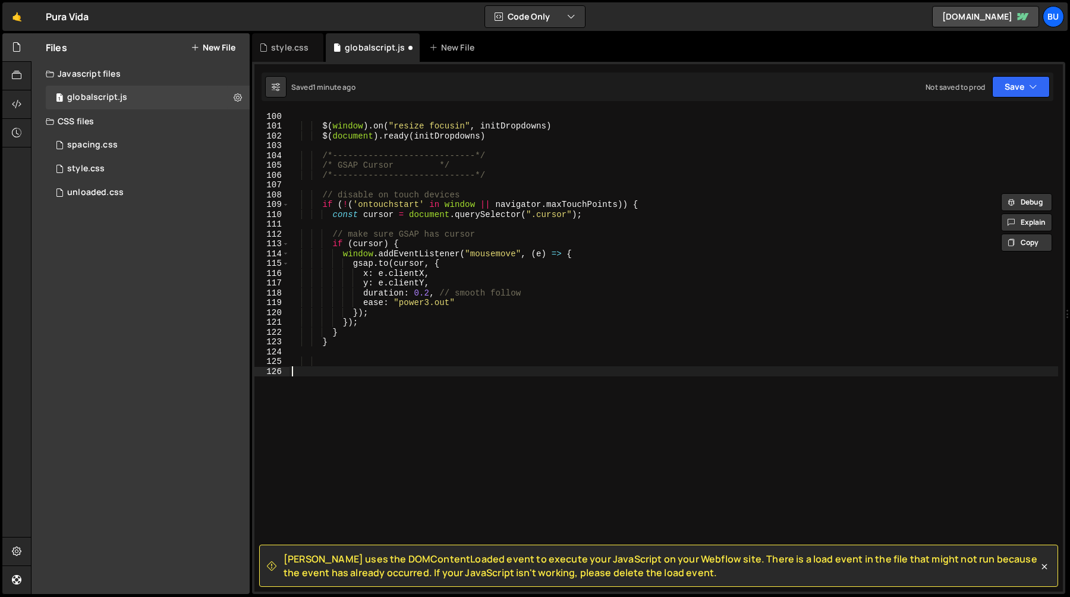
click at [329, 369] on div "$ ( window ) . on ( "resize focusin" , initDropdowns ) $ ( document ) . ready (…" at bounding box center [674, 360] width 769 height 499
paste textarea "}"
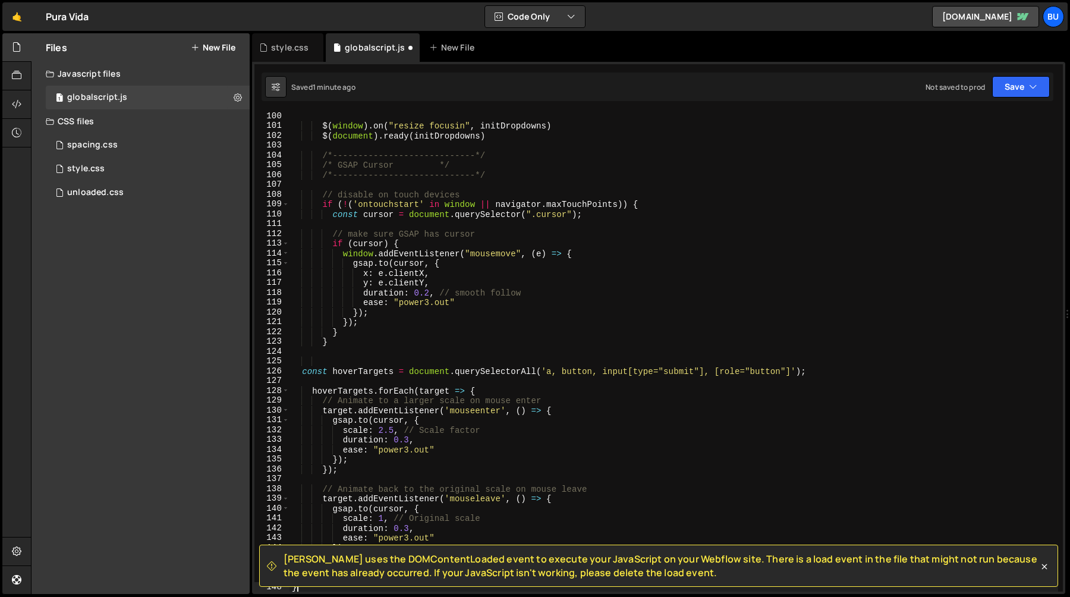
scroll to position [972, 0]
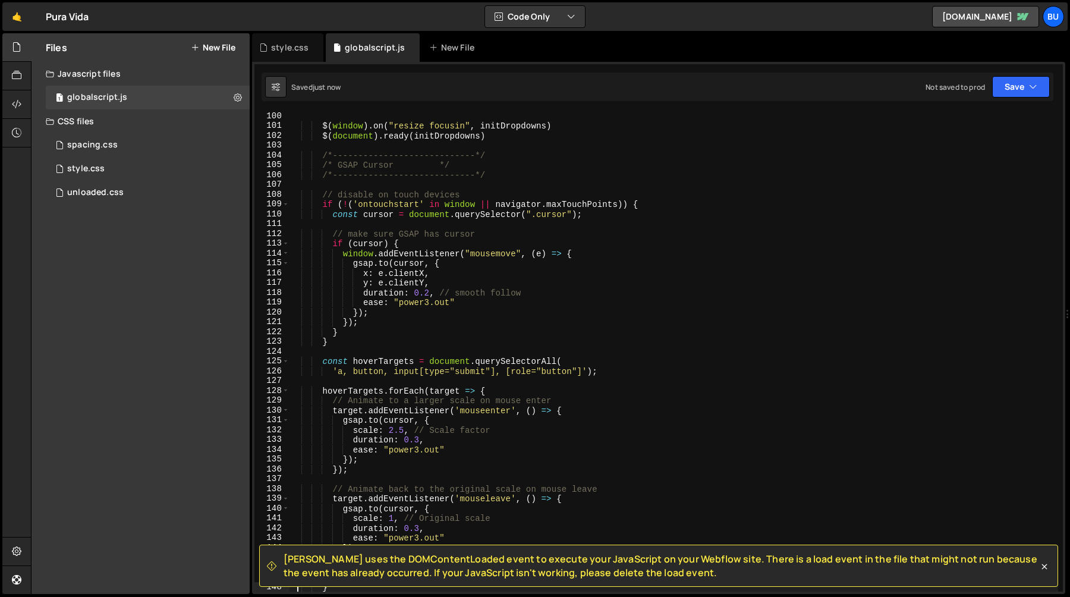
type textarea "} }"
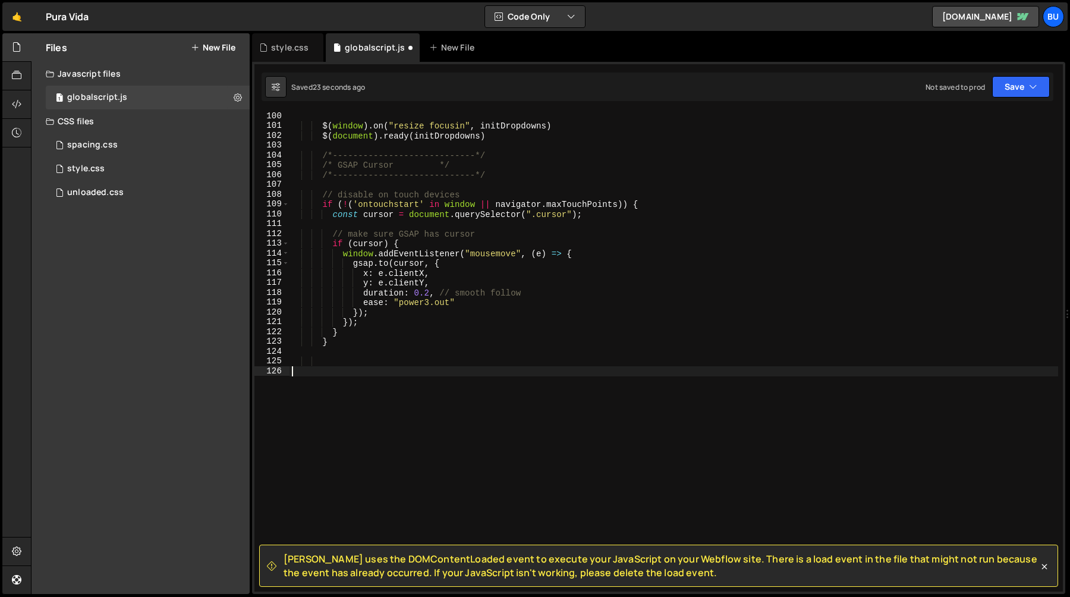
click at [365, 325] on div "$ ( window ) . on ( "resize focusin" , initDropdowns ) $ ( document ) . ready (…" at bounding box center [674, 360] width 769 height 499
type textarea "});"
paste textarea "}"
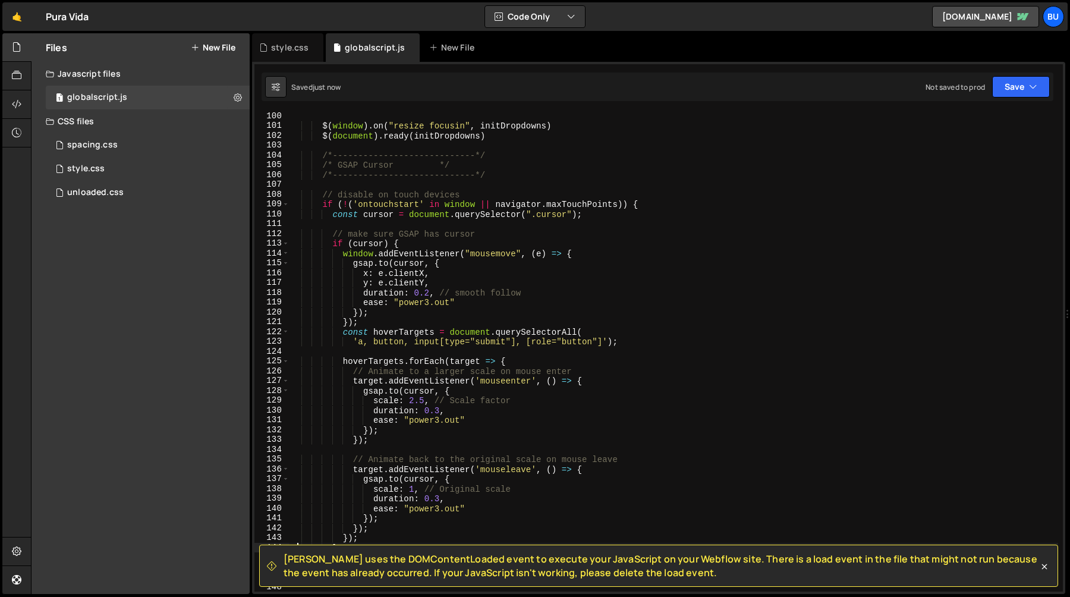
type textarea "}"
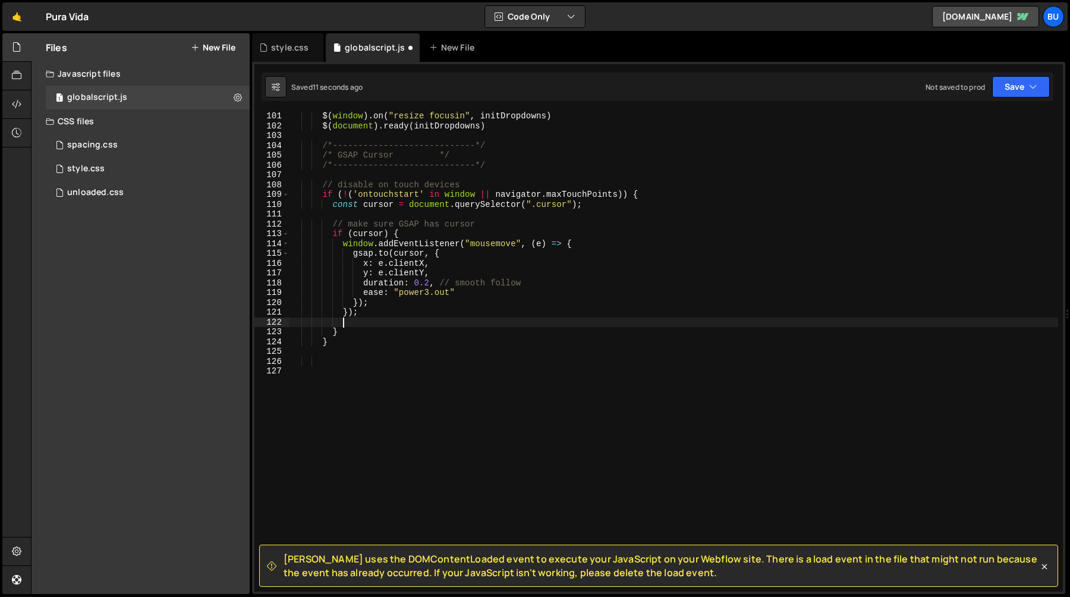
scroll to position [981, 0]
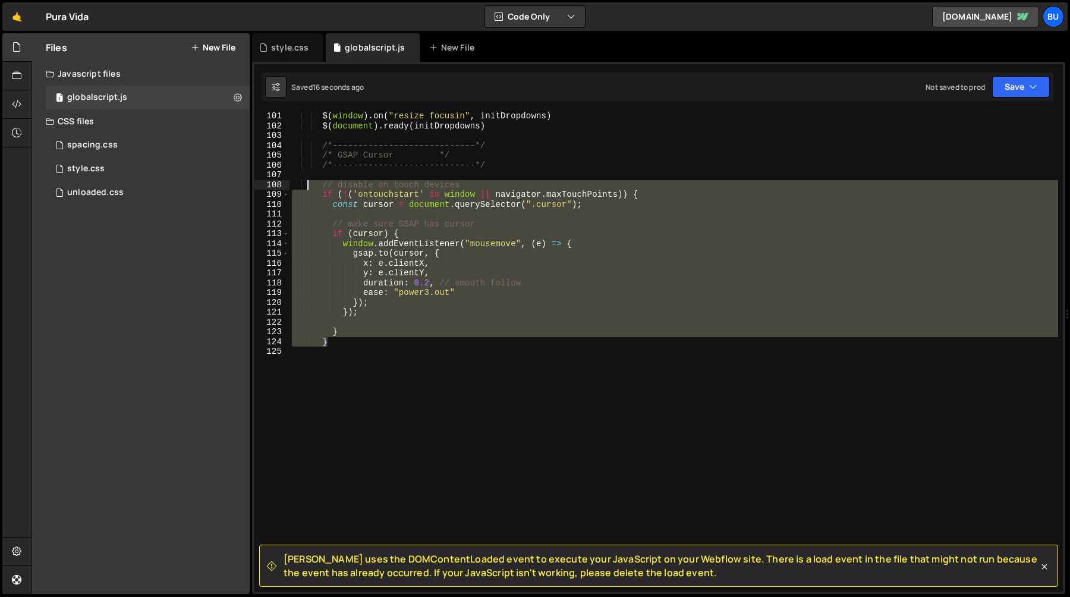
drag, startPoint x: 338, startPoint y: 341, endPoint x: 308, endPoint y: 181, distance: 162.2
click at [308, 181] on div "$ ( window ) . on ( "resize focusin" , initDropdowns ) $ ( document ) . ready (…" at bounding box center [674, 360] width 769 height 499
paste textarea "}"
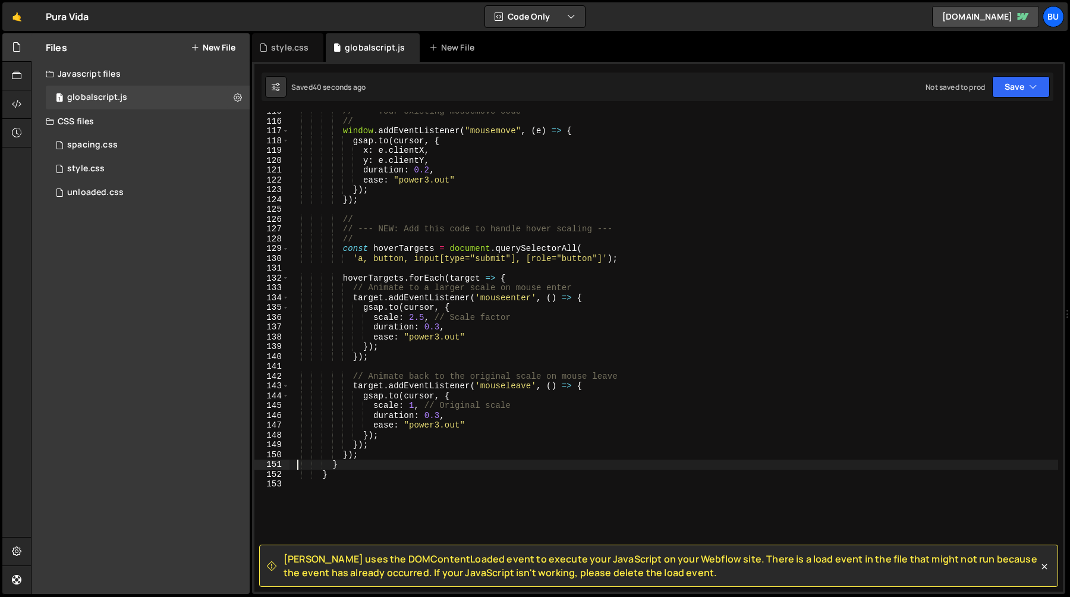
scroll to position [1125, 0]
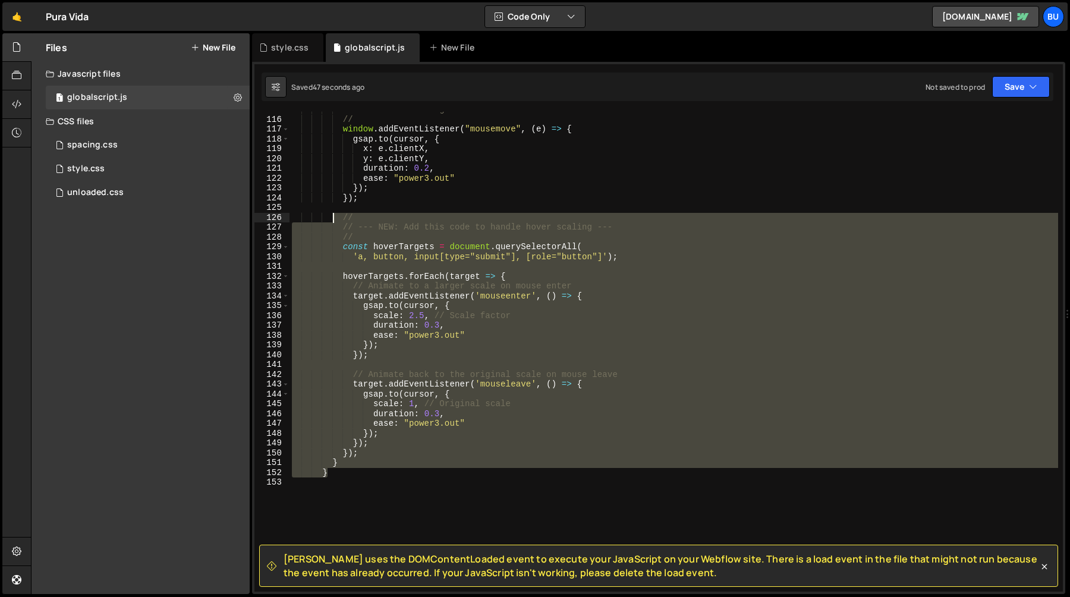
drag, startPoint x: 335, startPoint y: 474, endPoint x: 332, endPoint y: 222, distance: 252.7
click at [332, 222] on div "// --- Your existing mousemove code --- // window . addEventListener ( "mousemo…" at bounding box center [674, 354] width 769 height 499
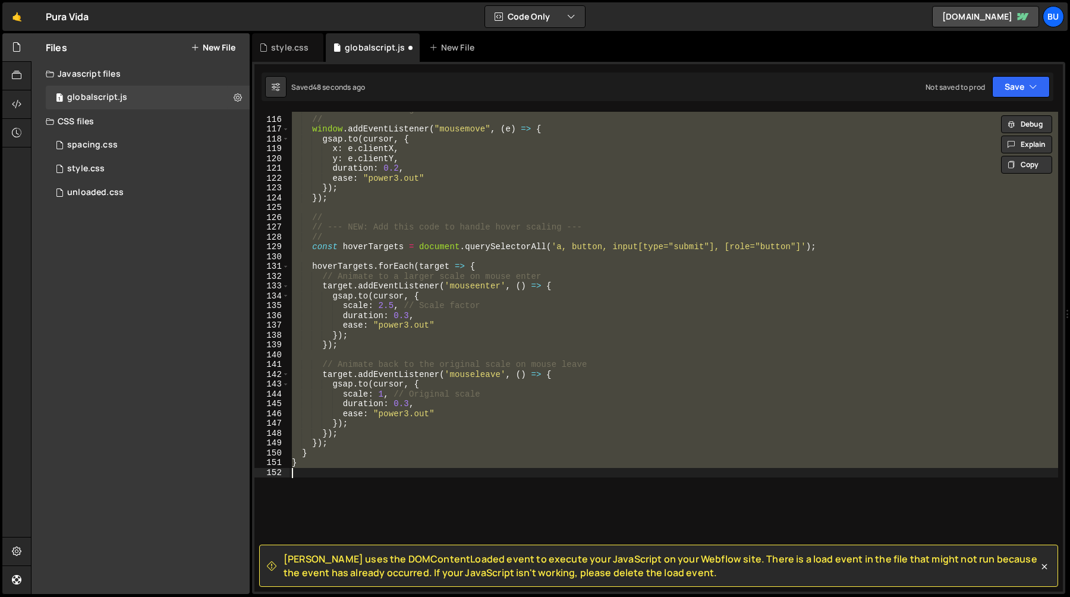
scroll to position [981, 0]
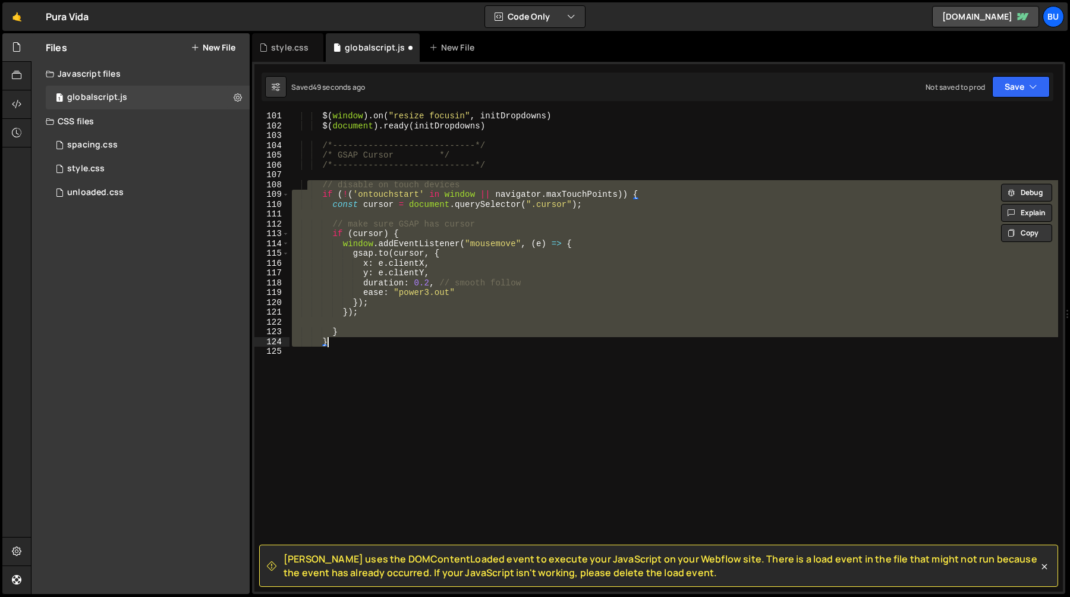
type textarea "}"
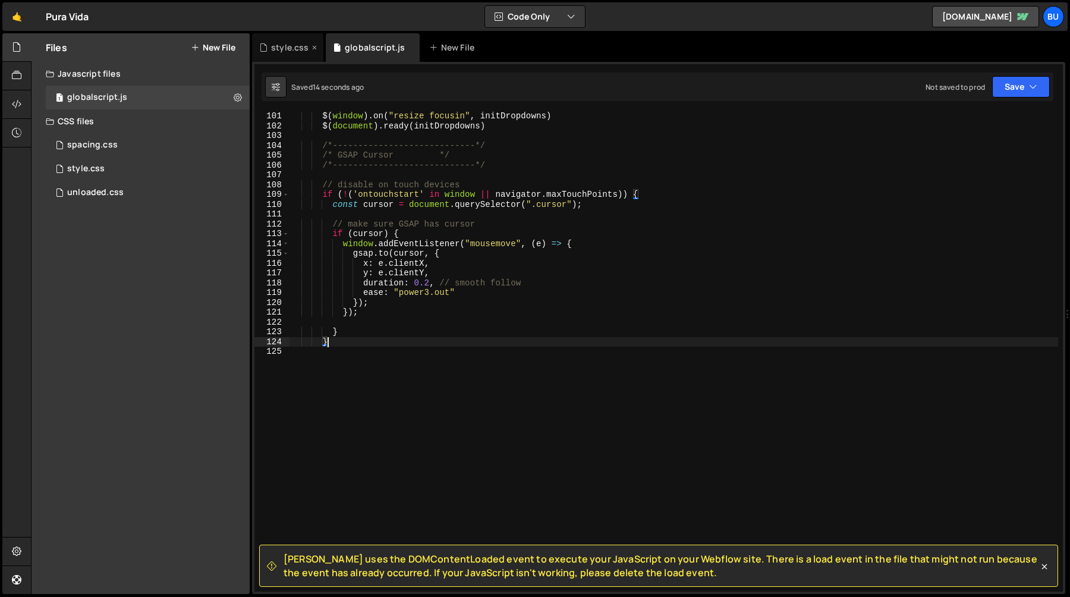
click at [272, 50] on div "style.css" at bounding box center [289, 48] width 37 height 12
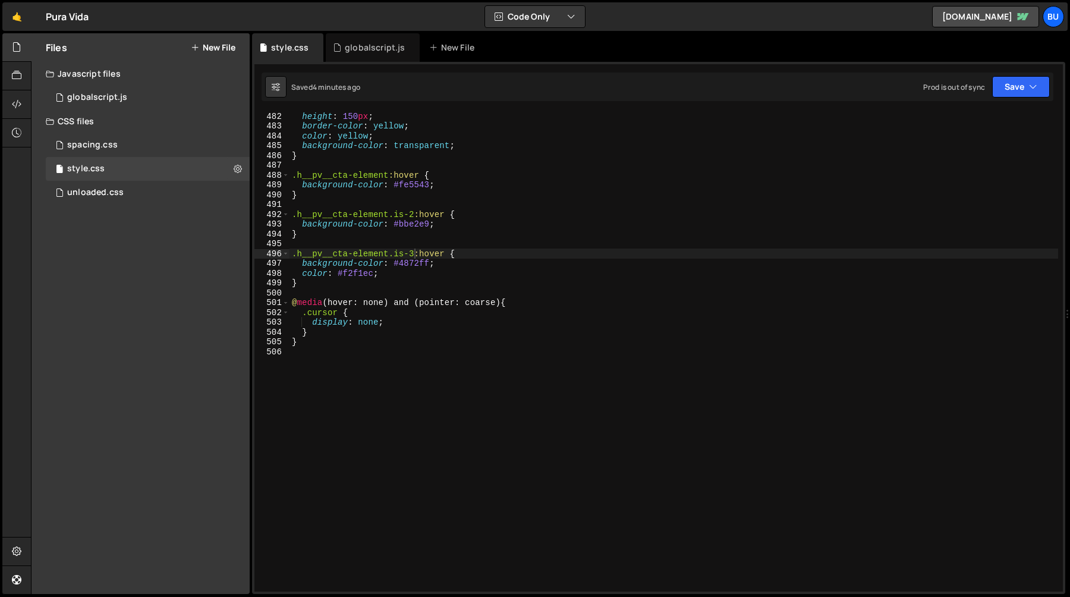
scroll to position [0, 0]
click at [335, 372] on div "height : 150 px ; border-color : yellow ; color : yellow ; background-color : t…" at bounding box center [674, 360] width 769 height 499
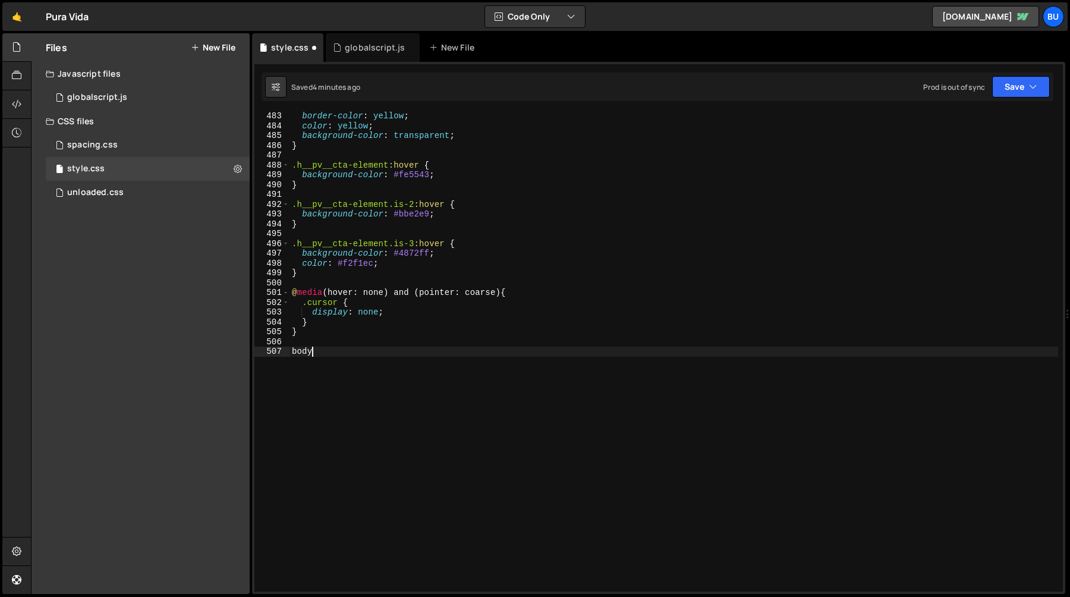
scroll to position [4728, 0]
type textarea "body {}"
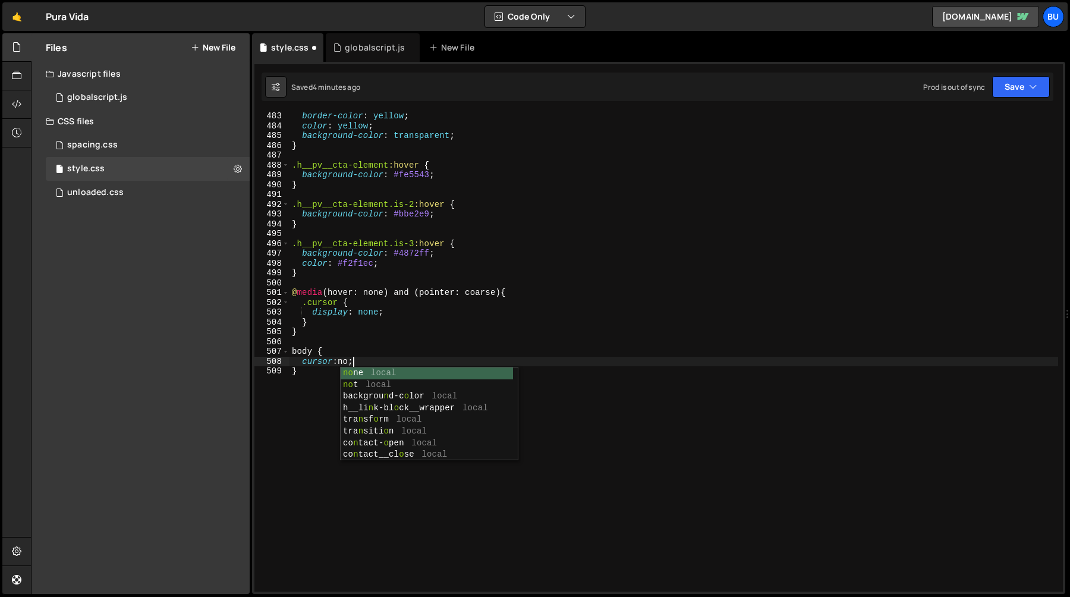
scroll to position [0, 4]
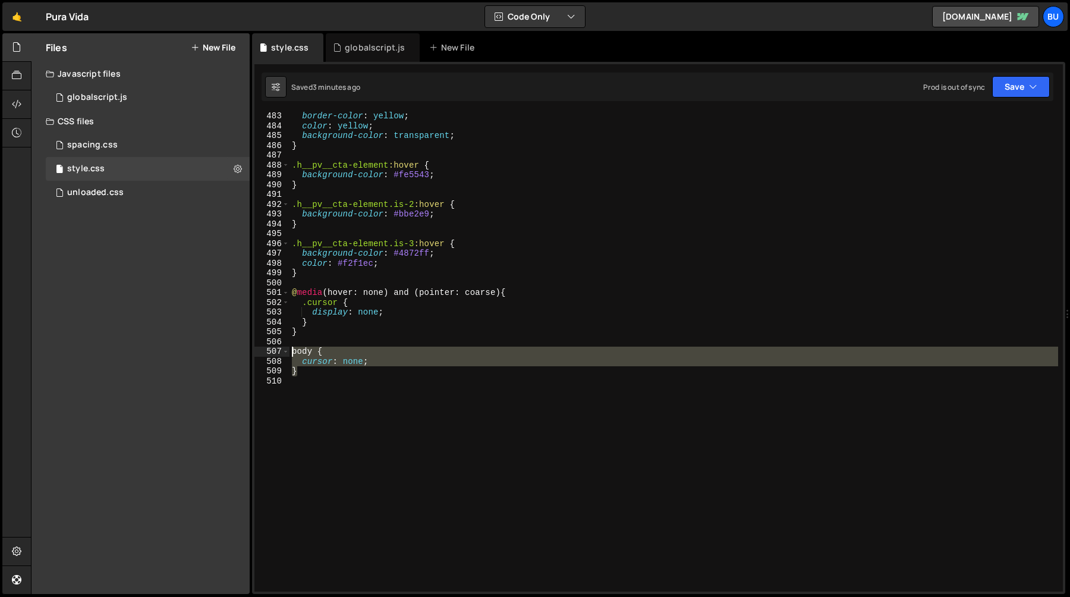
drag, startPoint x: 301, startPoint y: 375, endPoint x: 281, endPoint y: 350, distance: 31.7
click at [281, 350] on div "cursor: none; 483 484 485 486 487 488 489 490 491 492 493 494 495 496 497 498 4…" at bounding box center [658, 352] width 808 height 480
paste textarea "}"
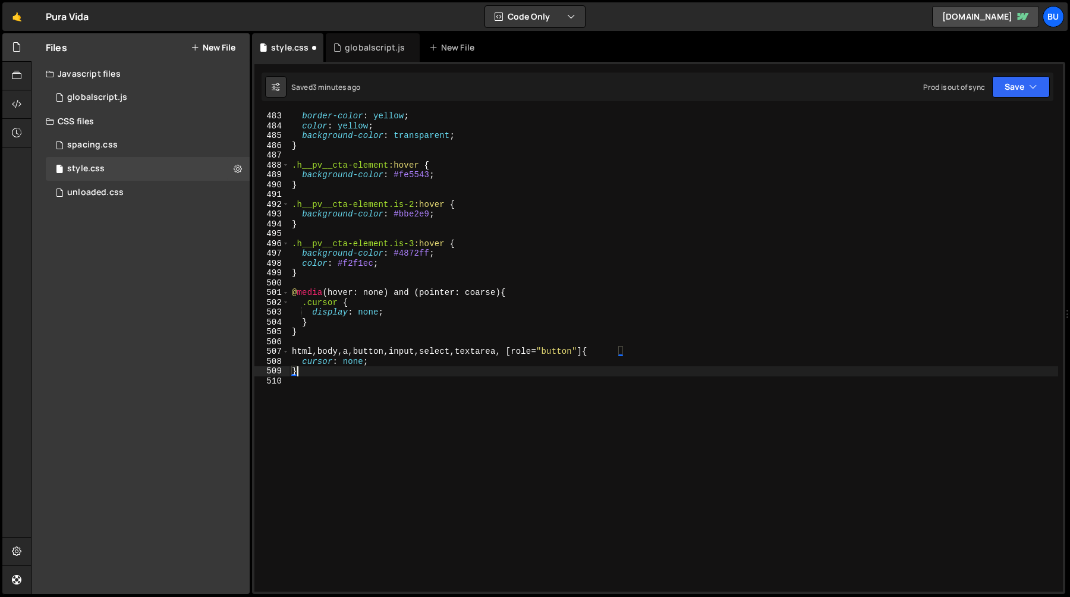
scroll to position [0, 0]
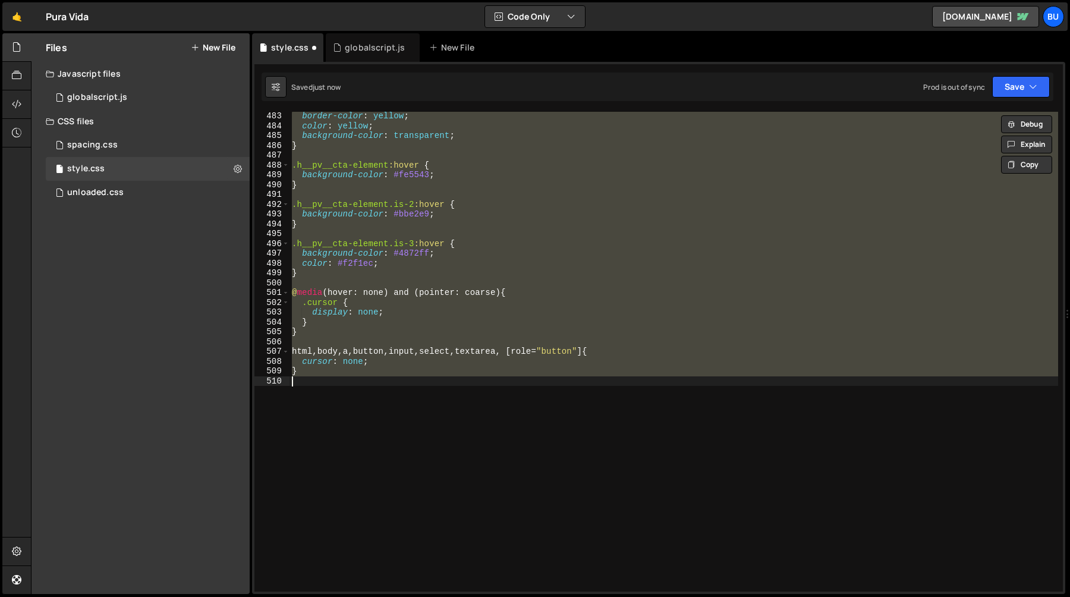
click at [299, 351] on div "border-color : yellow ; color : yellow ; background-color : transparent ; } .h_…" at bounding box center [674, 352] width 769 height 480
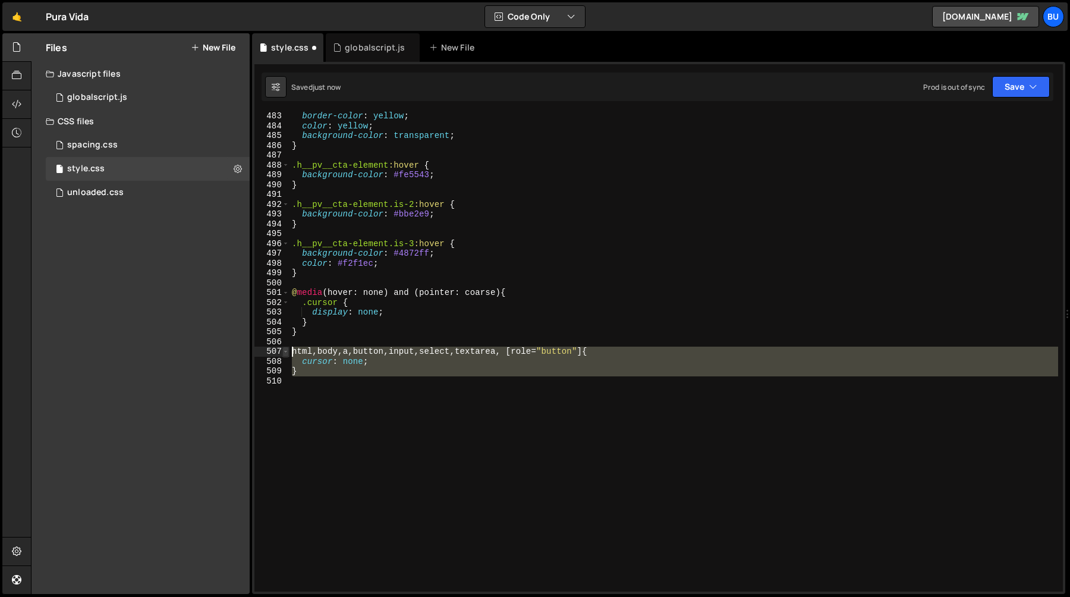
drag, startPoint x: 301, startPoint y: 377, endPoint x: 288, endPoint y: 354, distance: 26.6
click at [288, 354] on div "html, body, a, button, input, select, textarea, [role="button"] { 483 484 485 4…" at bounding box center [658, 352] width 808 height 480
type textarea "html, body, a, button, input, select, textarea, [role="button"] { cursor: none;"
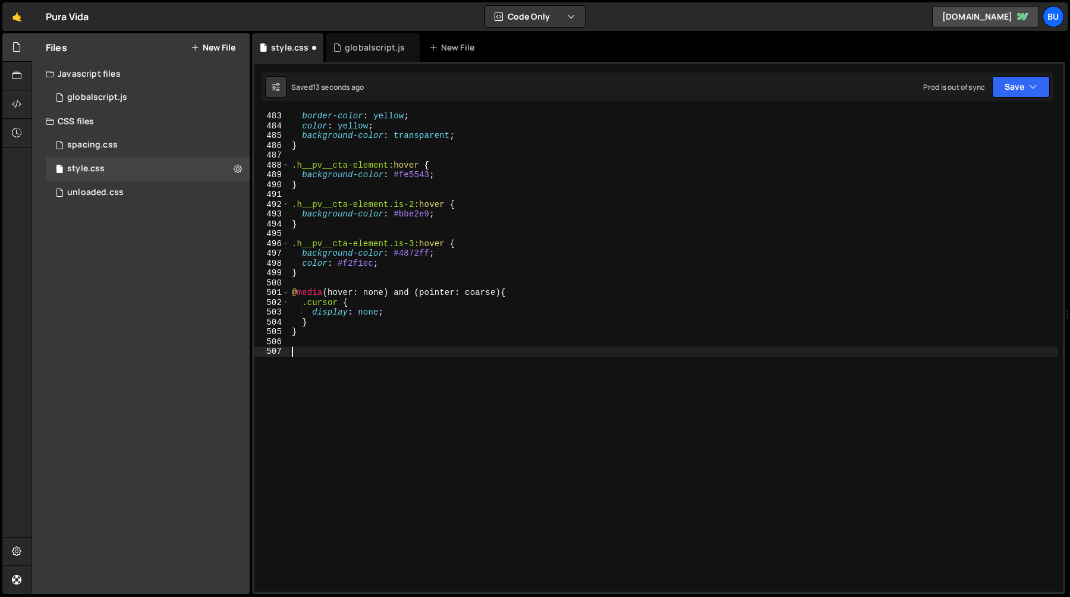
click at [300, 354] on div "border-color : yellow ; color : yellow ; background-color : transparent ; } .h_…" at bounding box center [674, 360] width 769 height 499
paste textarea "}"
type textarea "}"
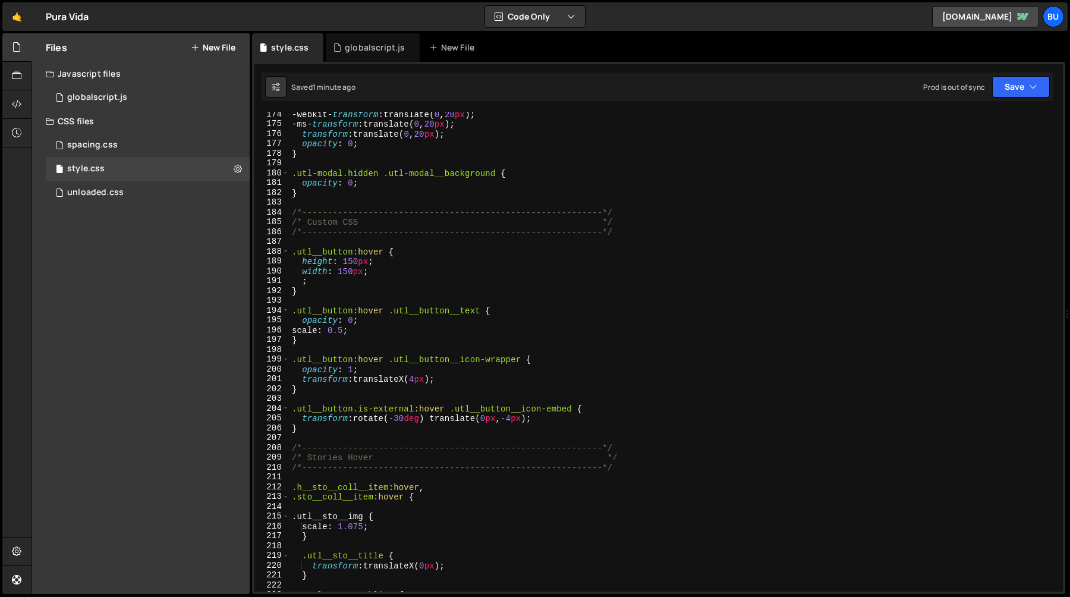
scroll to position [1697, 0]
click at [355, 444] on div "-webkit- transform : translate( 0 , 20 px ) ; -ms- transform : translate( 0 , 2…" at bounding box center [674, 360] width 769 height 499
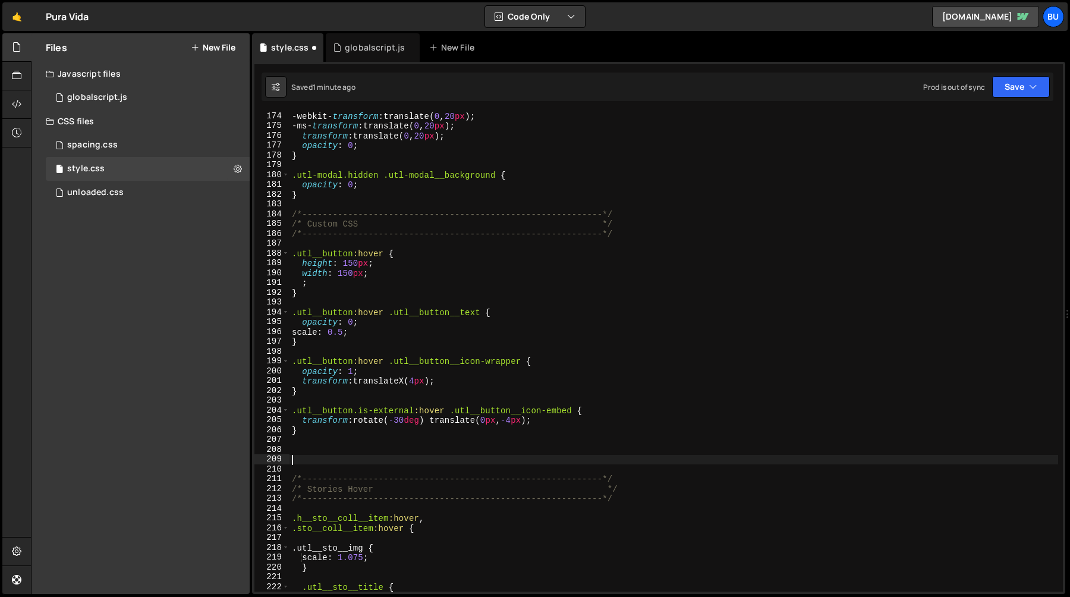
paste textarea "swiper-button-prev"
click at [290, 460] on div "-webkit- transform : translate( 0 , 20 px ) ; -ms- transform : translate( 0 , 2…" at bounding box center [674, 360] width 769 height 499
click at [399, 462] on div "-webkit- transform : translate( 0 , 20 px ) ; -ms- transform : translate( 0 , 2…" at bounding box center [674, 360] width 769 height 499
type textarea ".swiper-button-prev:hover{}"
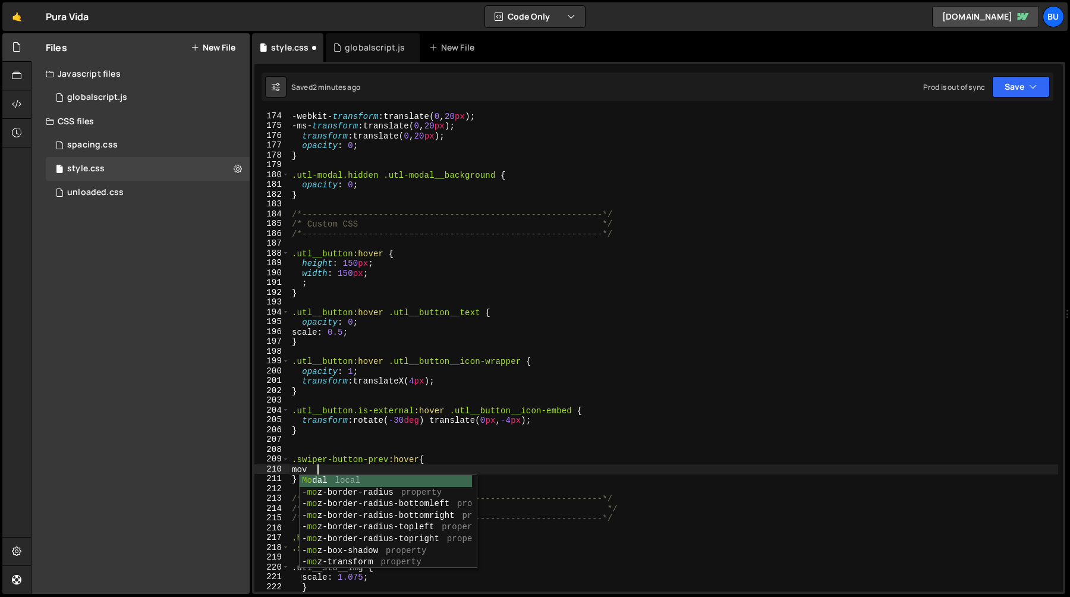
scroll to position [0, 1]
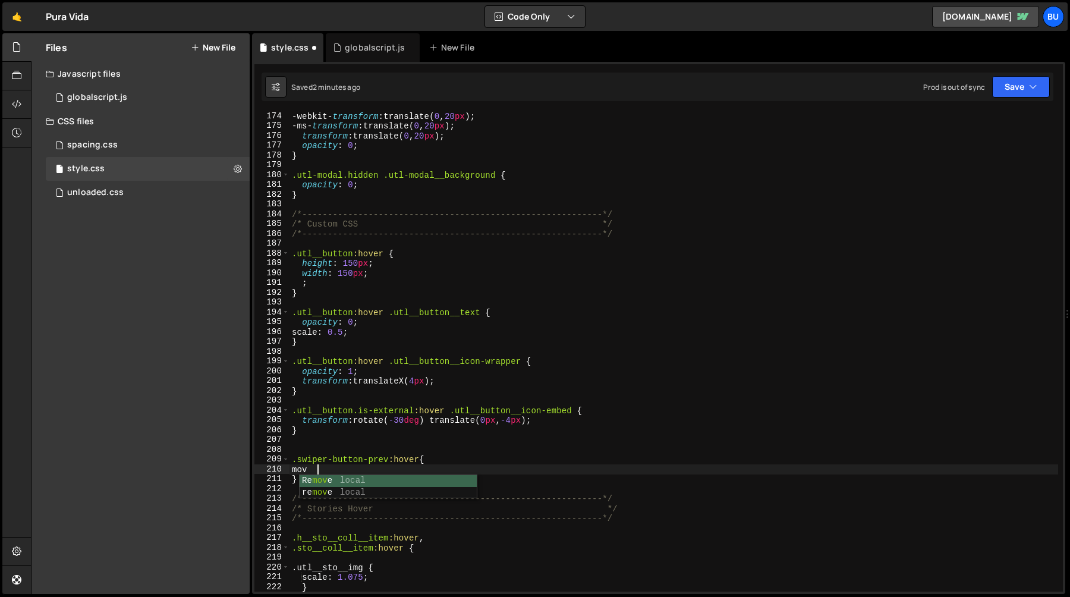
type textarea "m"
click at [425, 459] on div "-webkit- transform : translate( 0 , 20 px ) ; -ms- transform : translate( 0 , 2…" at bounding box center [674, 360] width 769 height 499
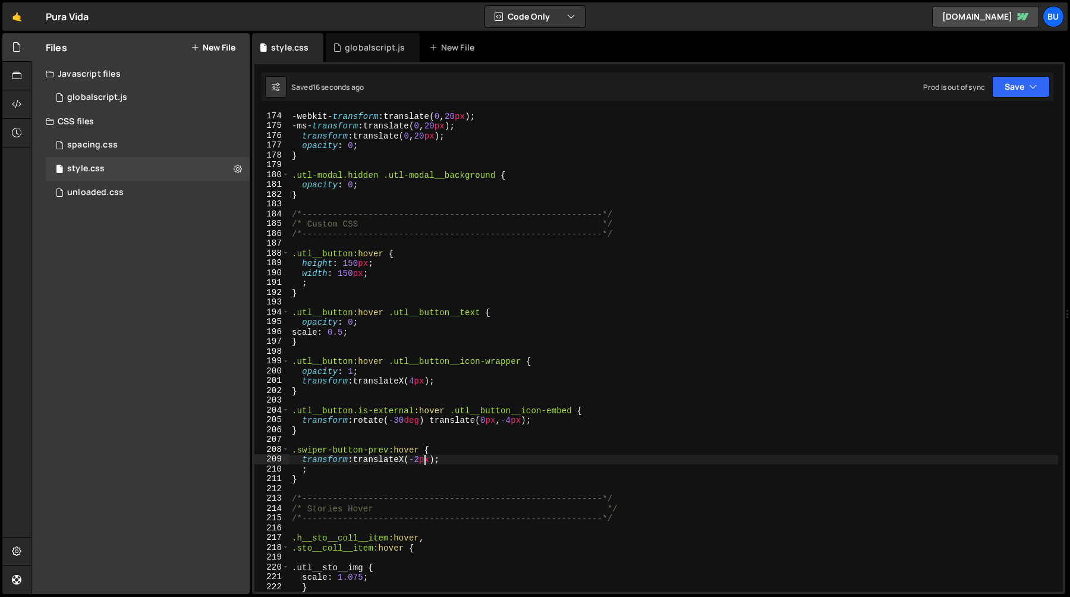
type textarea "transform: translateX(-4px);"
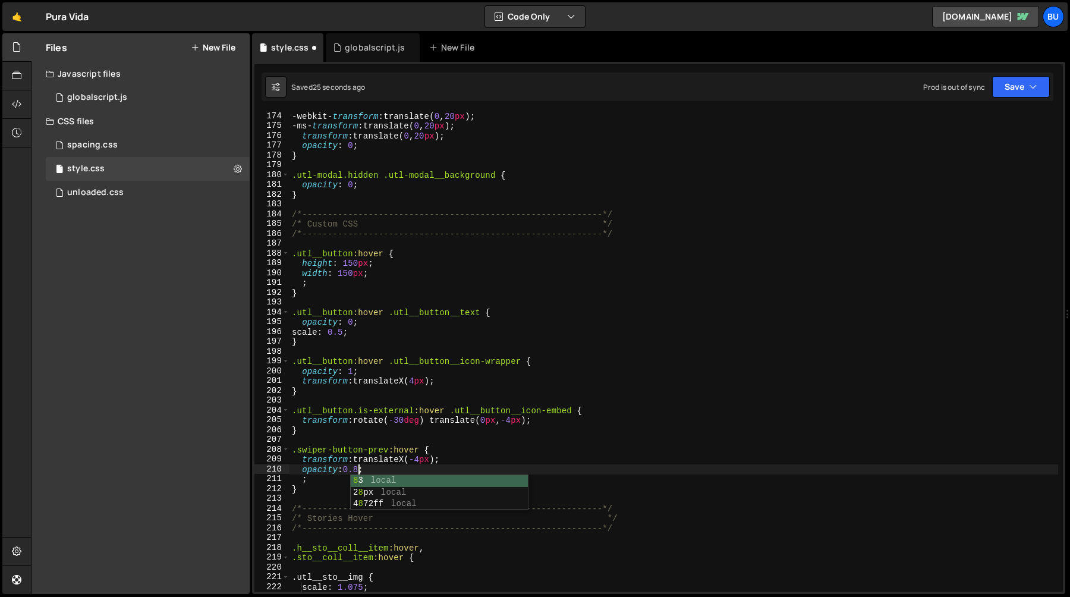
scroll to position [0, 4]
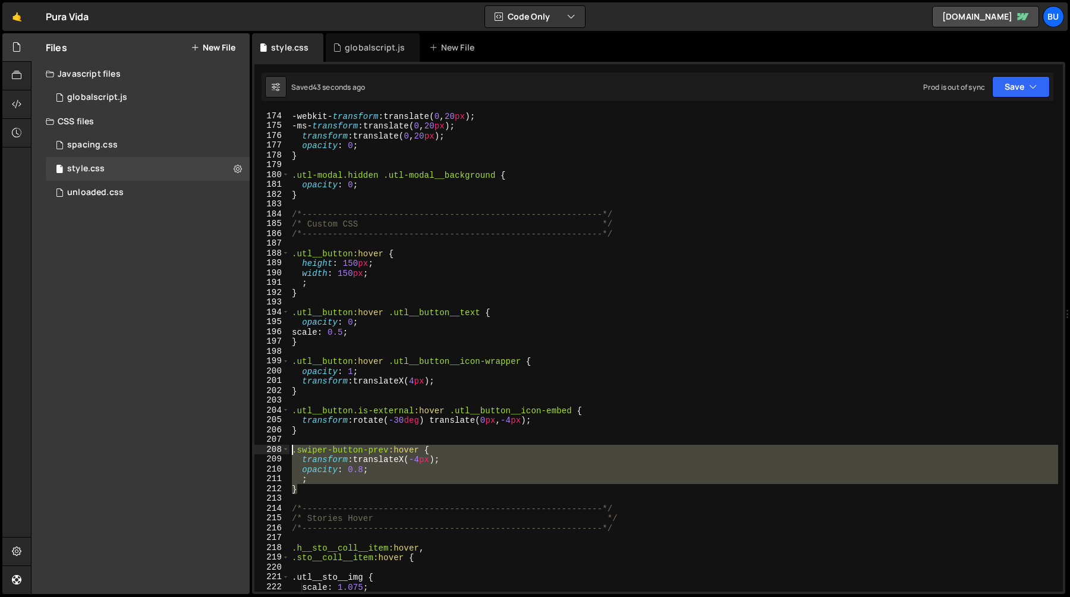
drag, startPoint x: 311, startPoint y: 490, endPoint x: 279, endPoint y: 451, distance: 50.7
click at [279, 451] on div "opacity: 0.8; 174 175 176 177 178 179 180 181 182 183 184 185 186 187 188 189 1…" at bounding box center [658, 352] width 808 height 480
click at [319, 490] on div "-webkit- transform : translate( 0 , 20 px ) ; -ms- transform : translate( 0 , 2…" at bounding box center [674, 352] width 769 height 480
type textarea "}"
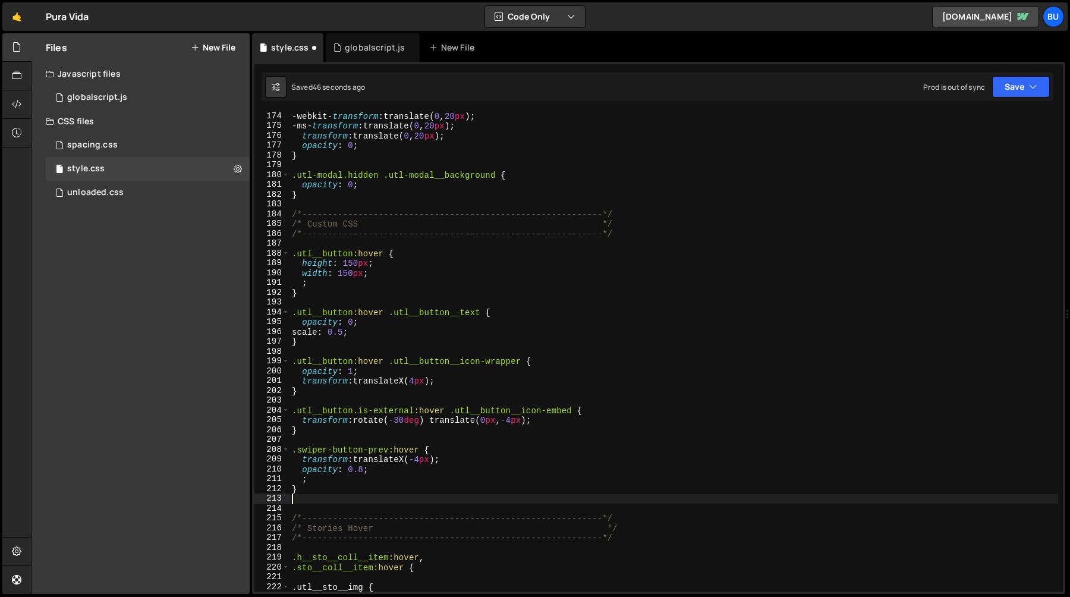
paste textarea "}"
click at [377, 501] on div "-webkit- transform : translate( 0 , 20 px ) ; -ms- transform : translate( 0 , 2…" at bounding box center [674, 360] width 769 height 499
click at [418, 512] on div "-webkit- transform : translate( 0 , 20 px ) ; -ms- transform : translate( 0 , 2…" at bounding box center [674, 360] width 769 height 499
type textarea ".swiper-button-next:hover {"
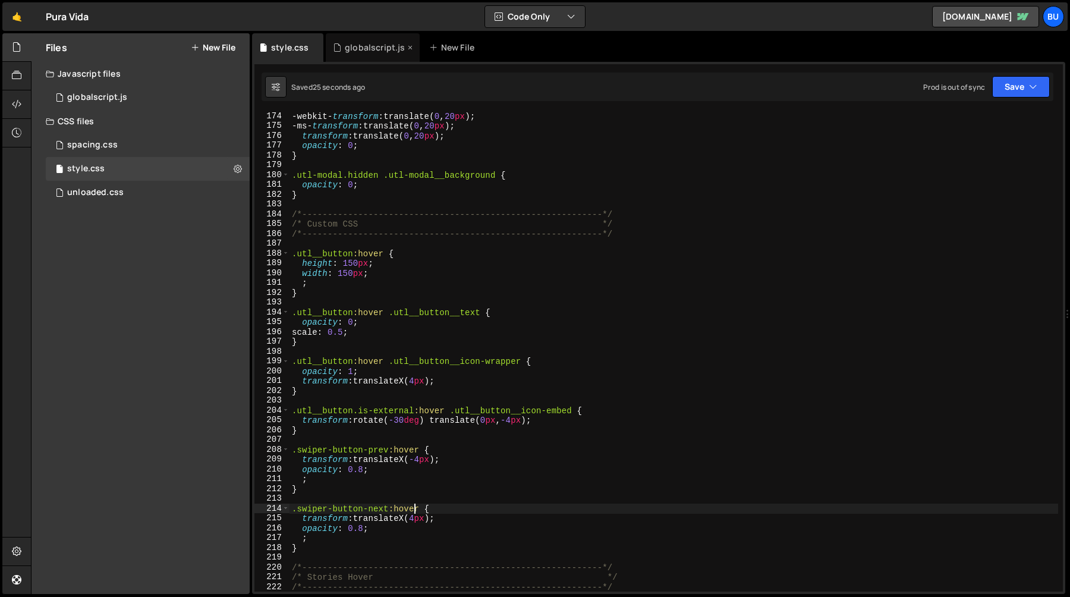
click at [377, 42] on div "globalscript.js" at bounding box center [375, 48] width 60 height 12
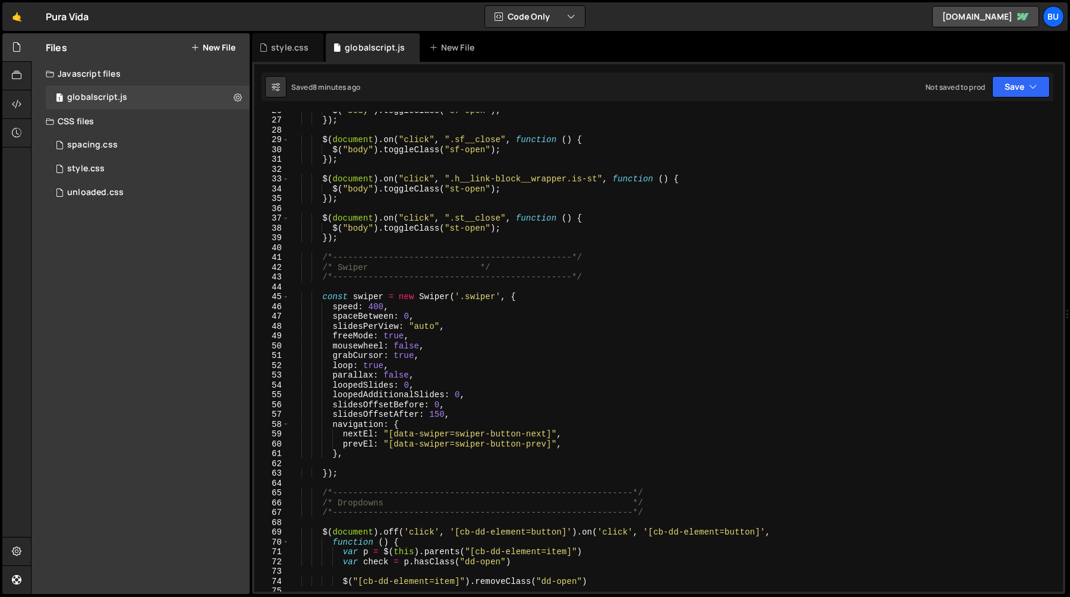
scroll to position [0, 0]
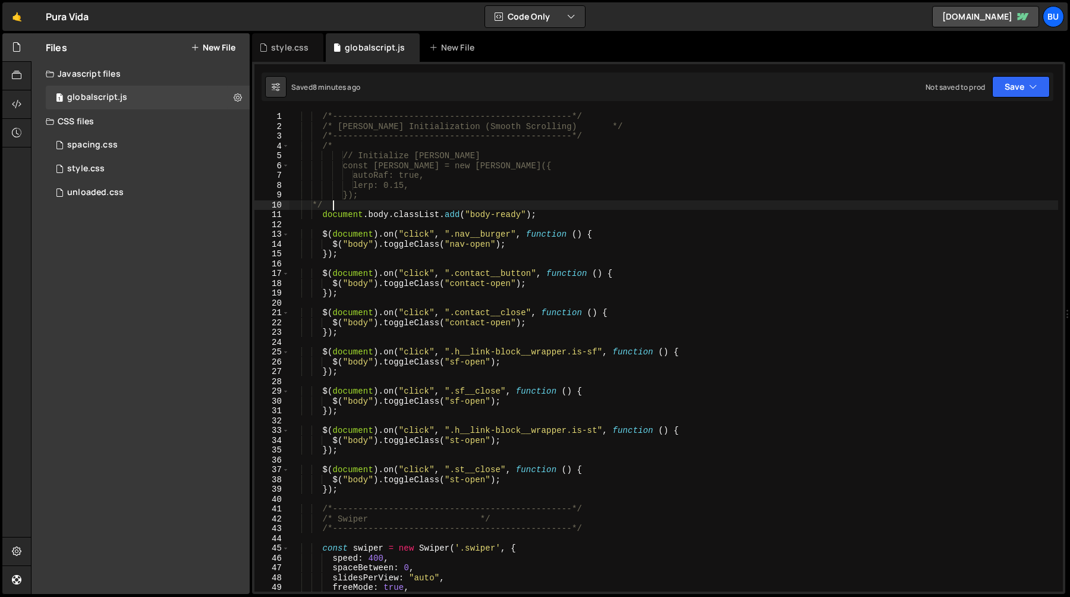
click at [338, 204] on div "/*-----------------------------------------------*/ /* [PERSON_NAME] Initializa…" at bounding box center [674, 361] width 769 height 499
type textarea "*"
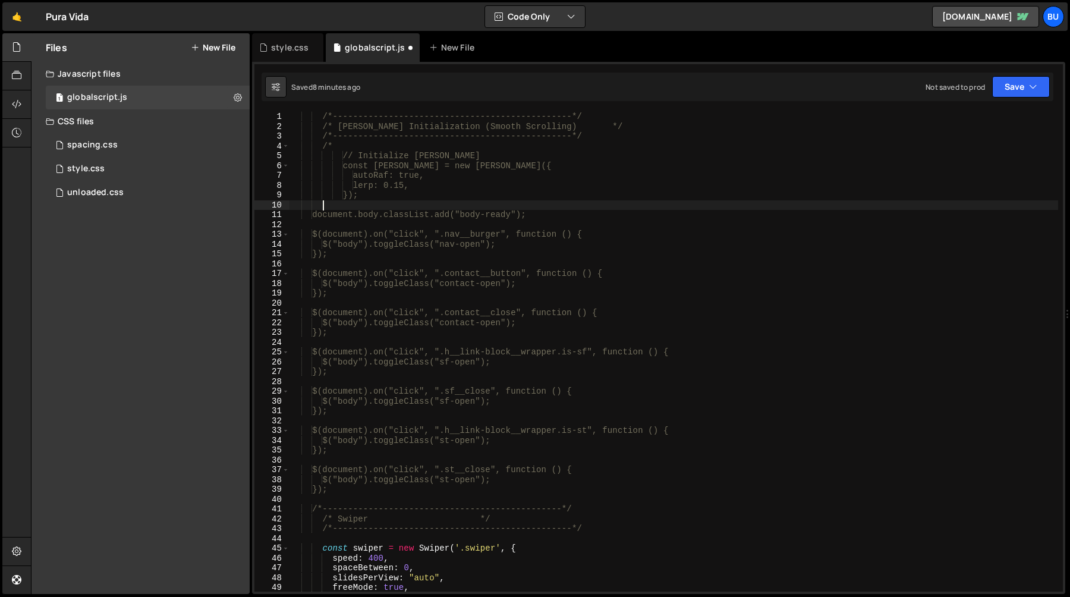
click at [338, 146] on div "/*-----------------------------------------------*/ /* [PERSON_NAME] Initializa…" at bounding box center [674, 361] width 769 height 499
type textarea "/"
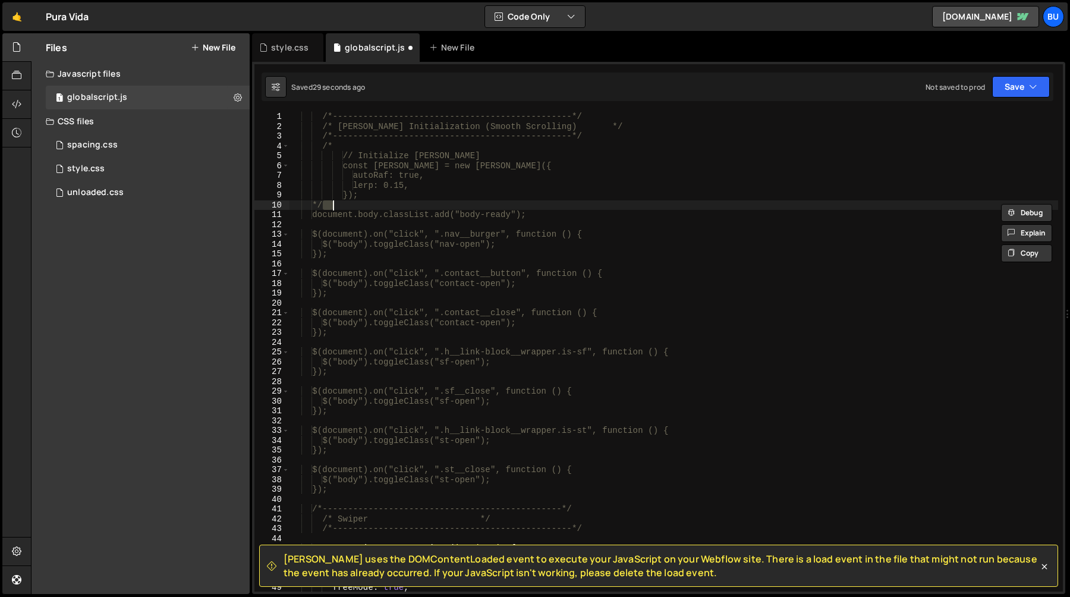
type textarea "}"
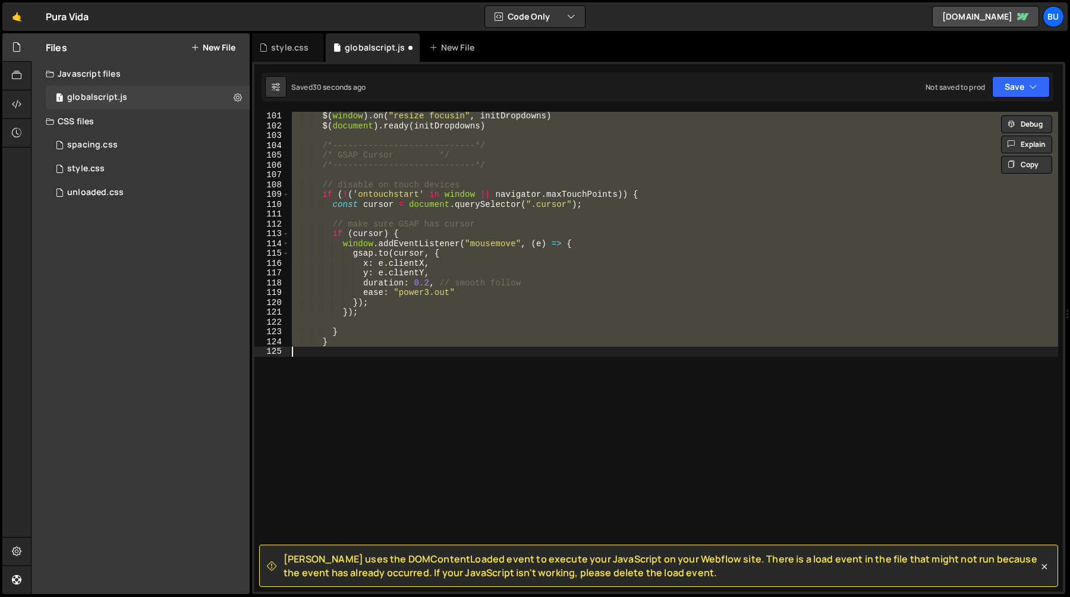
scroll to position [981, 0]
